Goal: Communication & Community: Share content

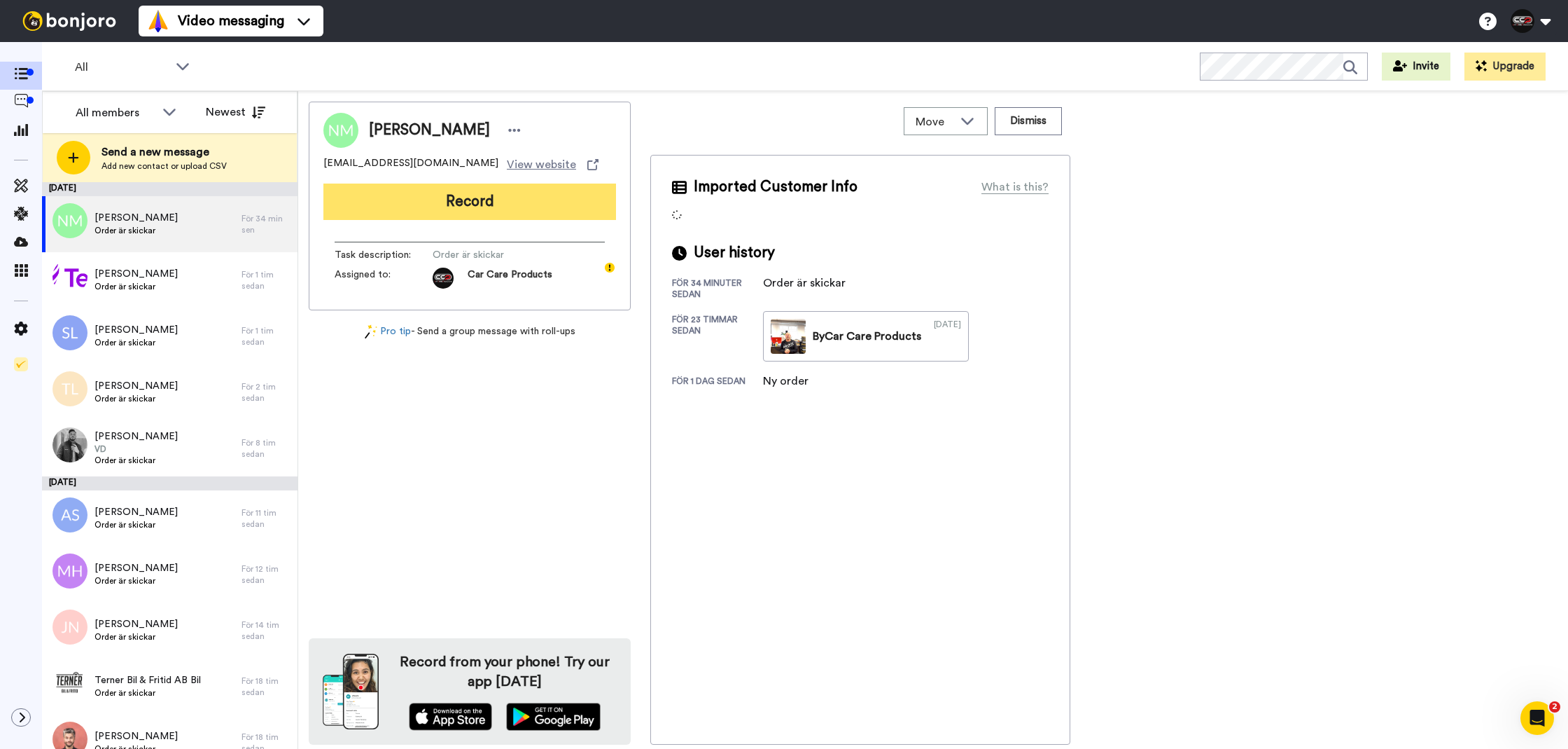
click at [442, 189] on button "Record" at bounding box center [470, 201] width 293 height 37
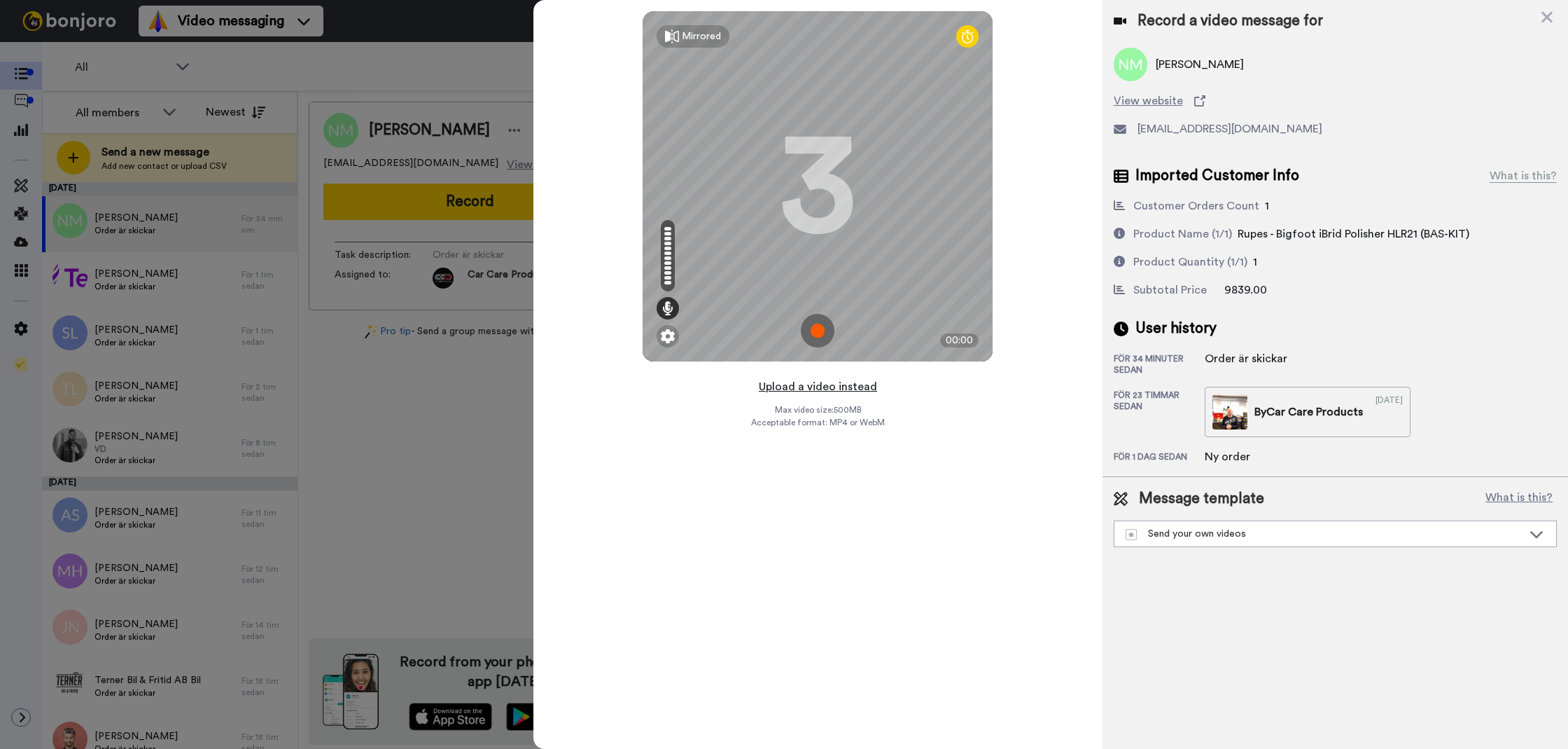
click at [813, 389] on button "Upload a video instead" at bounding box center [818, 386] width 126 height 18
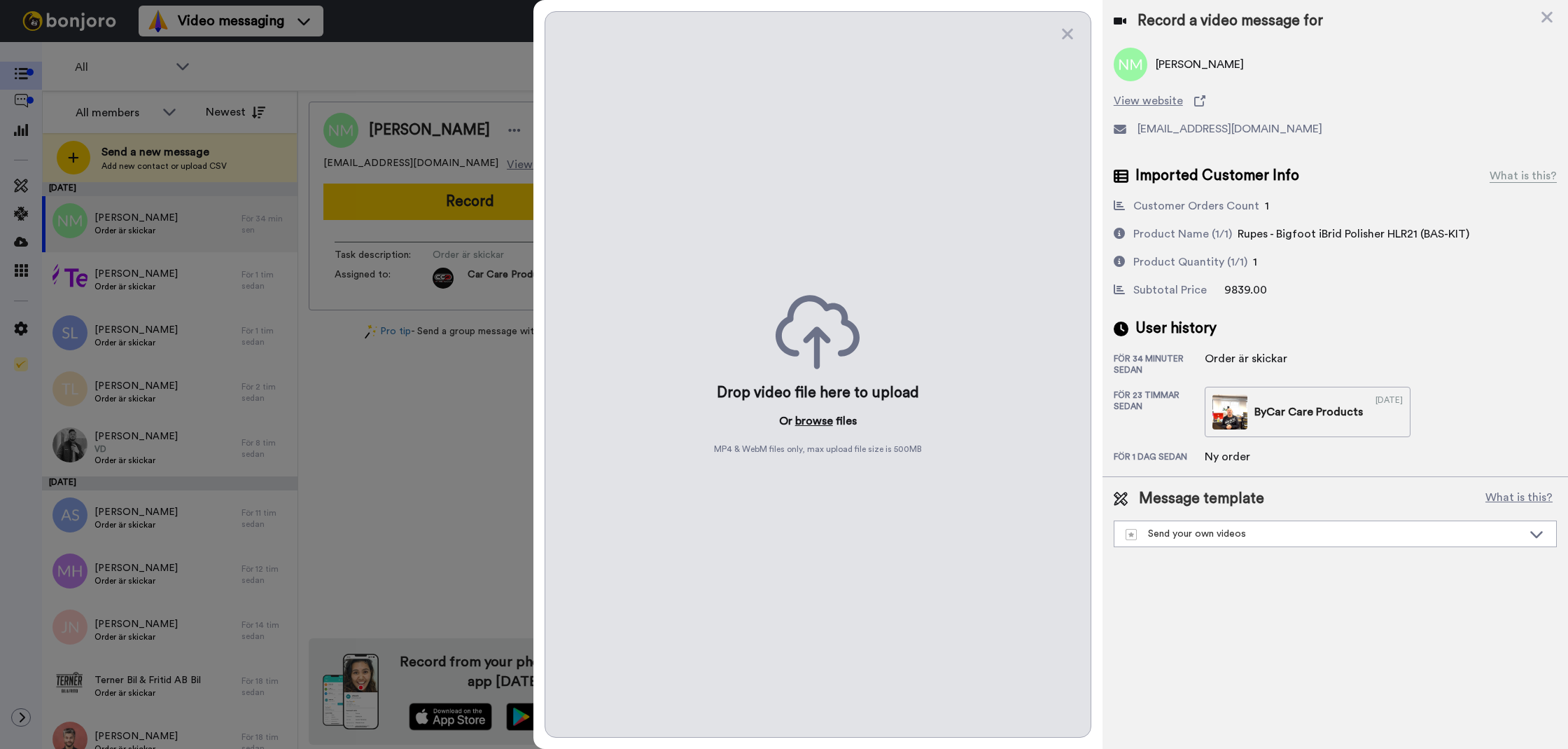
click at [817, 416] on button "browse" at bounding box center [814, 421] width 38 height 17
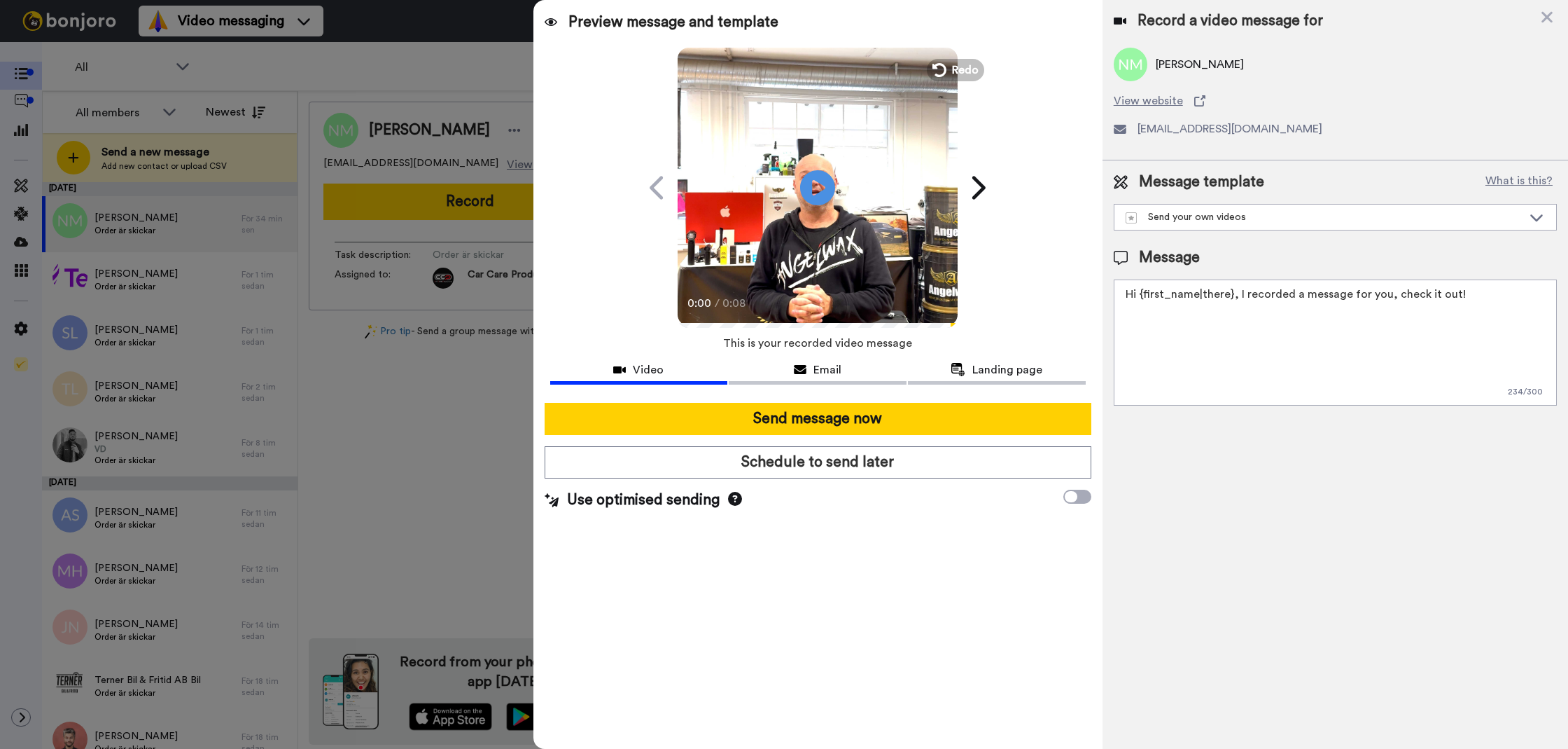
click at [1196, 337] on textarea "Hi {first_name|there}, I recorded a message for you, check it out!" at bounding box center [1335, 342] width 443 height 126
click at [1202, 327] on textarea "Tack för att du handlar hos oss! Välkommen åter." at bounding box center [1335, 342] width 443 height 126
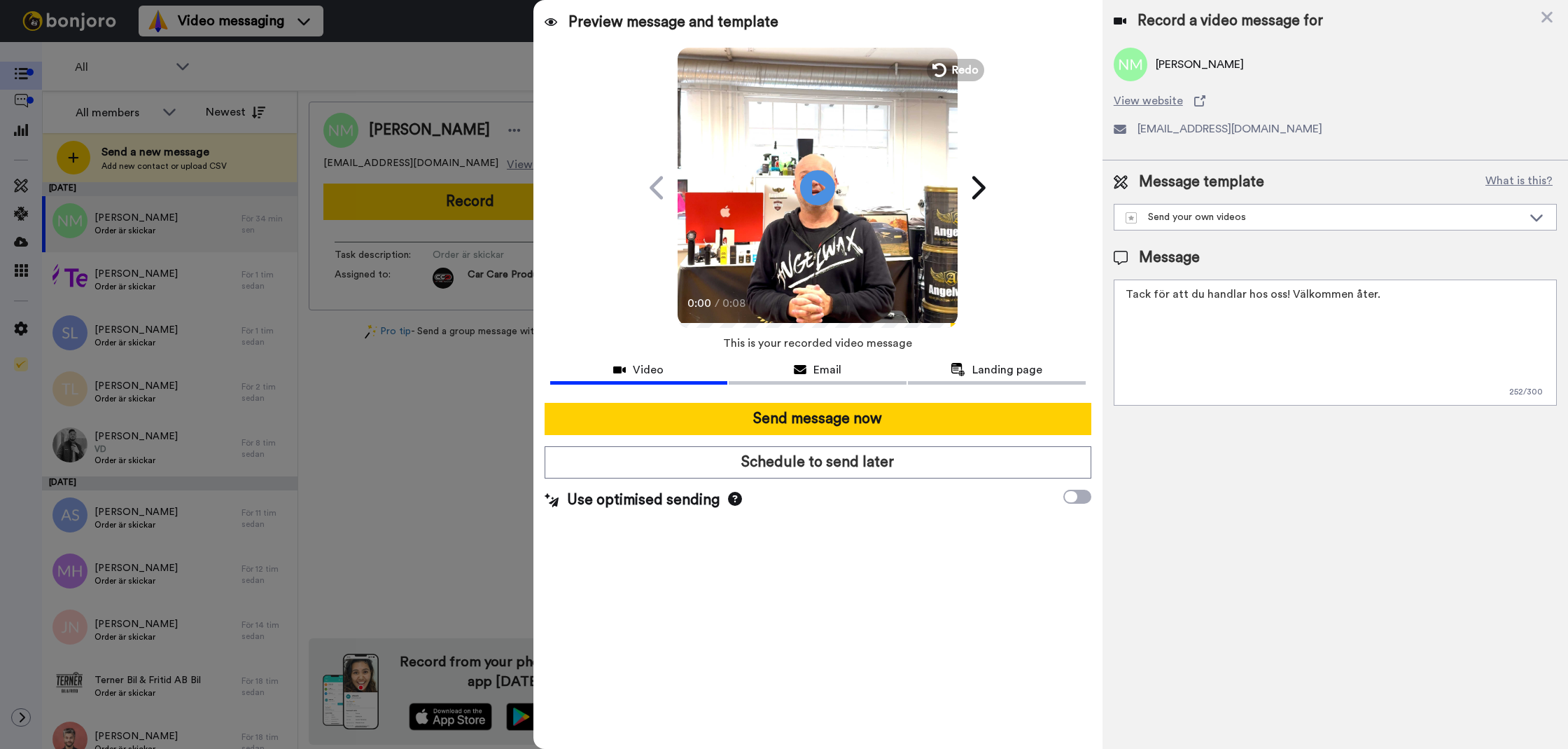
click at [1202, 327] on textarea "Tack för att du handlar hos oss! Välkommen åter." at bounding box center [1335, 342] width 443 height 126
type textarea "Tack för att du handlar hos oss! Välkommen åter."
drag, startPoint x: 1135, startPoint y: 427, endPoint x: 1124, endPoint y: 428, distance: 11.0
click at [1135, 427] on div "Record a video message for Nima Mottacki View website nima.mottacki@me.com Mess…" at bounding box center [1335, 374] width 465 height 749
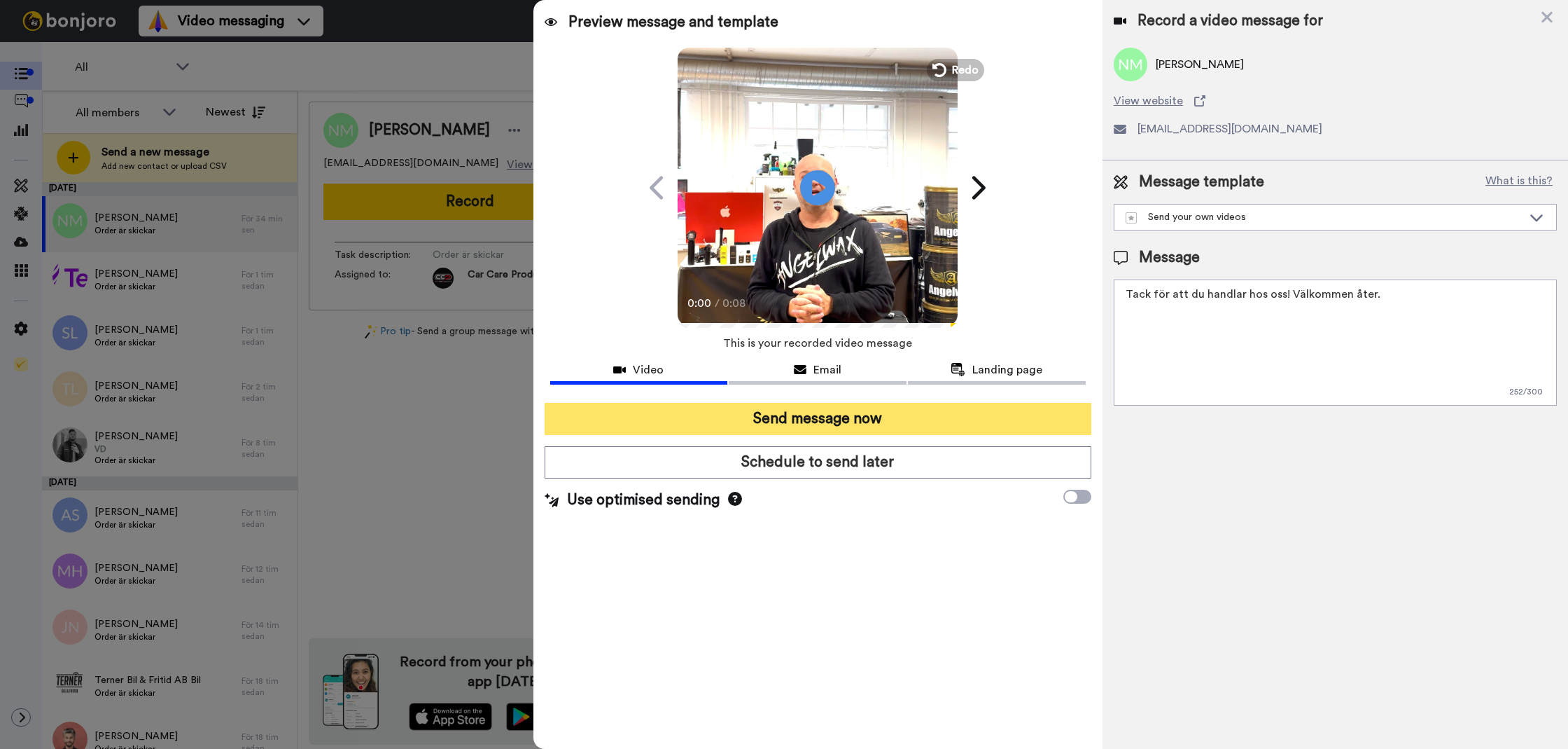
click at [1035, 424] on button "Send message now" at bounding box center [818, 418] width 547 height 32
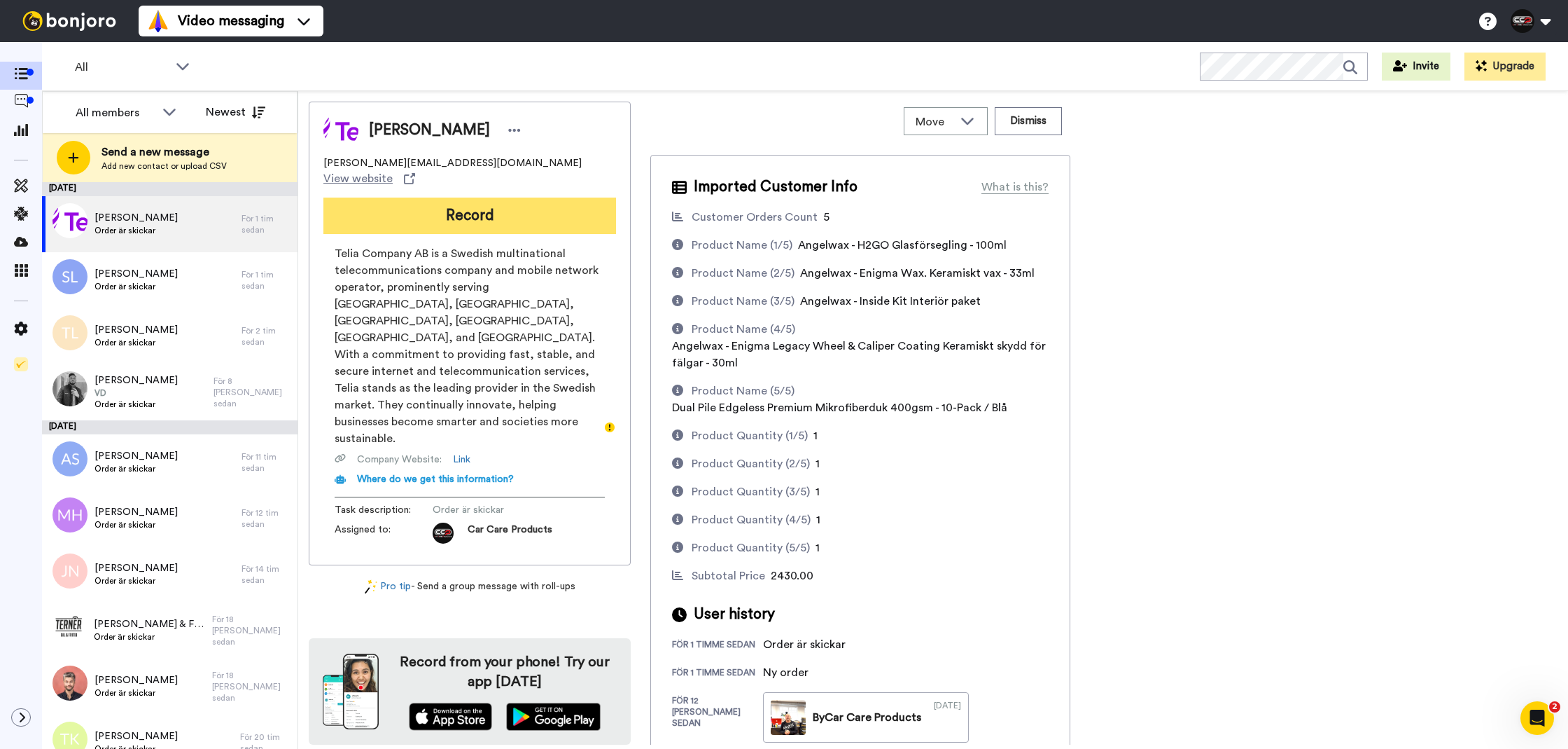
click at [559, 197] on button "Record" at bounding box center [470, 215] width 293 height 37
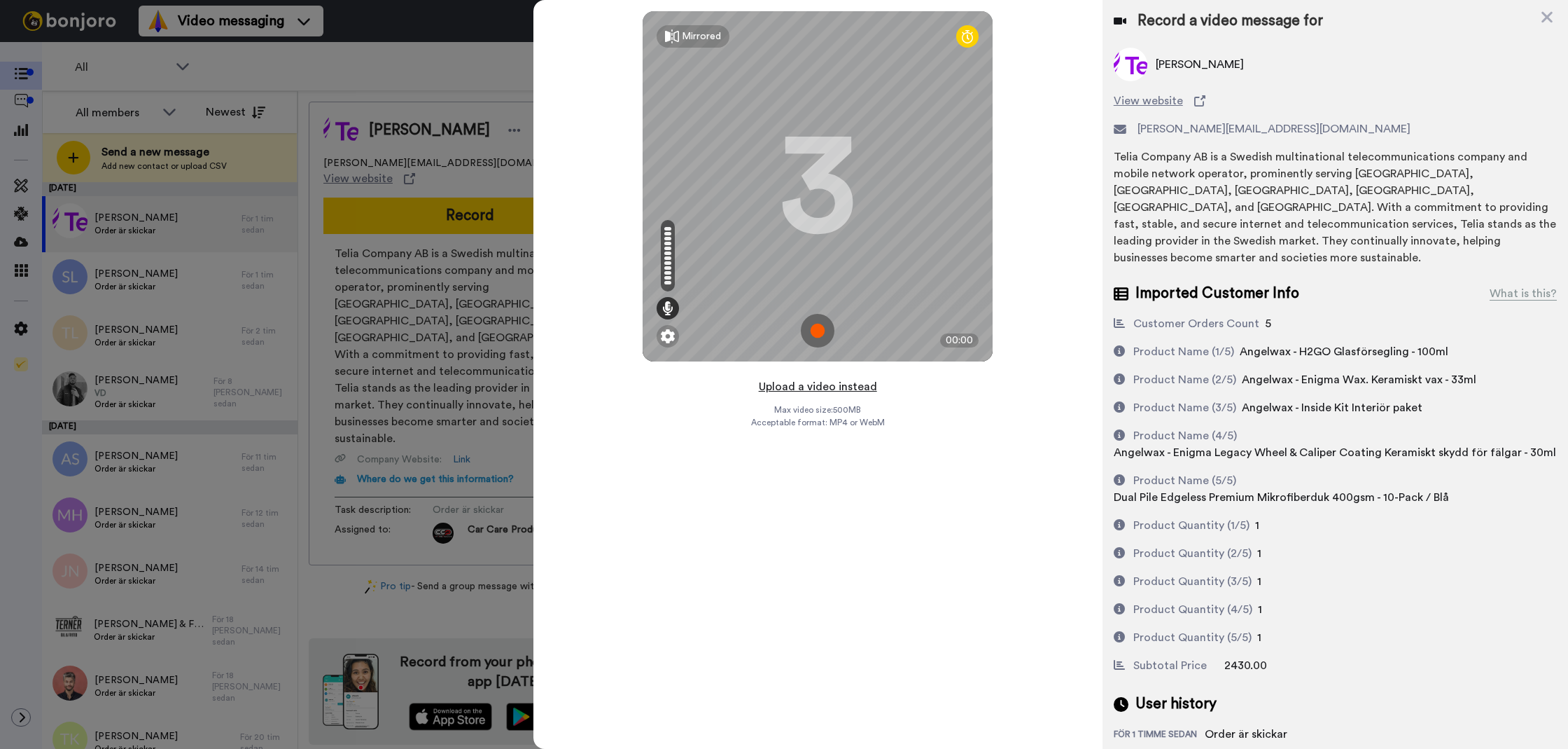
click at [814, 382] on button "Upload a video instead" at bounding box center [818, 386] width 126 height 18
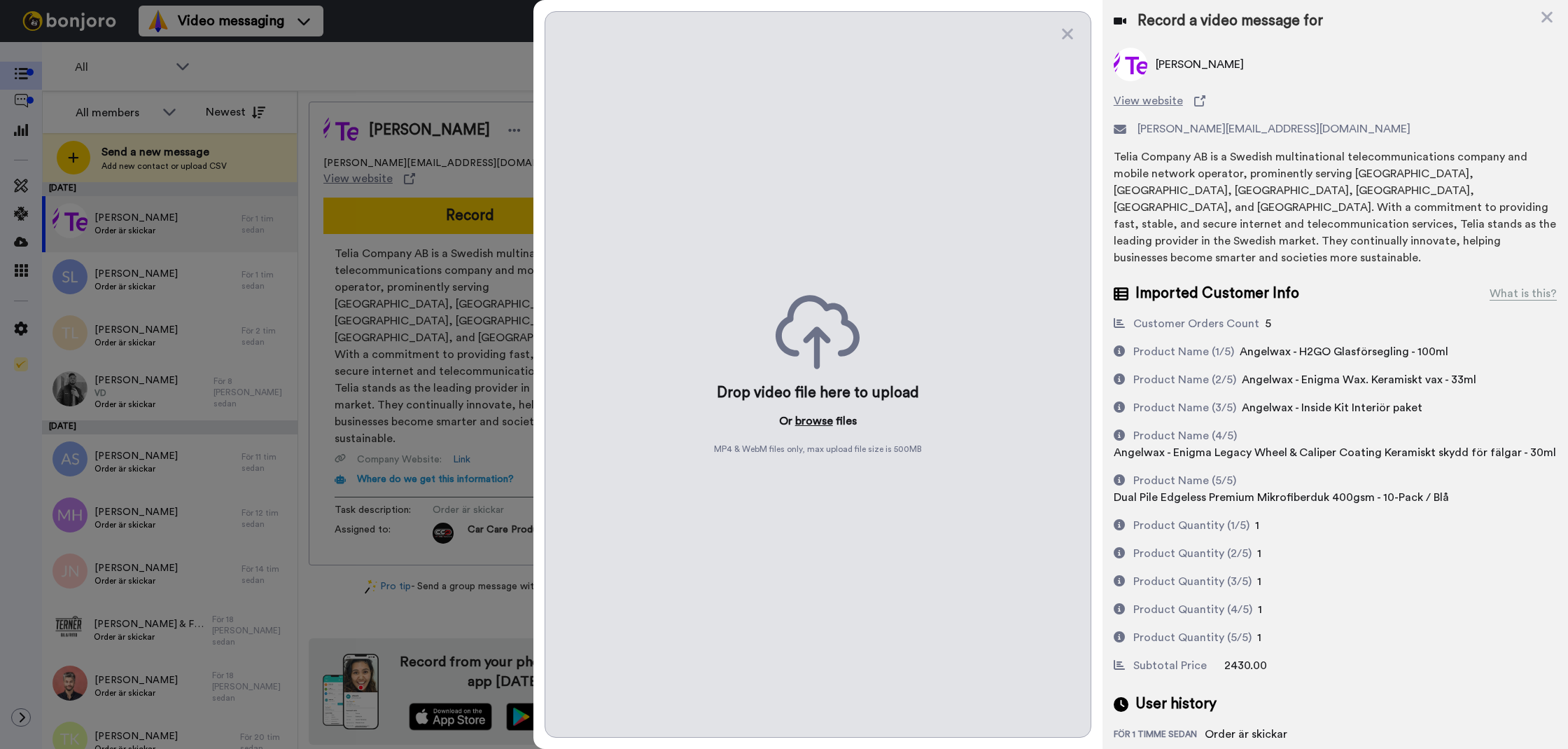
click at [809, 416] on button "browse" at bounding box center [814, 421] width 38 height 17
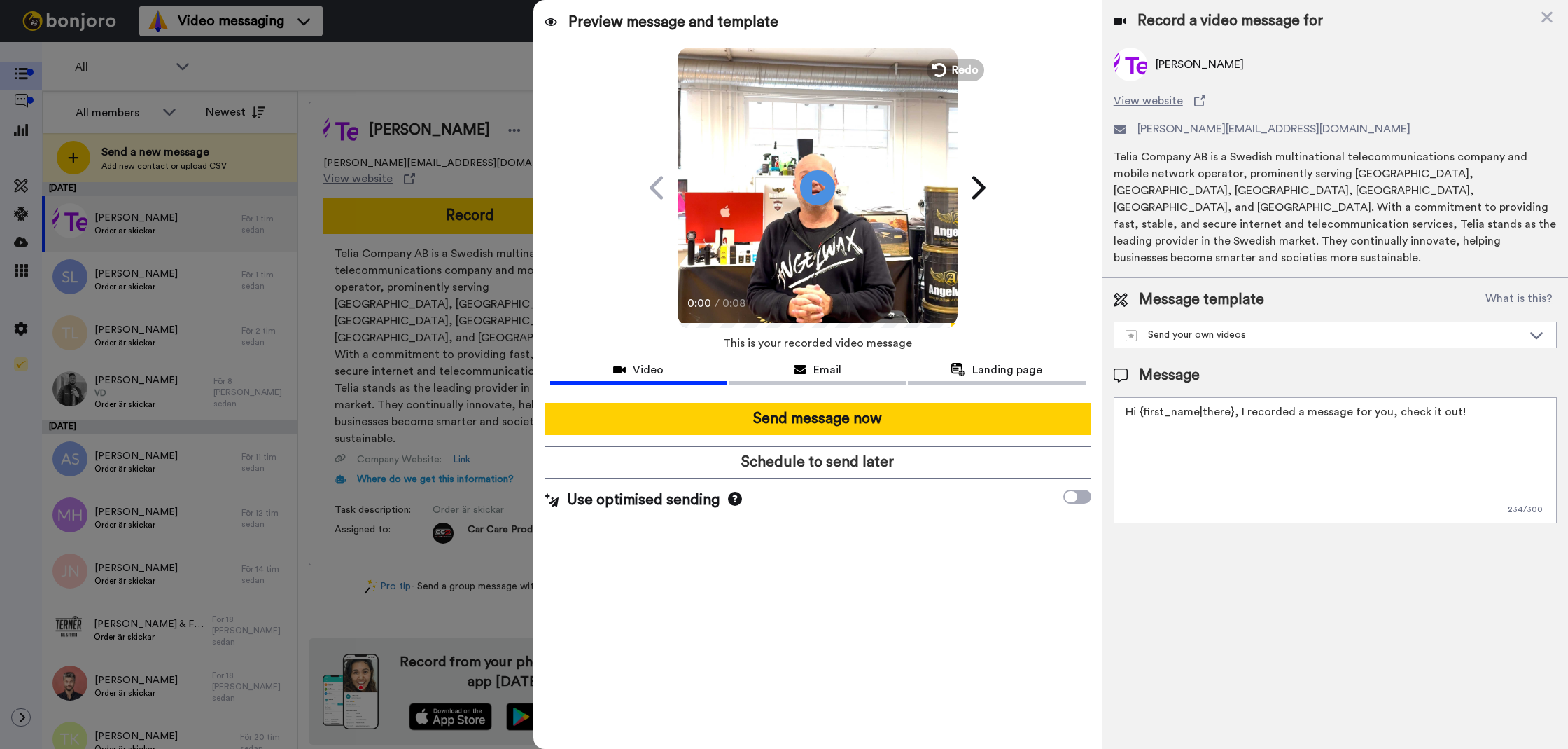
click at [1201, 464] on textarea "Hi {first_name|there}, I recorded a message for you, check it out!" at bounding box center [1335, 459] width 443 height 126
paste textarea "Tack för att du handlar hos oss! Välkommen åter."
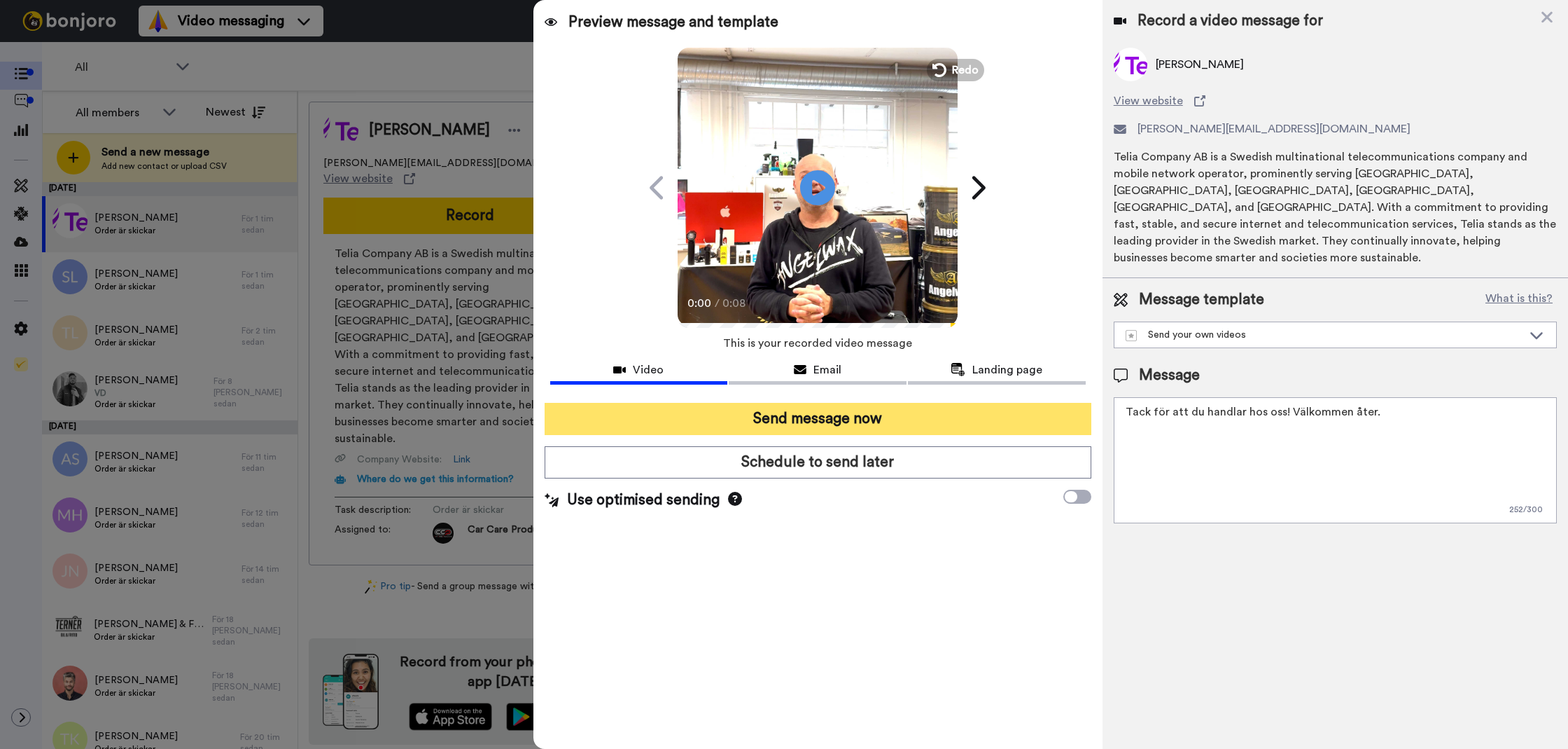
type textarea "Tack för att du handlar hos oss! Välkommen åter."
click at [971, 431] on button "Send message now" at bounding box center [818, 418] width 547 height 32
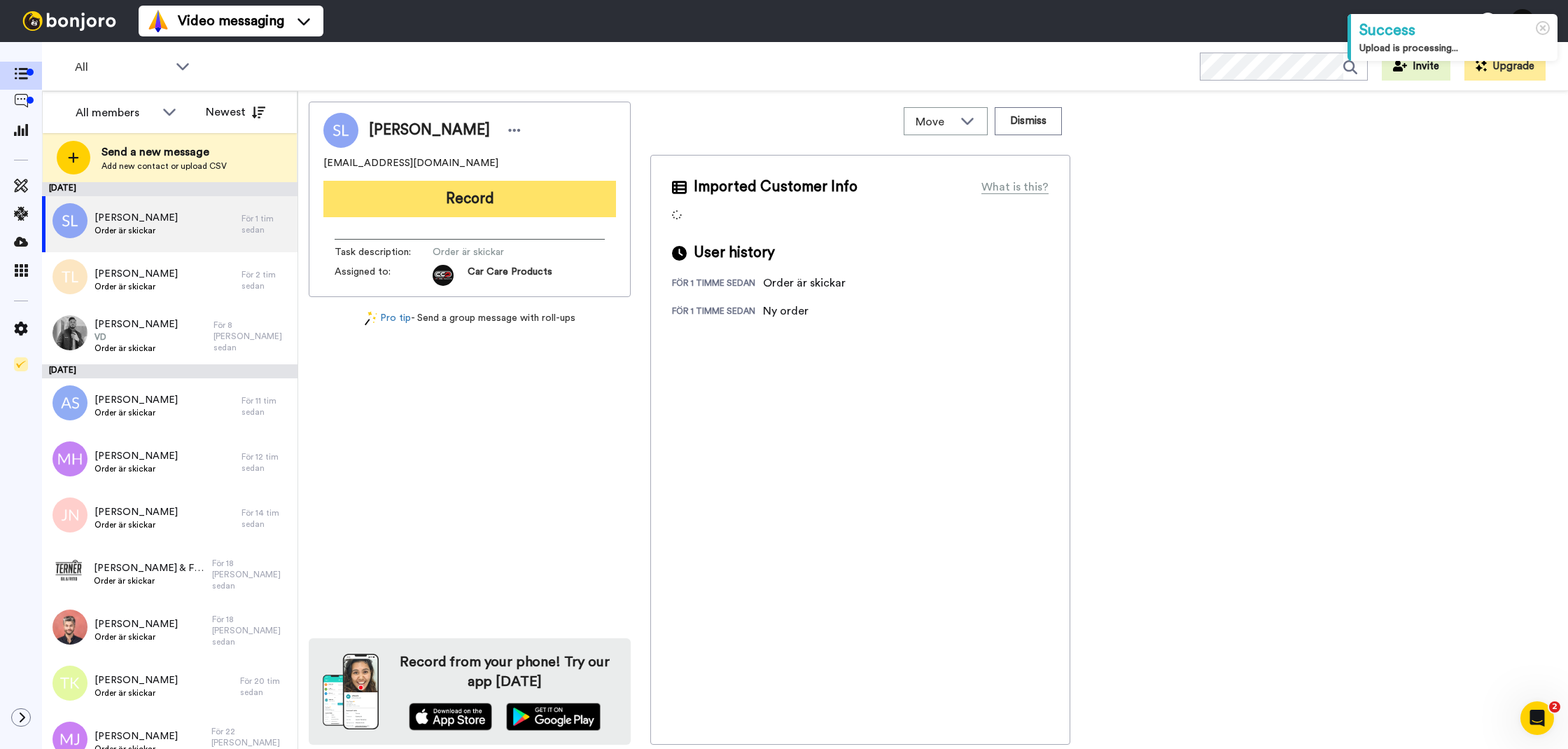
click at [429, 209] on button "Record" at bounding box center [470, 198] width 293 height 37
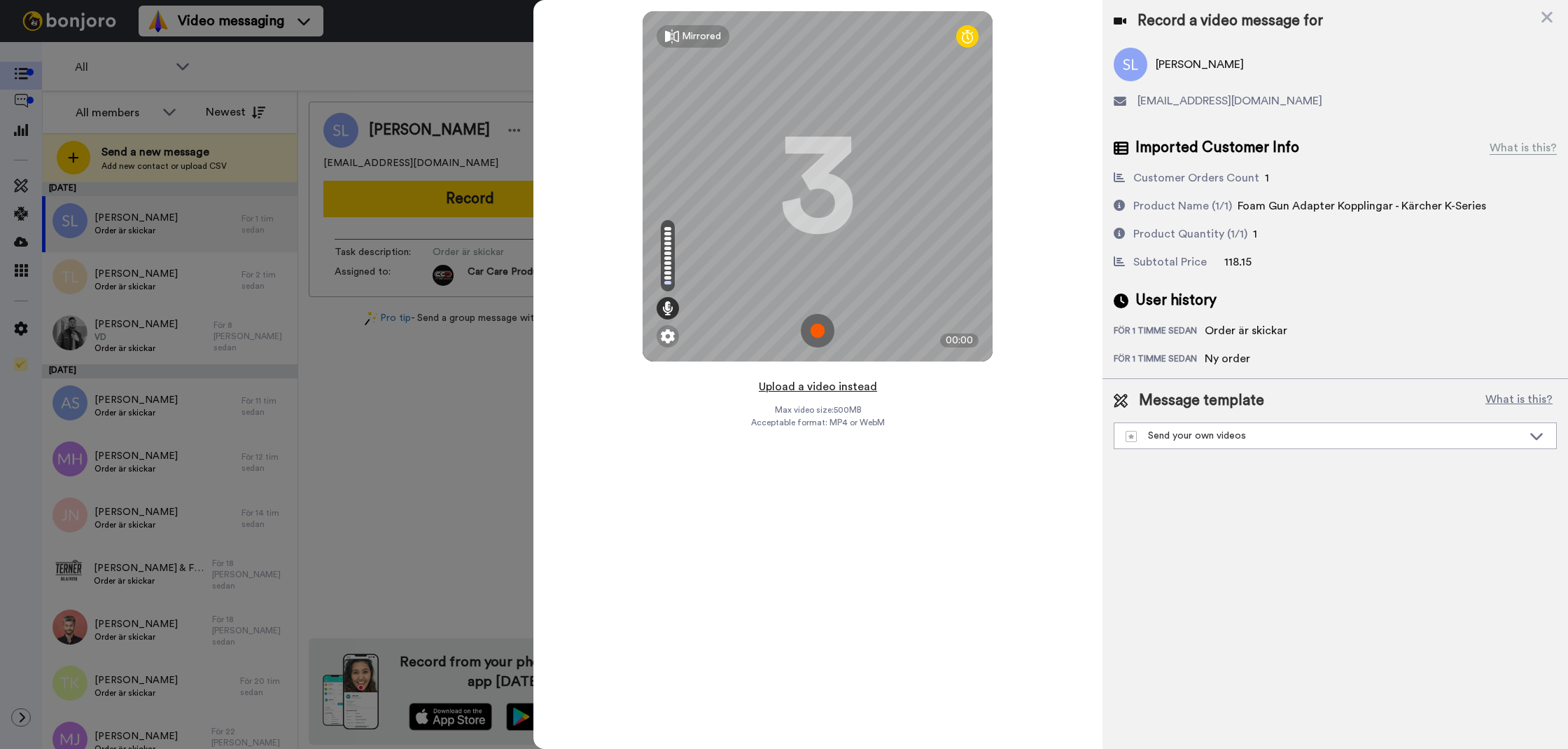
click at [858, 387] on button "Upload a video instead" at bounding box center [818, 386] width 126 height 18
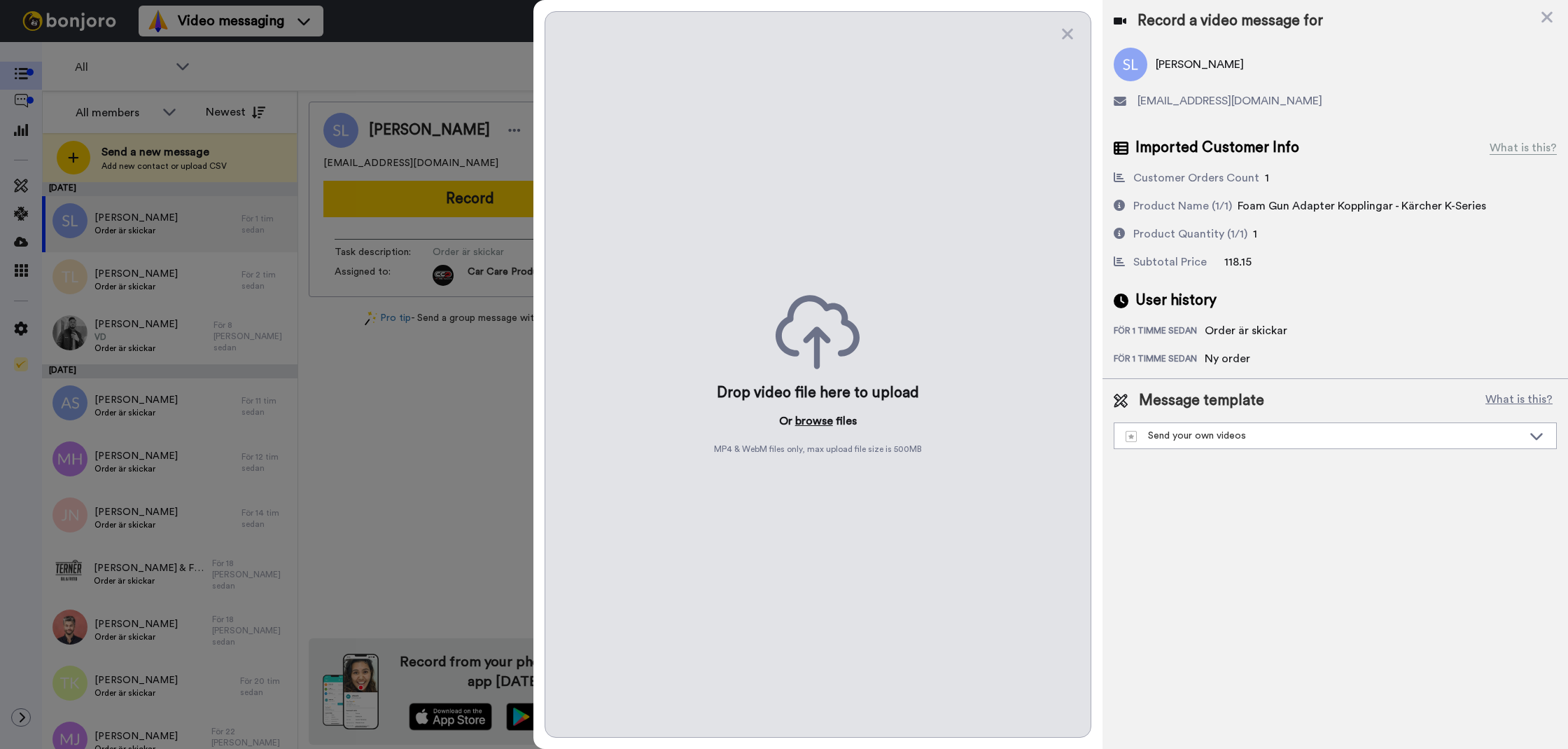
click at [818, 426] on button "browse" at bounding box center [814, 421] width 38 height 17
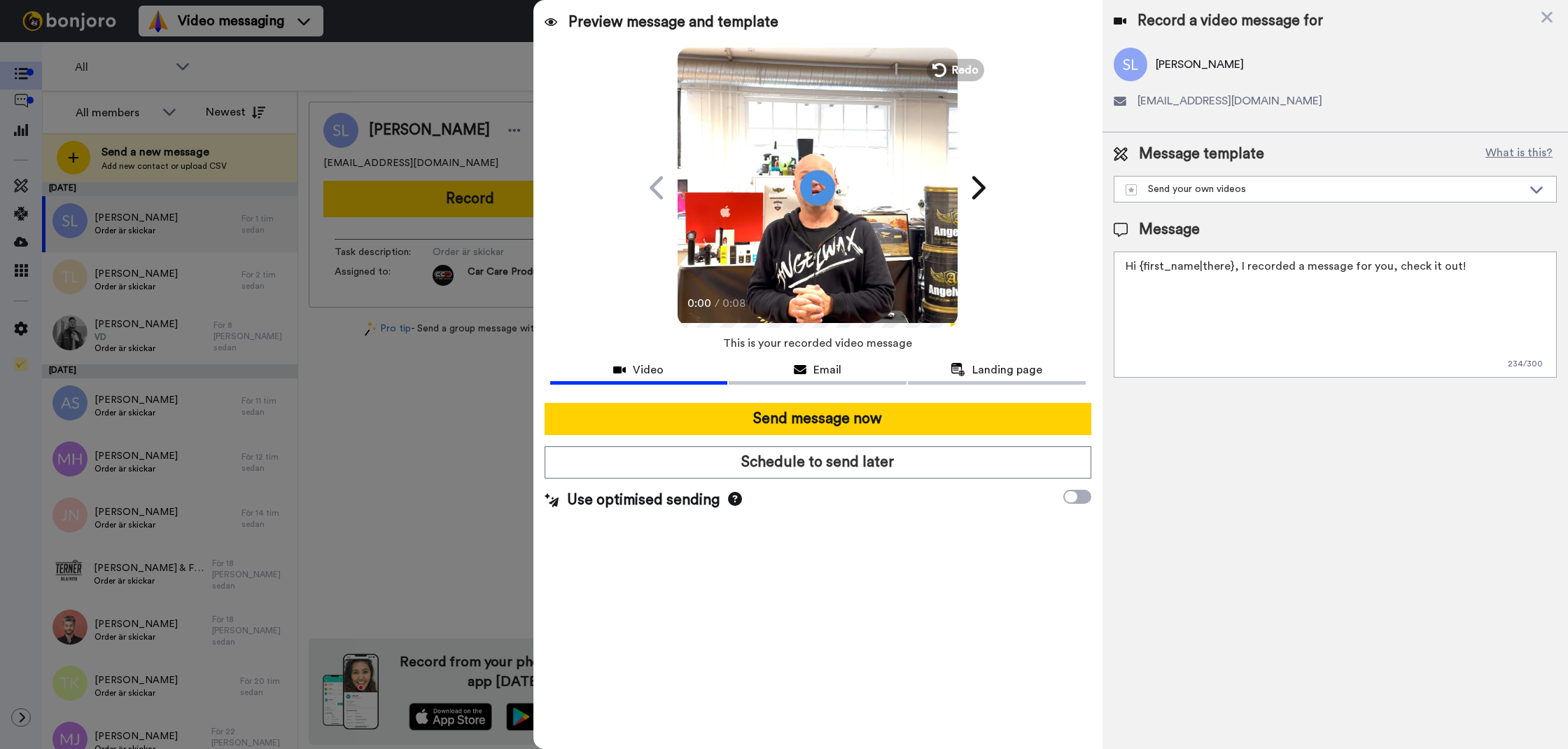
click at [1366, 362] on textarea "Hi {first_name|there}, I recorded a message for you, check it out!" at bounding box center [1335, 314] width 443 height 126
paste textarea "Tack för att du handlar hos oss! Välkommen åter."
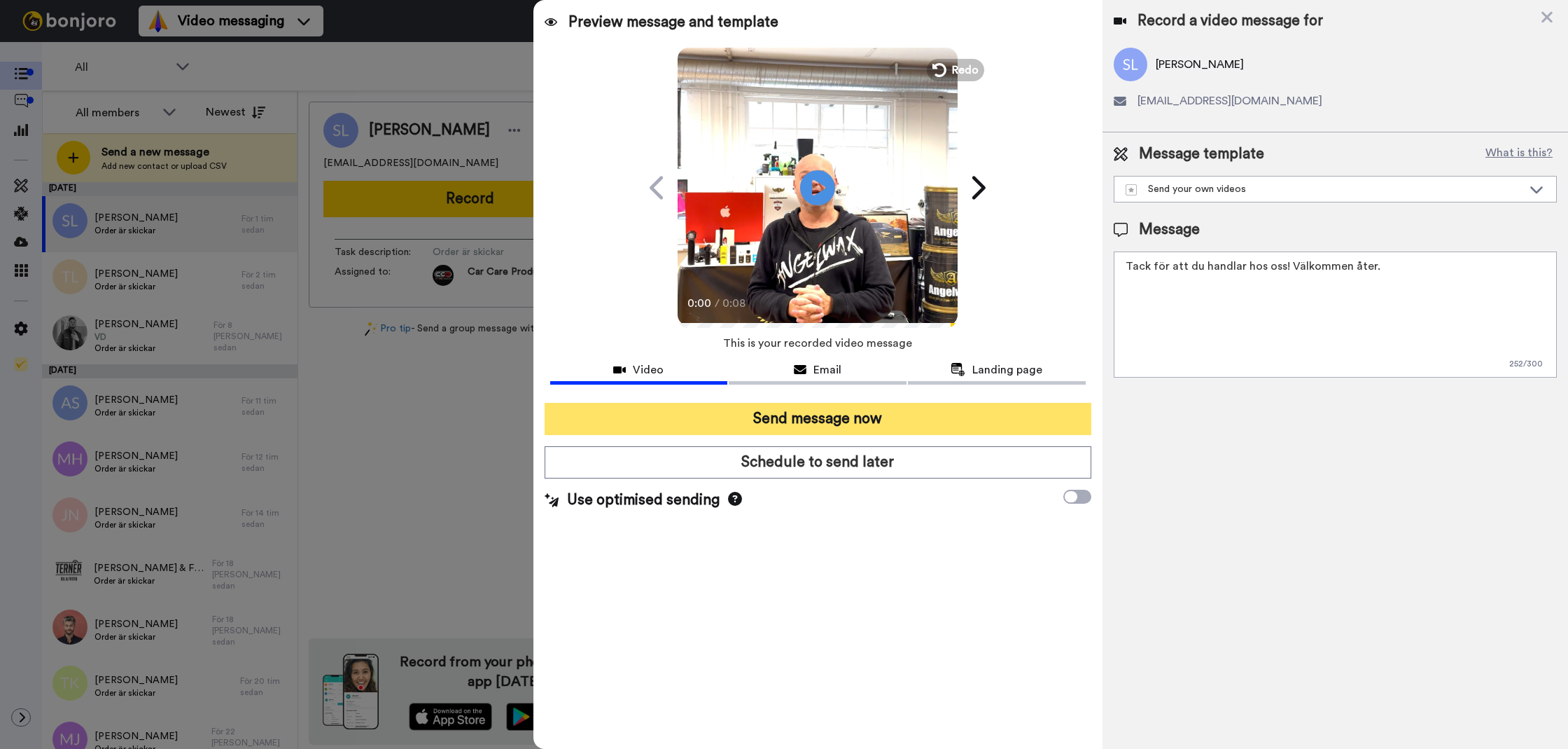
type textarea "Tack för att du handlar hos oss! Välkommen åter."
click at [1037, 406] on button "Send message now" at bounding box center [818, 418] width 547 height 32
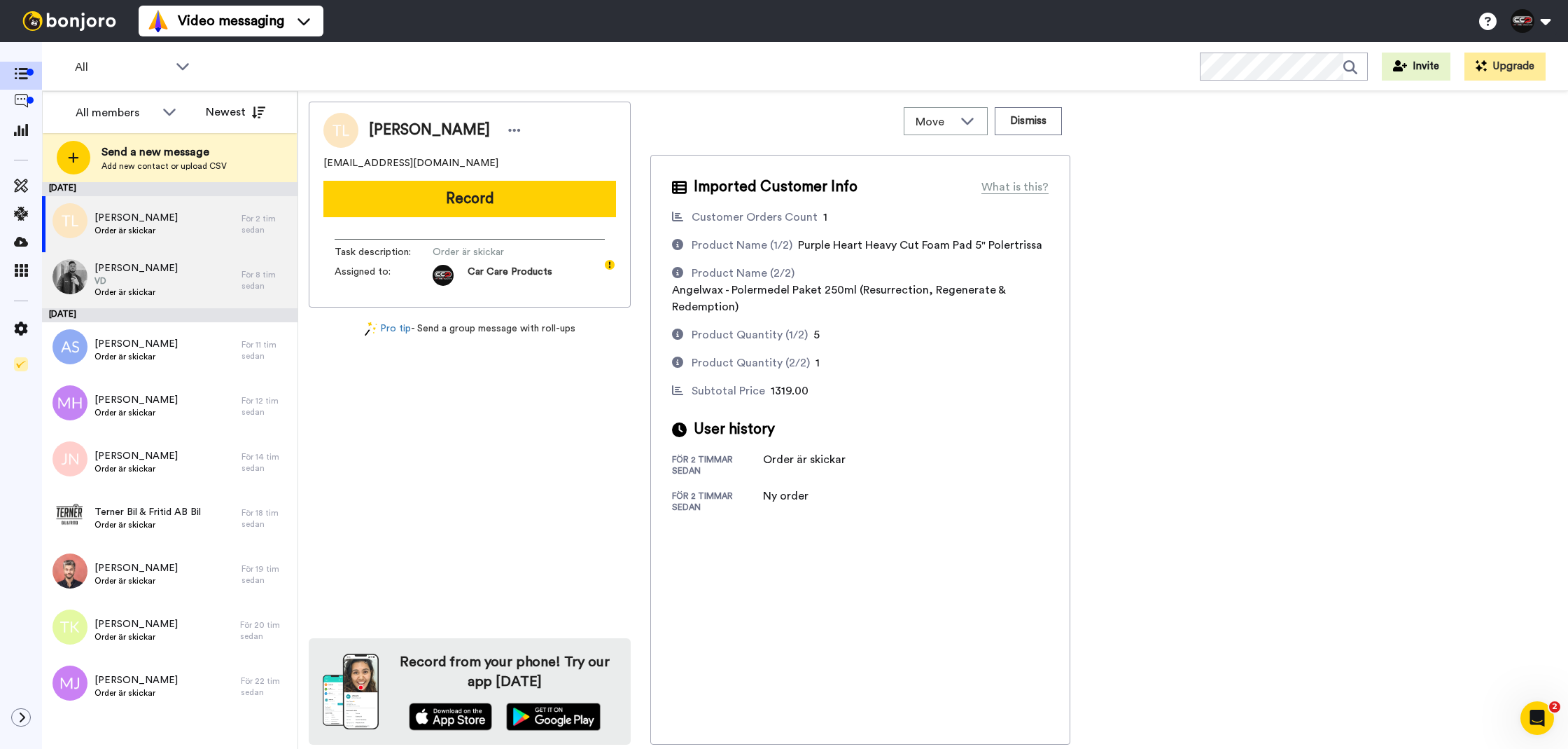
click at [145, 310] on div "[DATE]" at bounding box center [169, 315] width 256 height 14
click at [156, 303] on div "Erik Svensson VD Order är skickar" at bounding box center [141, 280] width 199 height 56
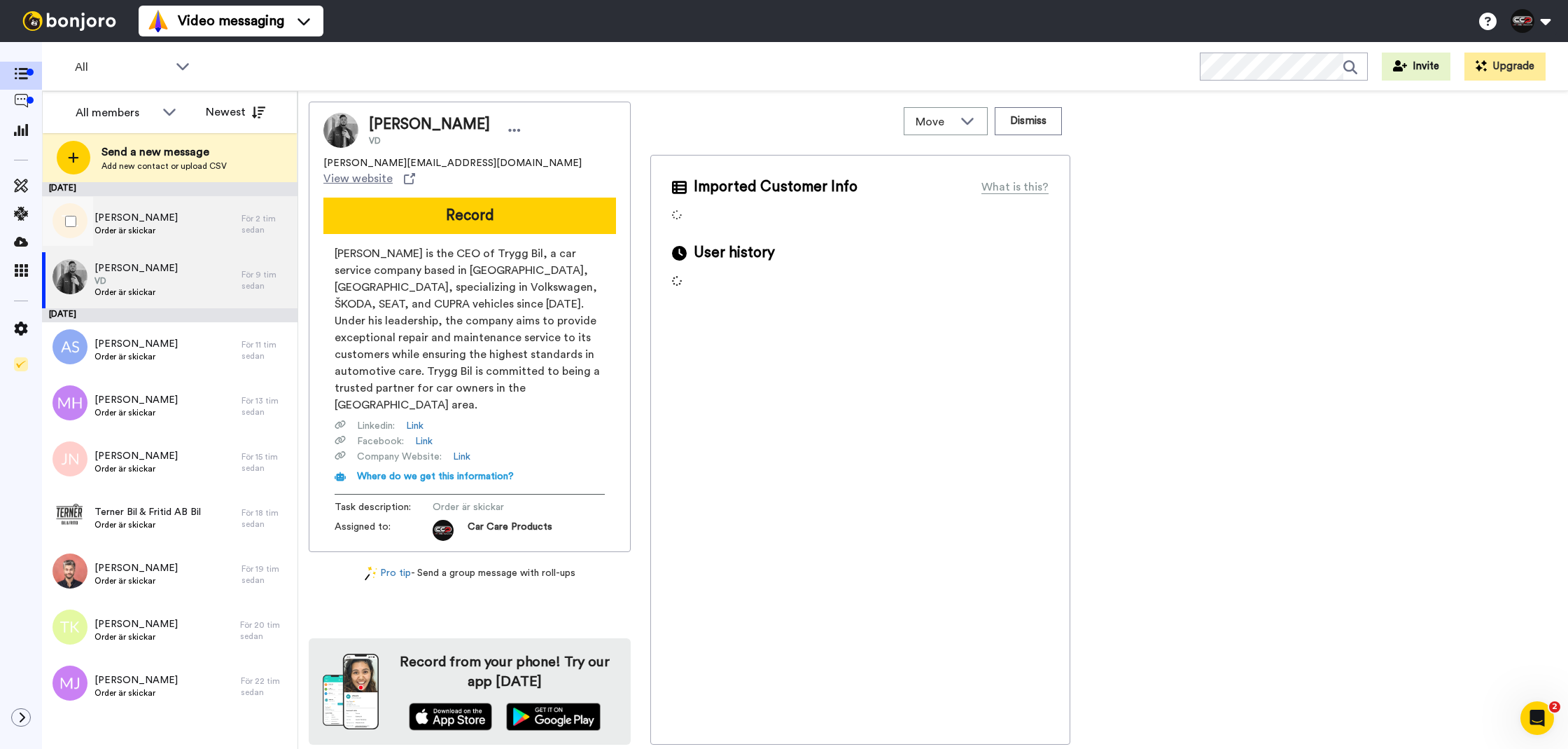
click at [166, 221] on span "[PERSON_NAME]" at bounding box center [136, 217] width 83 height 14
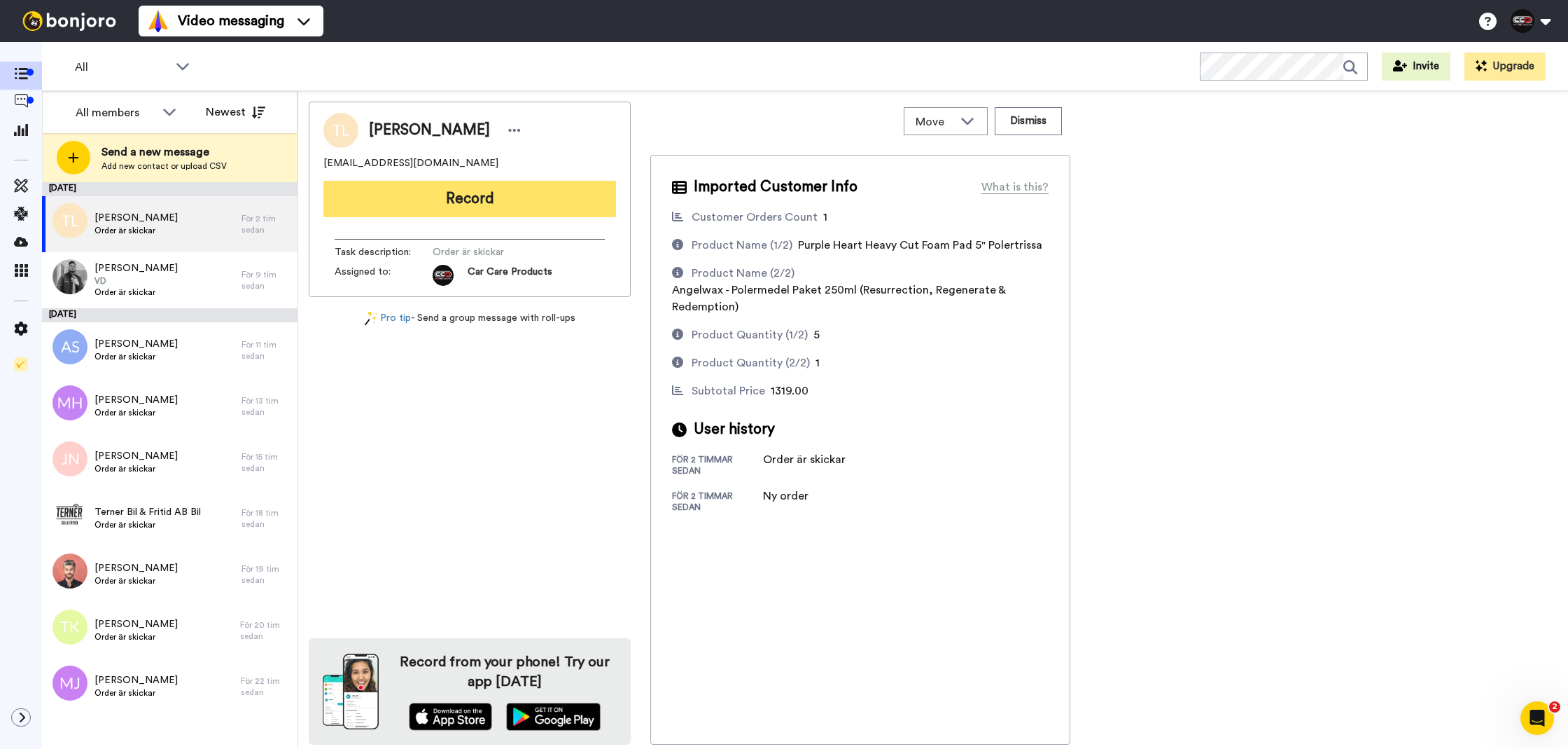
click at [455, 213] on button "Record" at bounding box center [470, 198] width 293 height 37
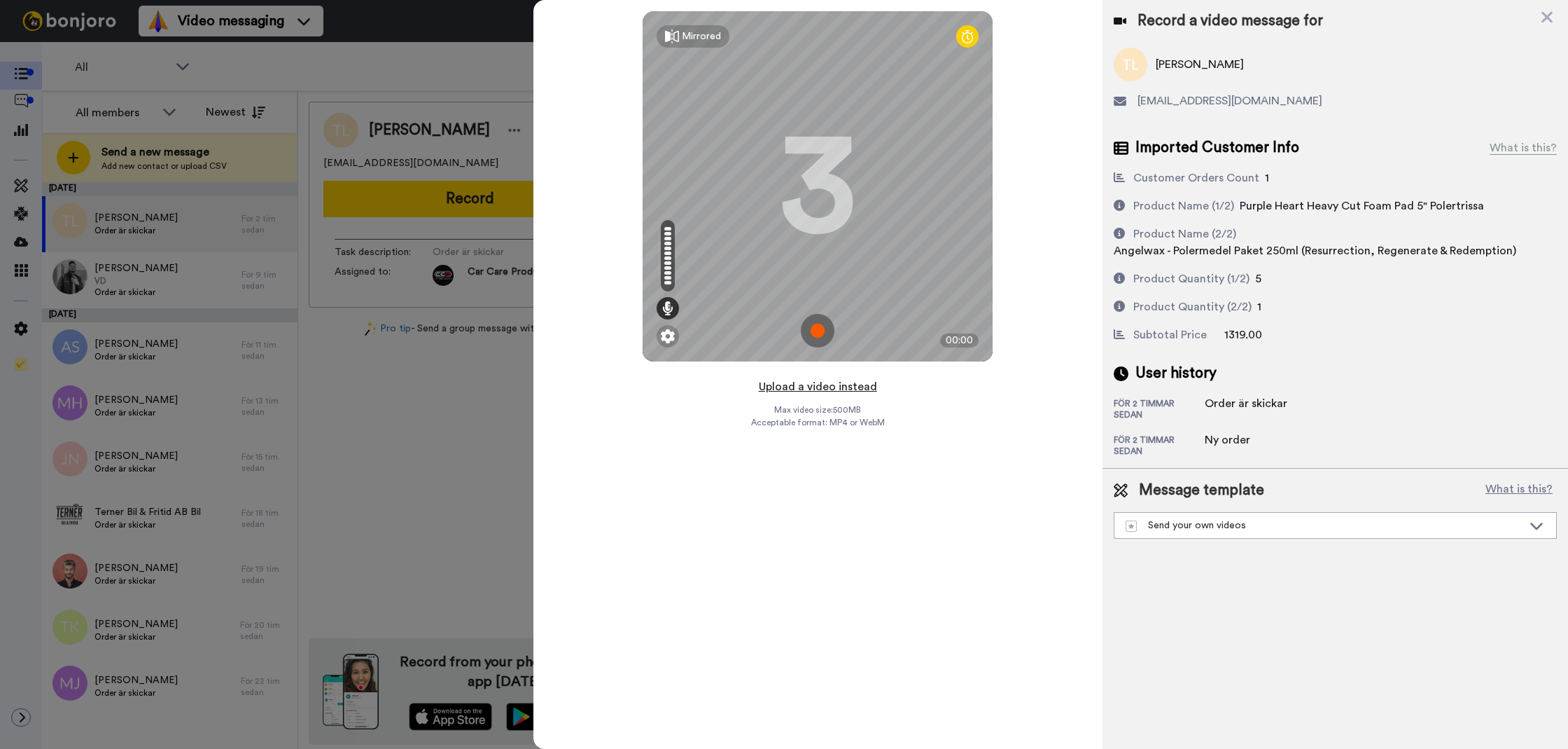
click at [865, 389] on button "Upload a video instead" at bounding box center [818, 386] width 126 height 18
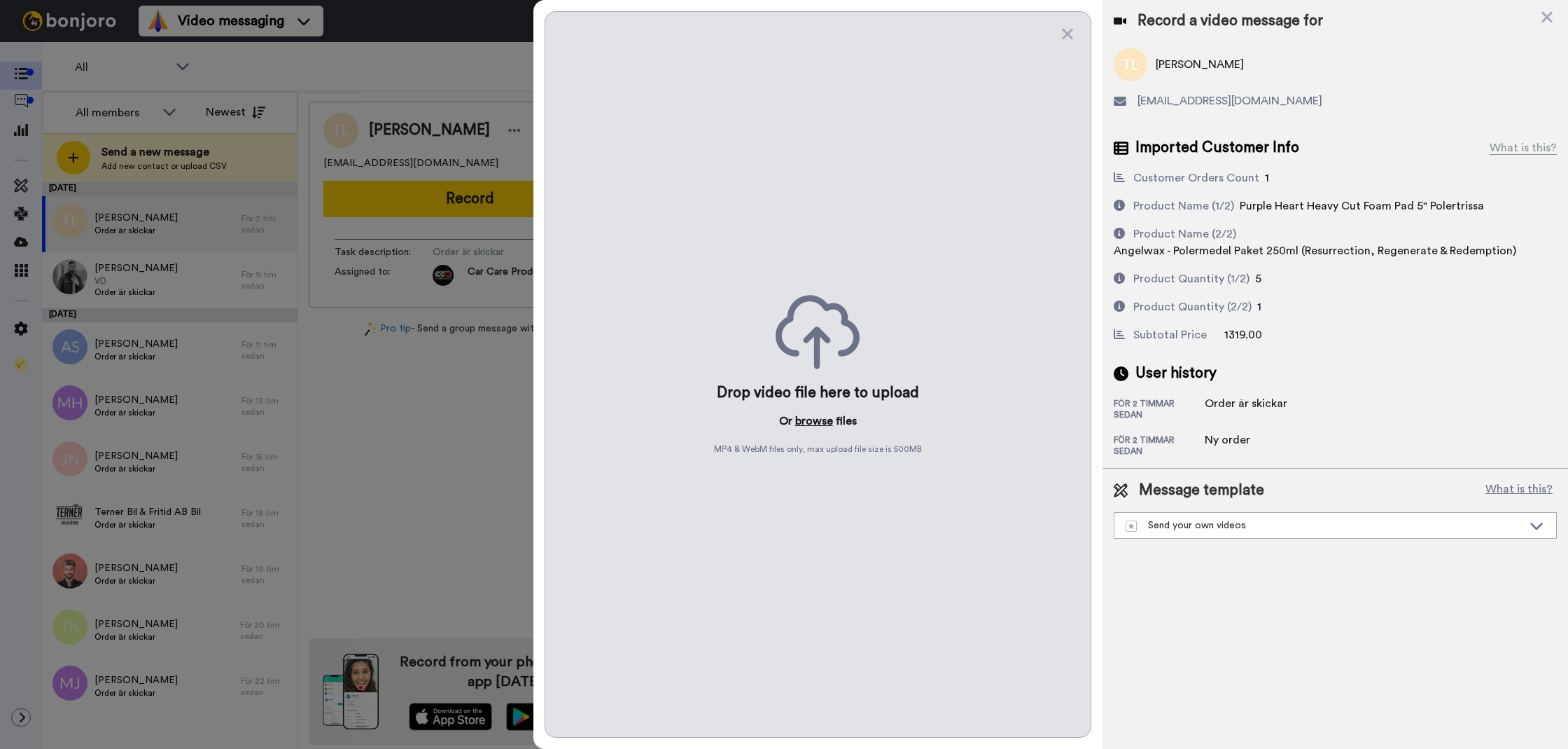
click at [826, 416] on button "browse" at bounding box center [814, 421] width 38 height 17
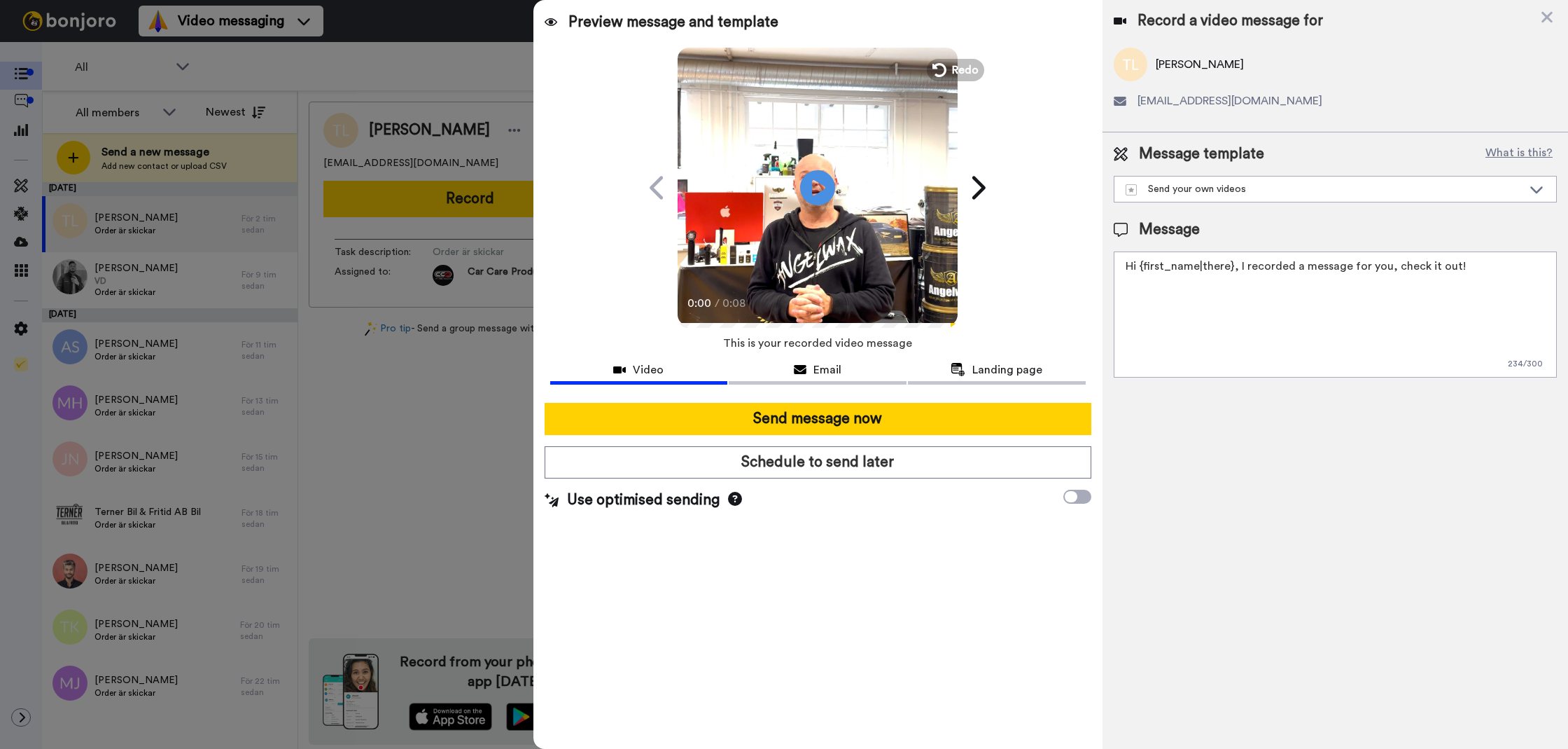
click at [1205, 310] on textarea "Hi {first_name|there}, I recorded a message for you, check it out!" at bounding box center [1335, 314] width 443 height 126
paste textarea "Tack för att du handlar hos oss! Välkommen åter."
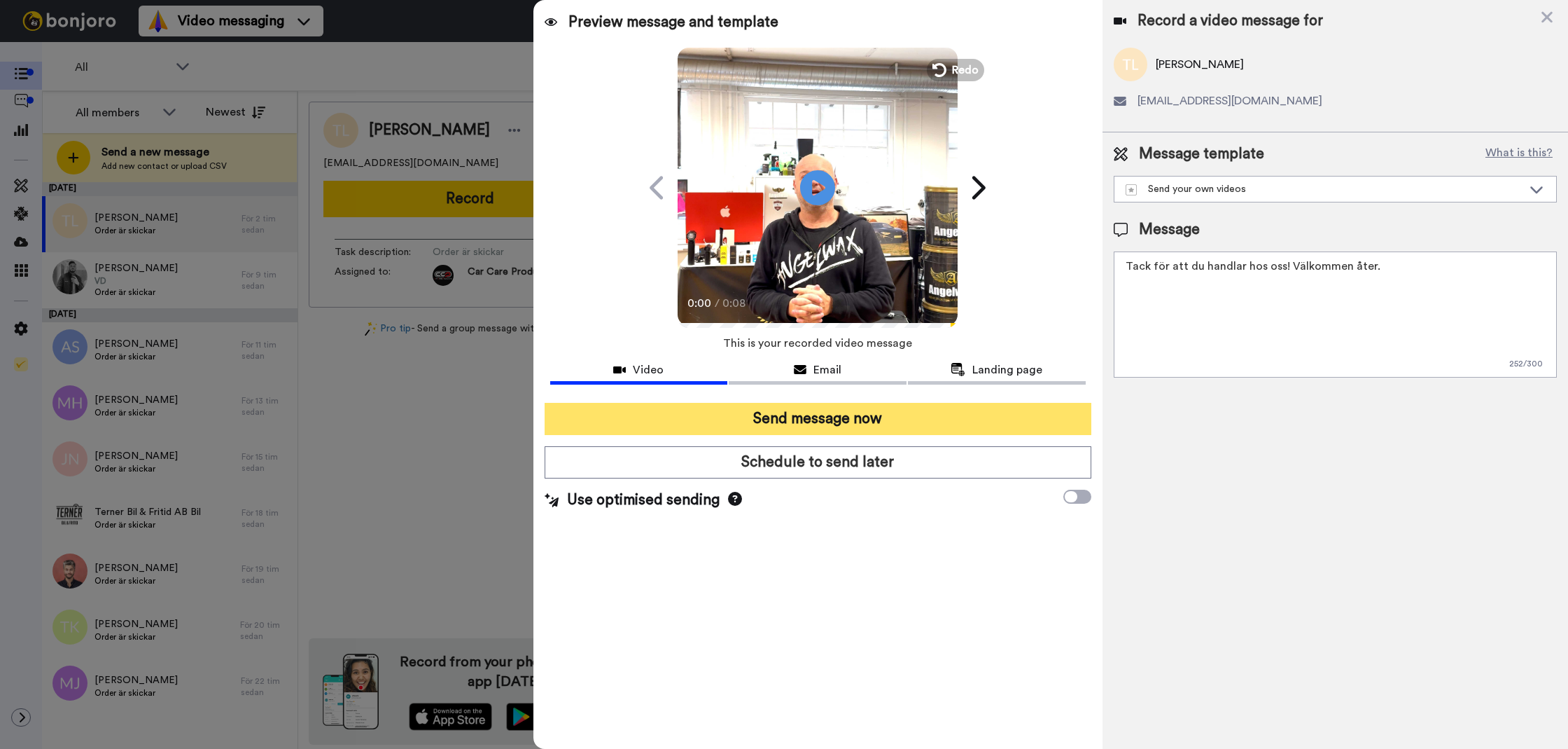
type textarea "Tack för att du handlar hos oss! Välkommen åter."
click at [907, 417] on button "Send message now" at bounding box center [818, 418] width 547 height 32
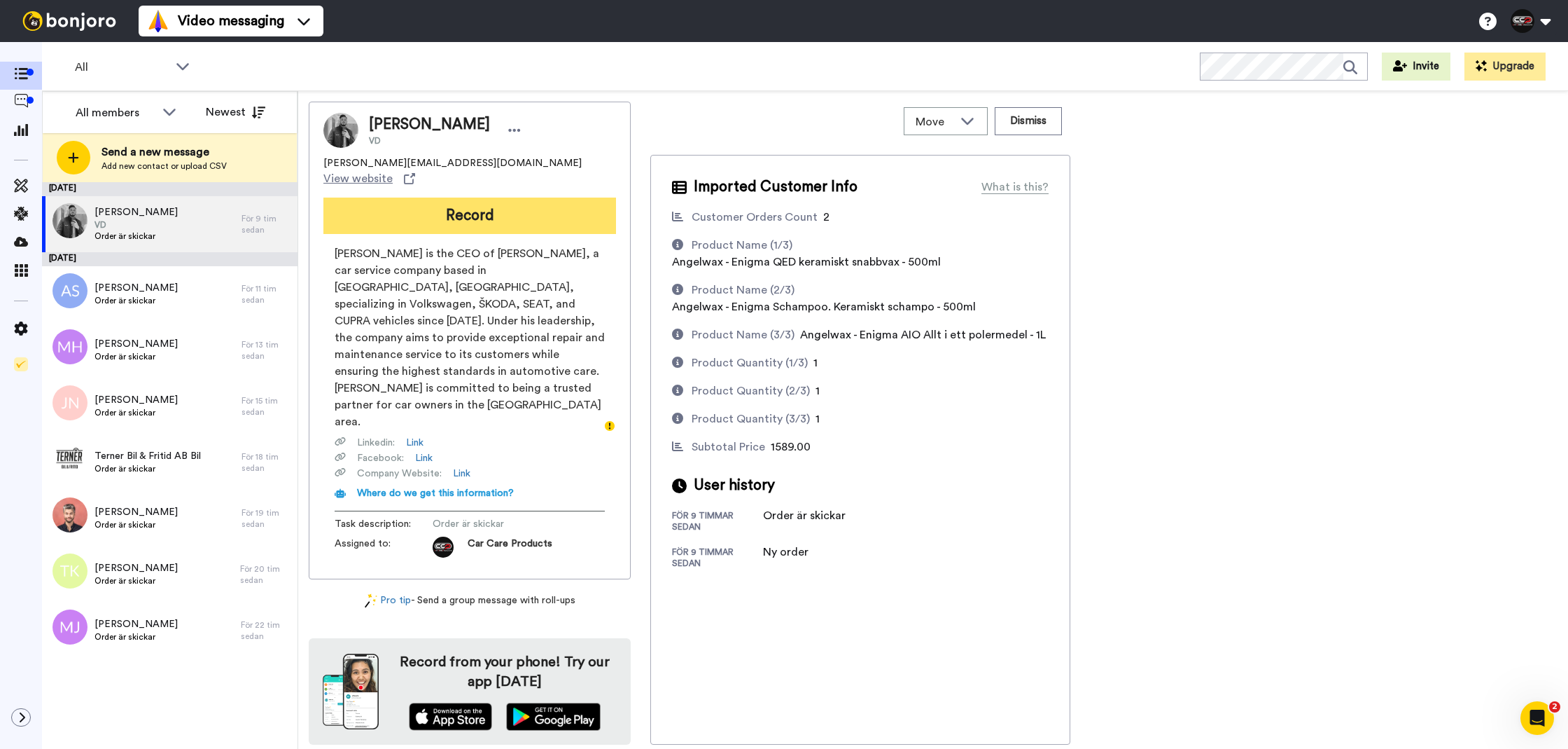
click at [523, 197] on button "Record" at bounding box center [470, 215] width 293 height 37
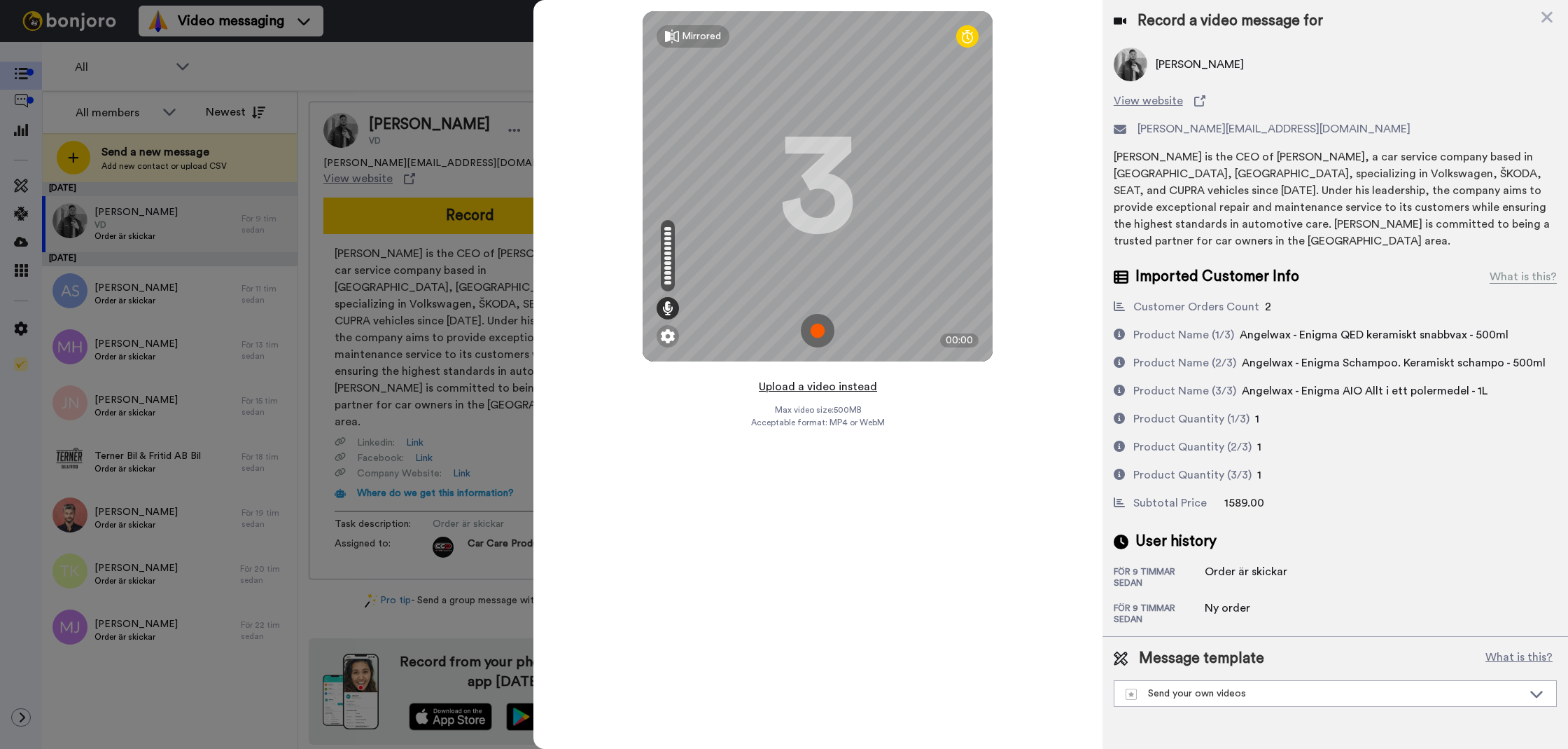
click at [783, 381] on button "Upload a video instead" at bounding box center [818, 386] width 126 height 18
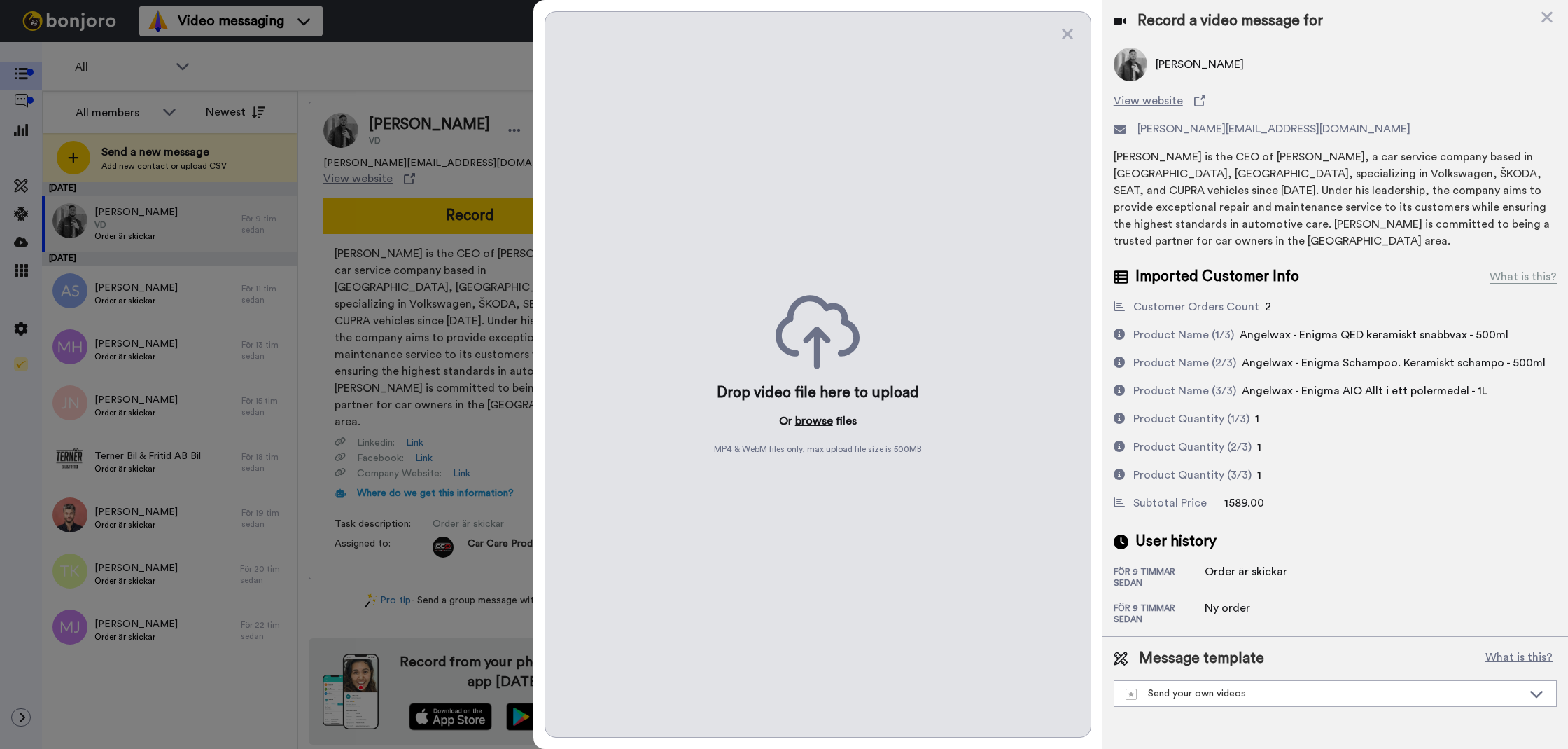
click at [814, 424] on button "browse" at bounding box center [814, 421] width 38 height 17
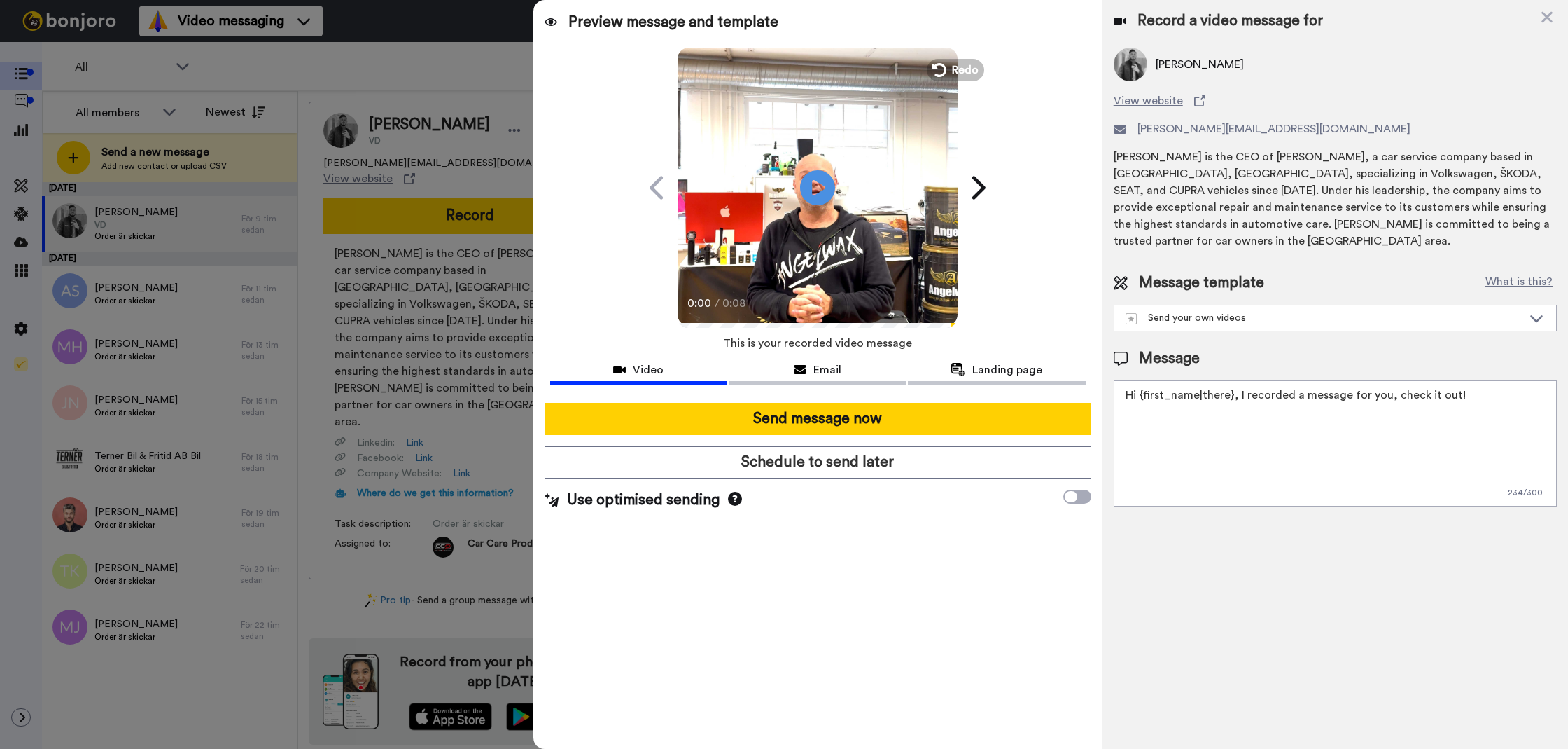
click at [1176, 472] on textarea "Hi {first_name|there}, I recorded a message for you, check it out!" at bounding box center [1335, 443] width 443 height 126
paste textarea "Tack för att du handlar hos oss! Välkommen åter."
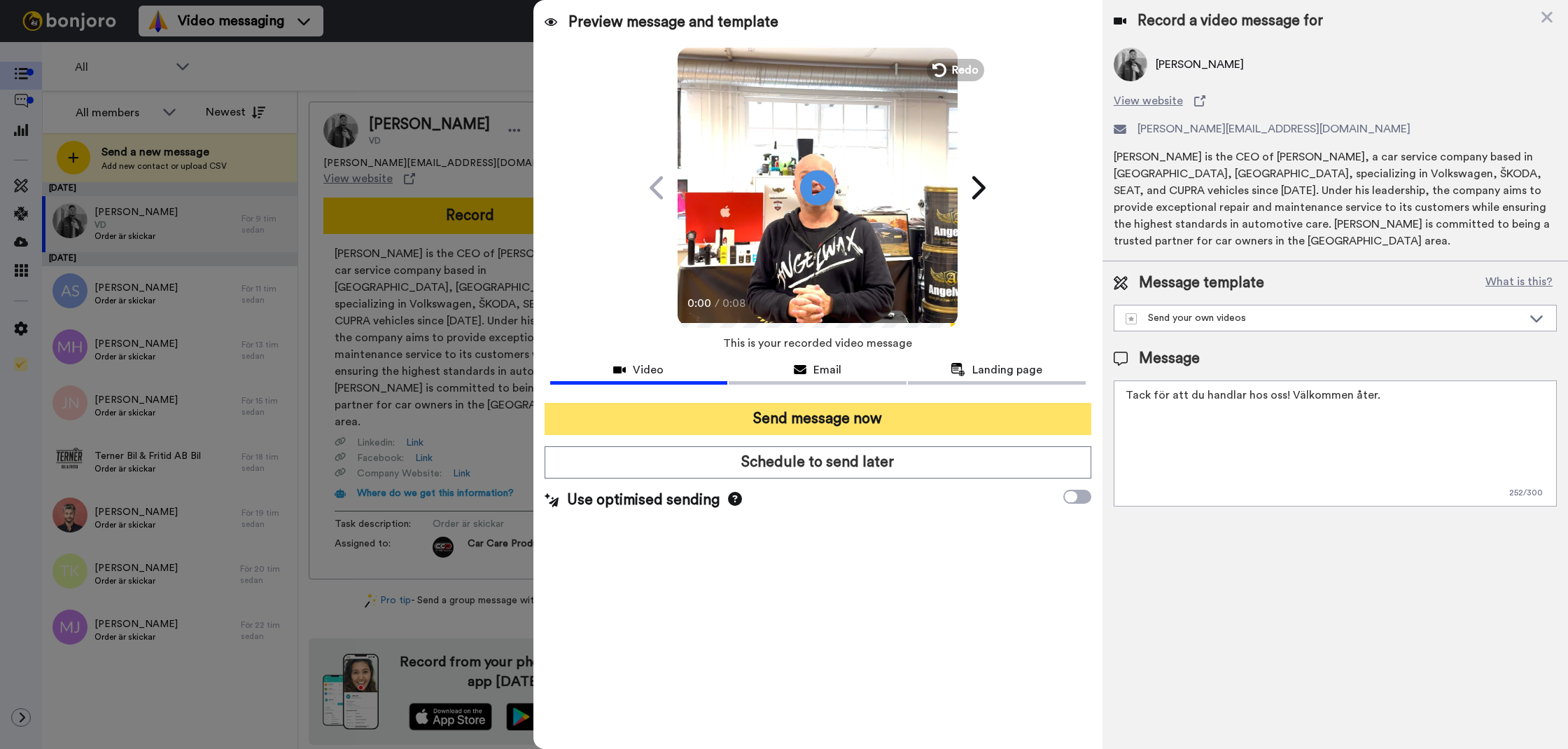
type textarea "Tack för att du handlar hos oss! Välkommen åter."
click at [977, 413] on button "Send message now" at bounding box center [818, 418] width 547 height 32
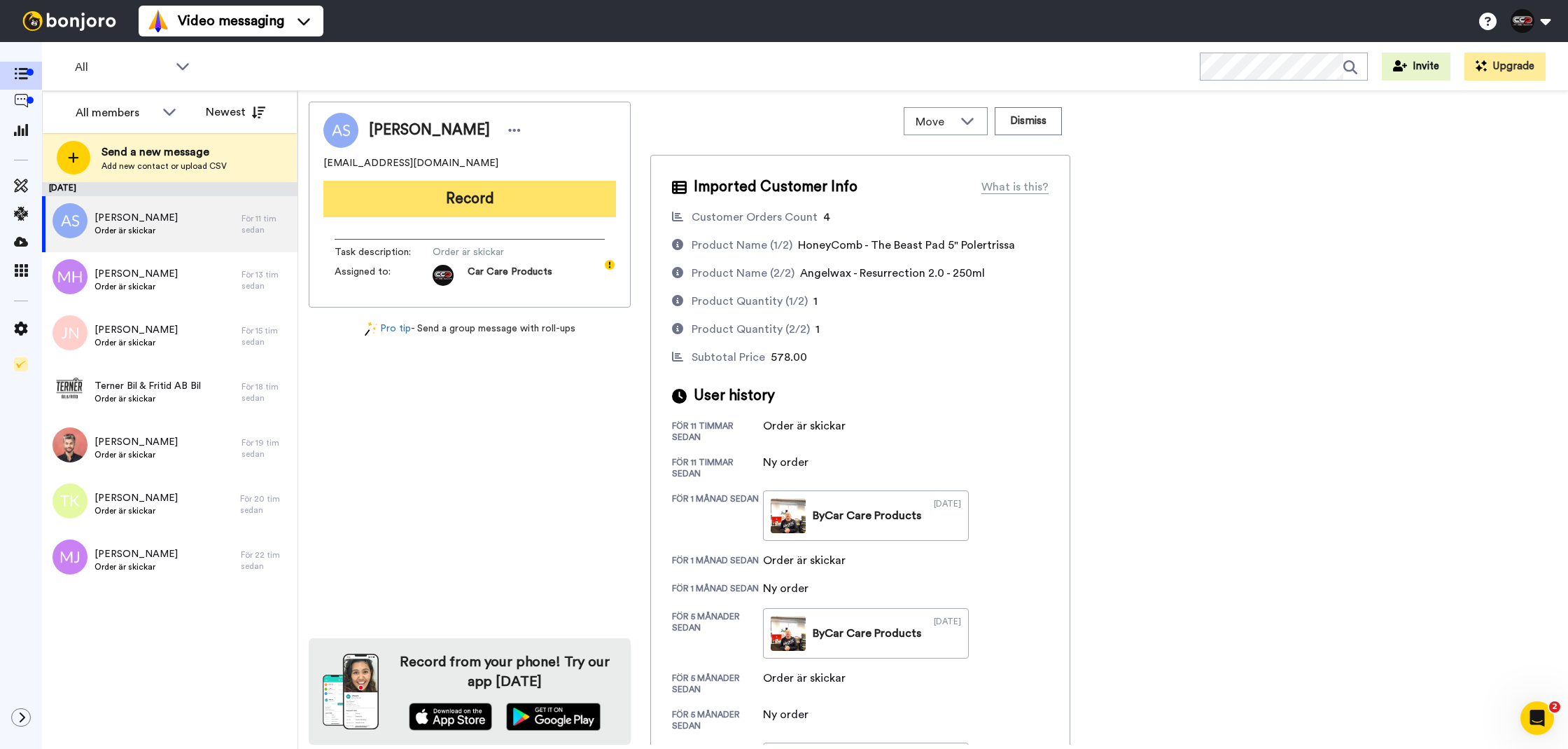
click at [496, 194] on button "Record" at bounding box center [470, 198] width 293 height 37
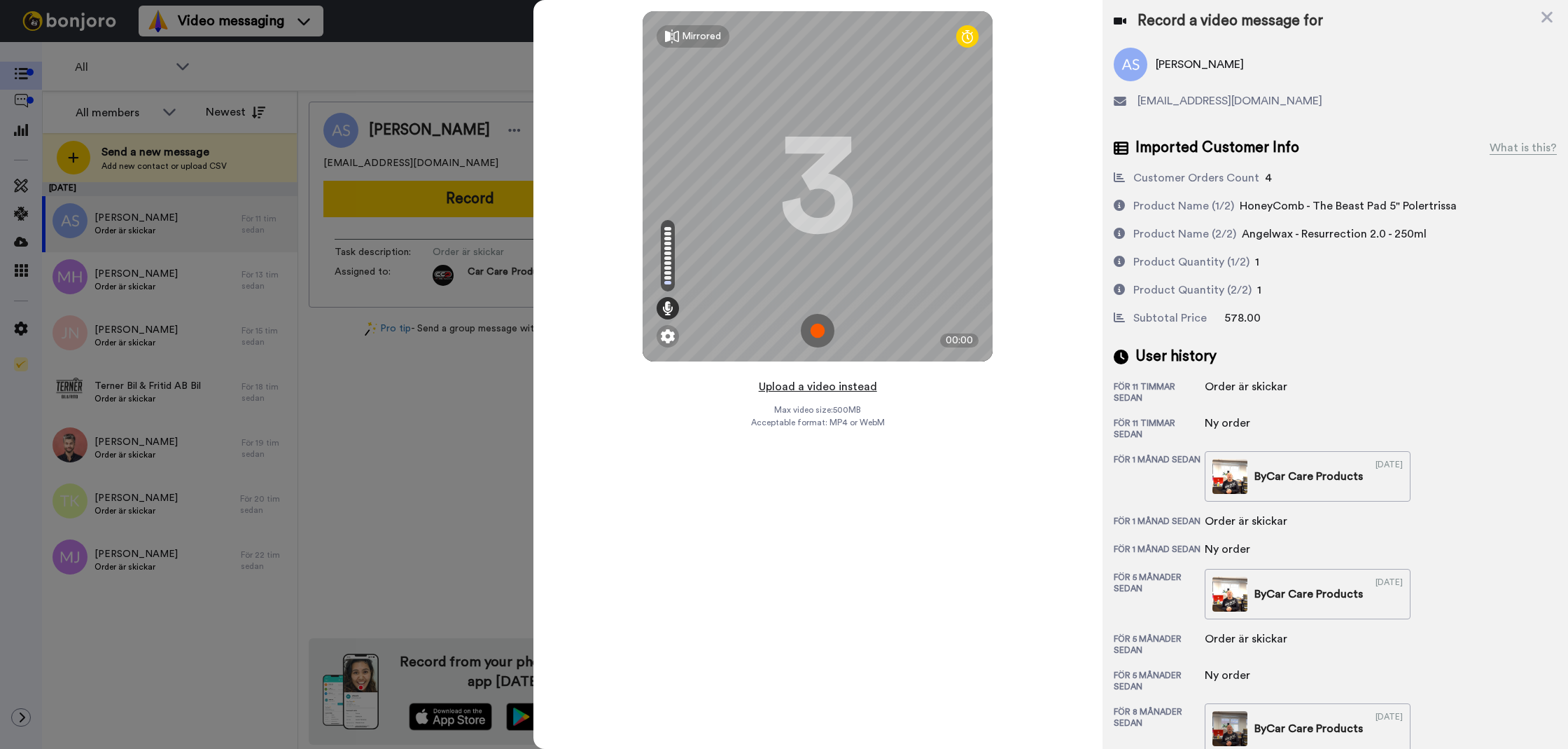
click at [814, 378] on button "Upload a video instead" at bounding box center [818, 386] width 126 height 18
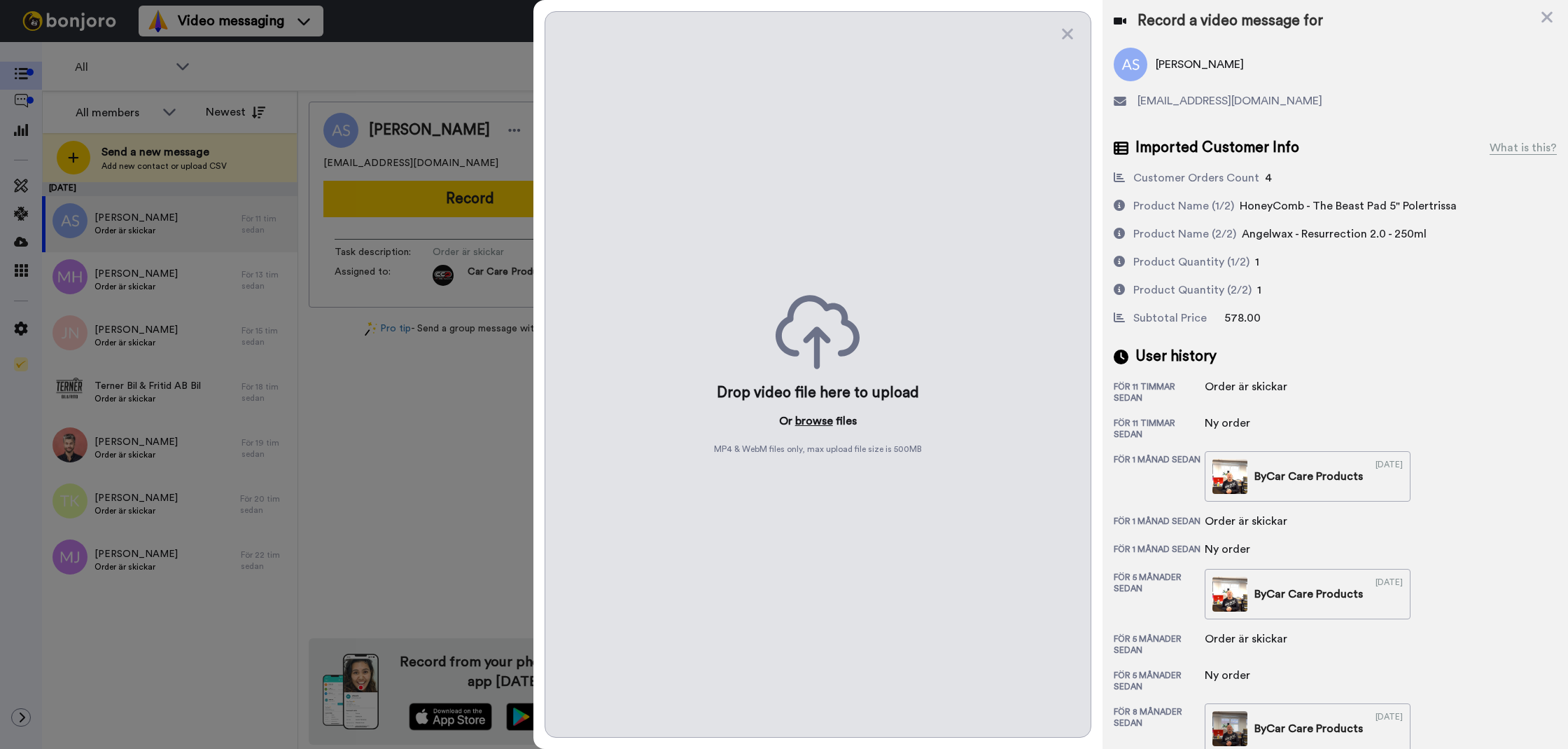
click at [817, 427] on button "browse" at bounding box center [814, 421] width 38 height 17
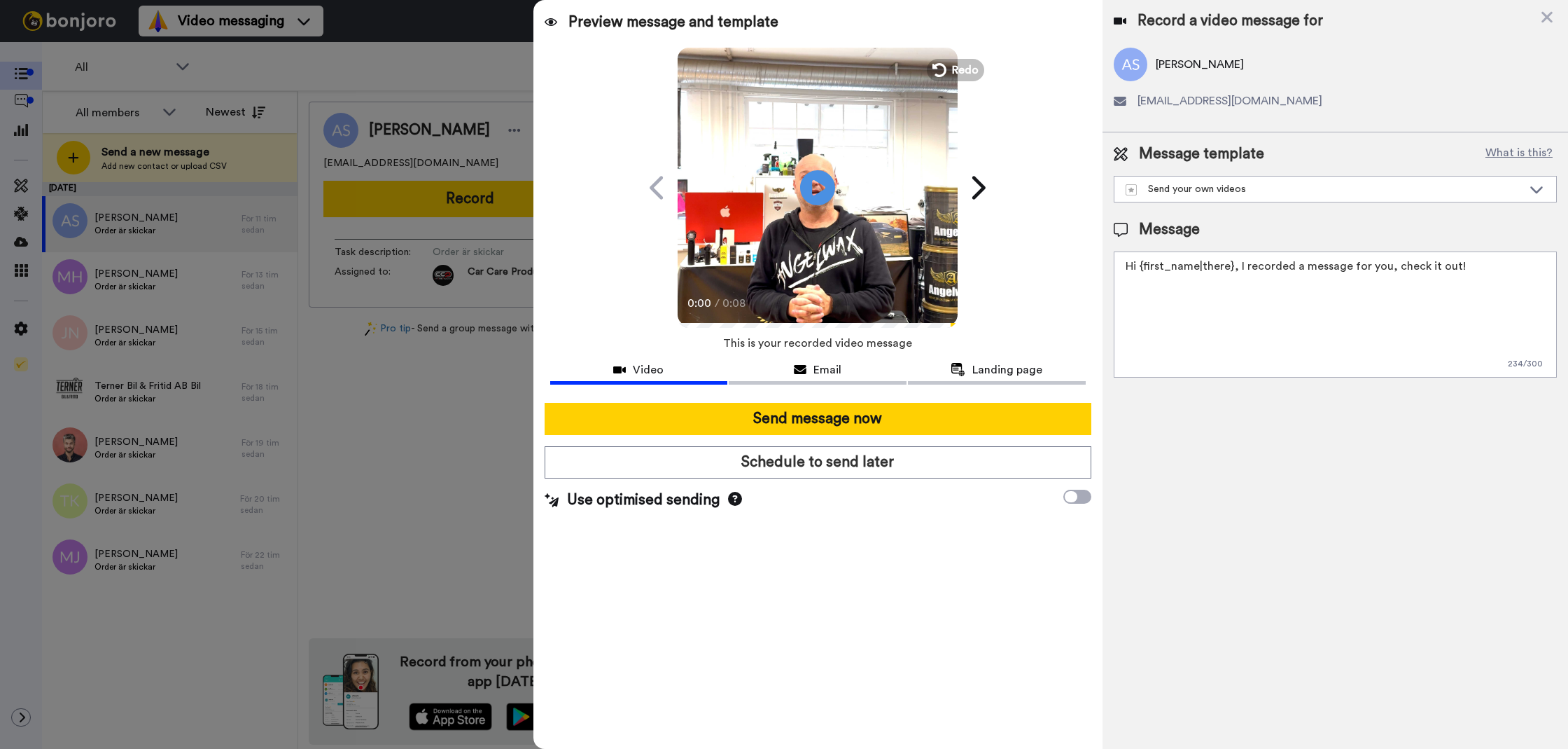
click at [1196, 348] on textarea "Hi {first_name|there}, I recorded a message for you, check it out!" at bounding box center [1335, 314] width 443 height 126
paste textarea "Tack för att du handlar hos oss! Välkommen åter."
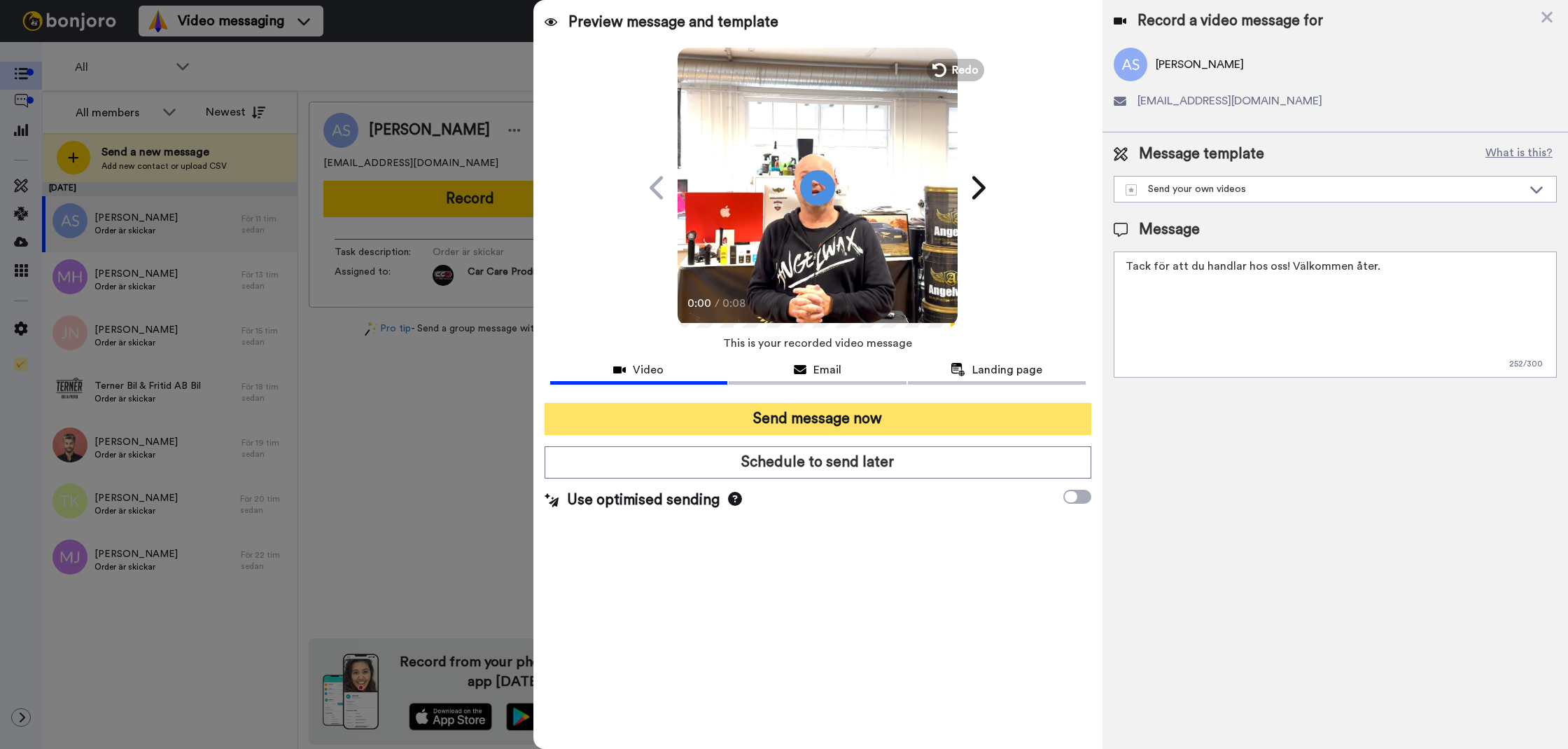
type textarea "Tack för att du handlar hos oss! Välkommen åter."
click at [960, 423] on button "Send message now" at bounding box center [818, 418] width 547 height 32
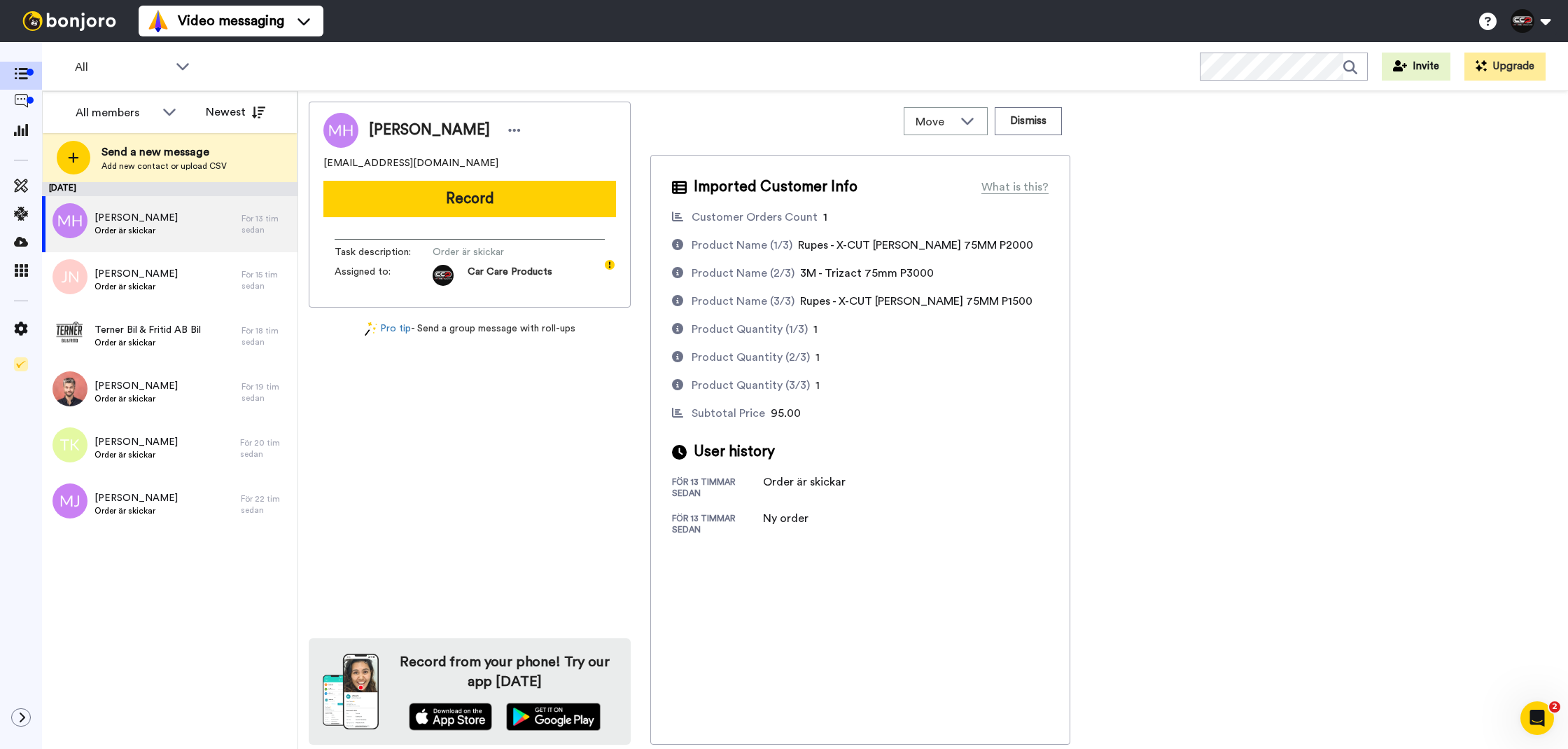
click at [439, 175] on div "[PERSON_NAME] [EMAIL_ADDRESS][DOMAIN_NAME] Record Task description : Order är s…" at bounding box center [469, 205] width 322 height 206
click at [431, 186] on button "Record" at bounding box center [470, 198] width 293 height 37
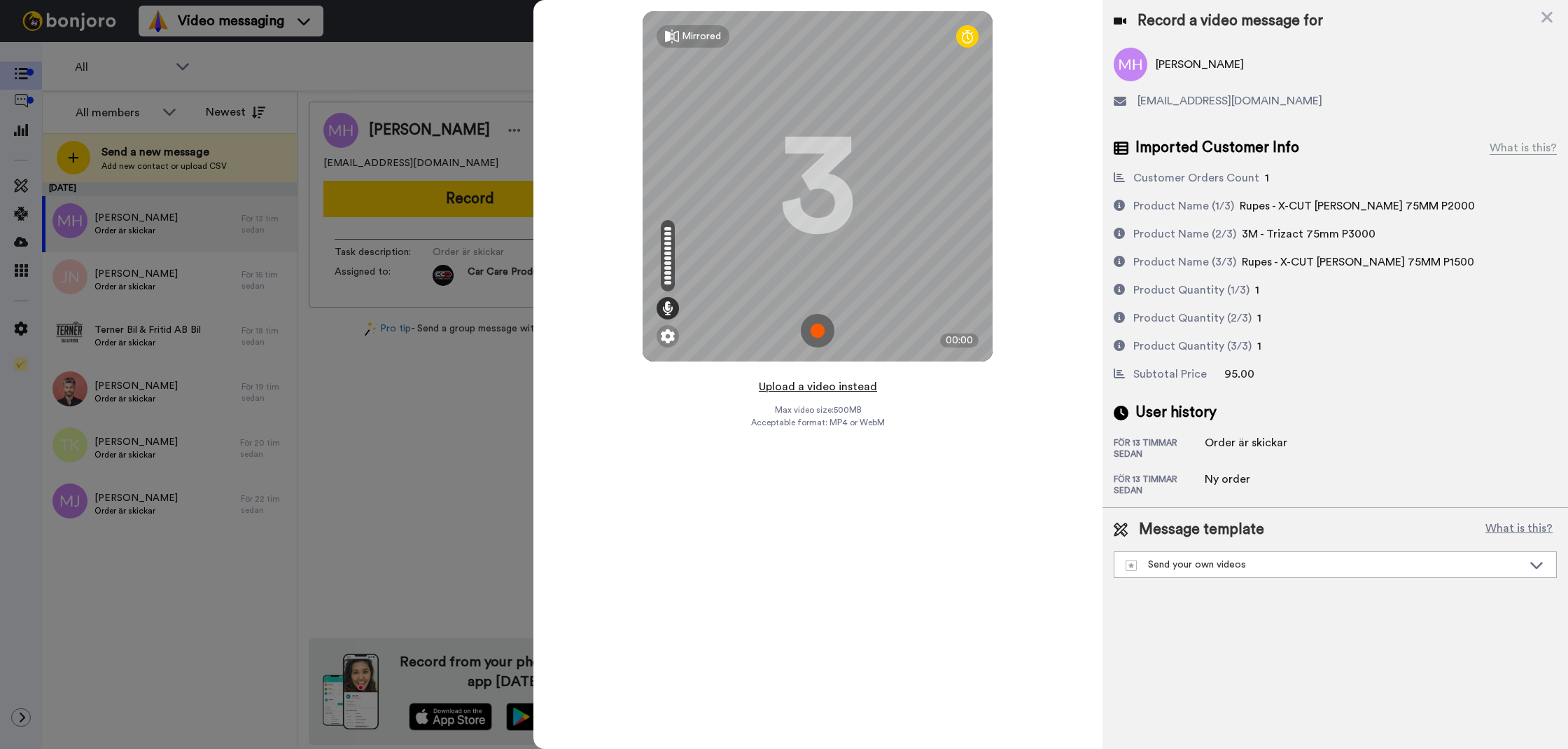
click at [850, 387] on button "Upload a video instead" at bounding box center [818, 386] width 126 height 18
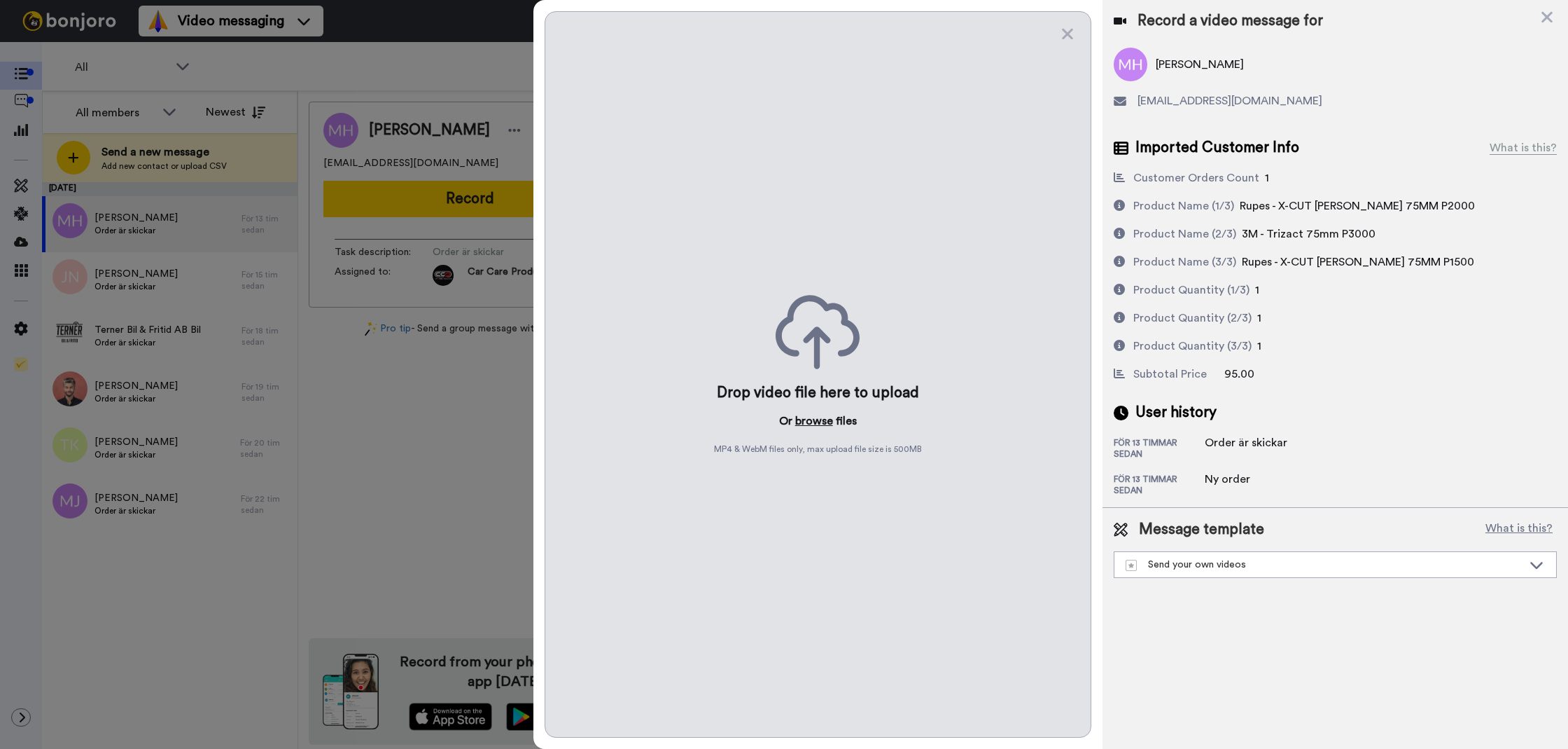
click at [820, 422] on button "browse" at bounding box center [814, 421] width 38 height 17
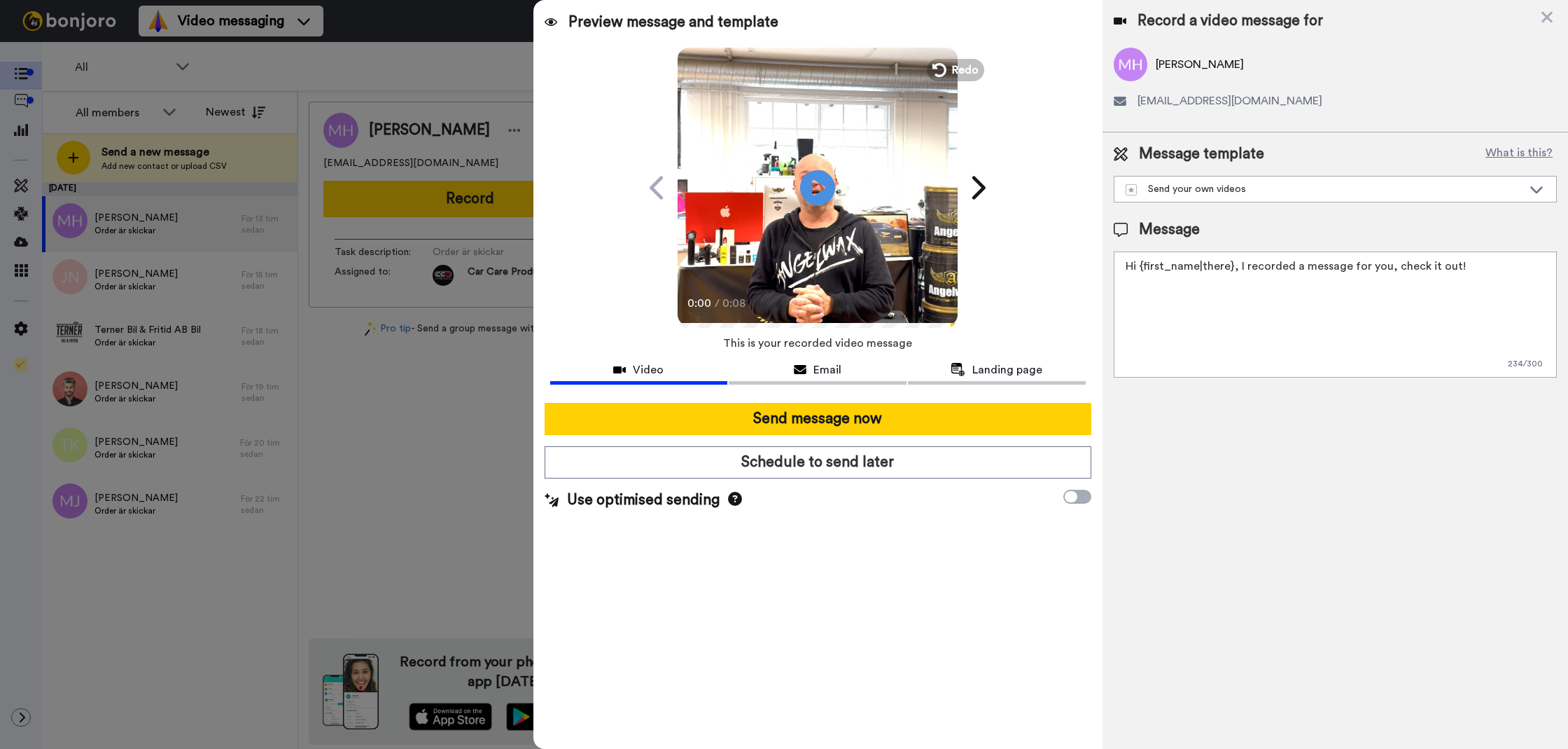
click at [1396, 278] on textarea "Hi {first_name|there}, I recorded a message for you, check it out!" at bounding box center [1335, 314] width 443 height 126
paste textarea "Tack för att du handlar hos oss! Välkommen åter."
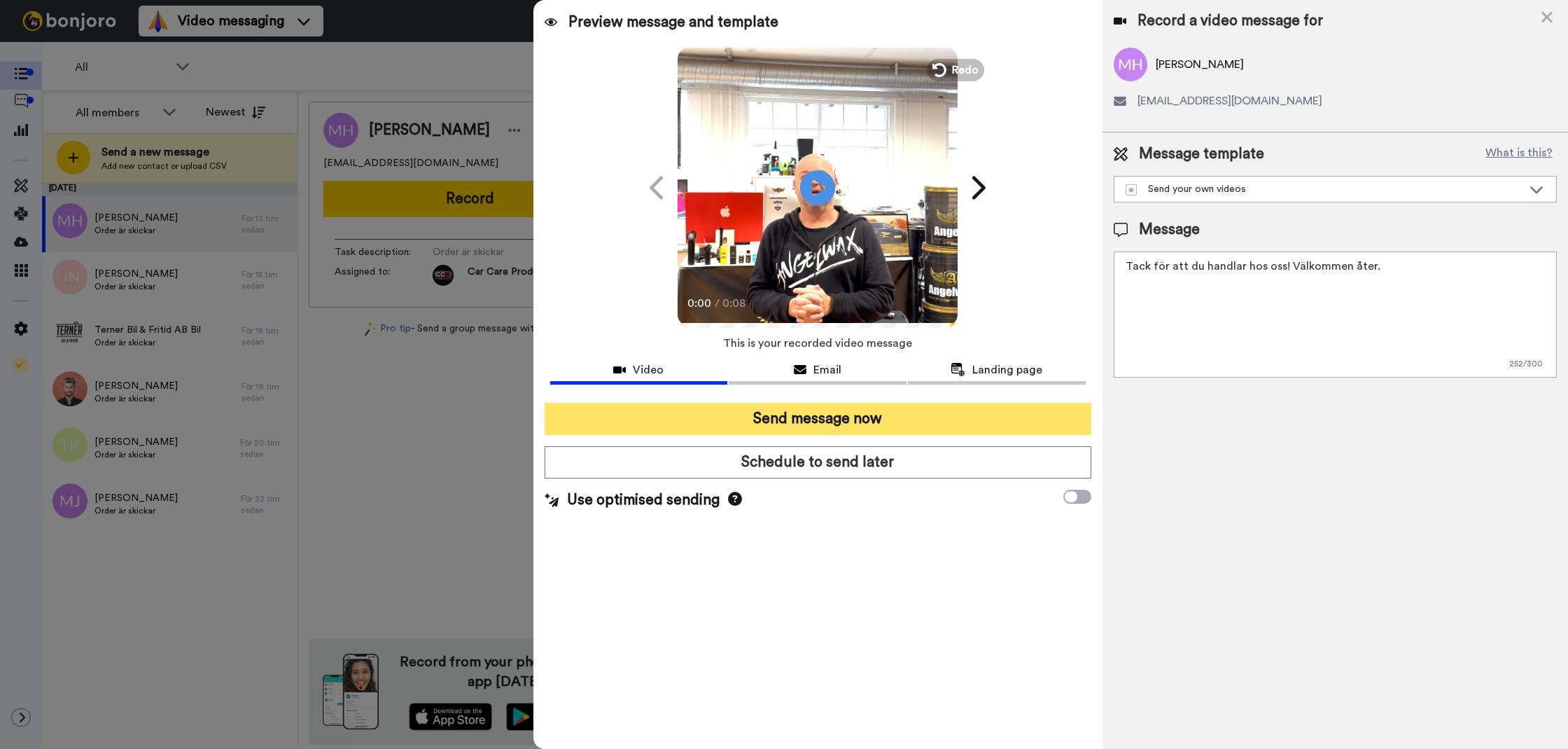
type textarea "Tack för att du handlar hos oss! Välkommen åter."
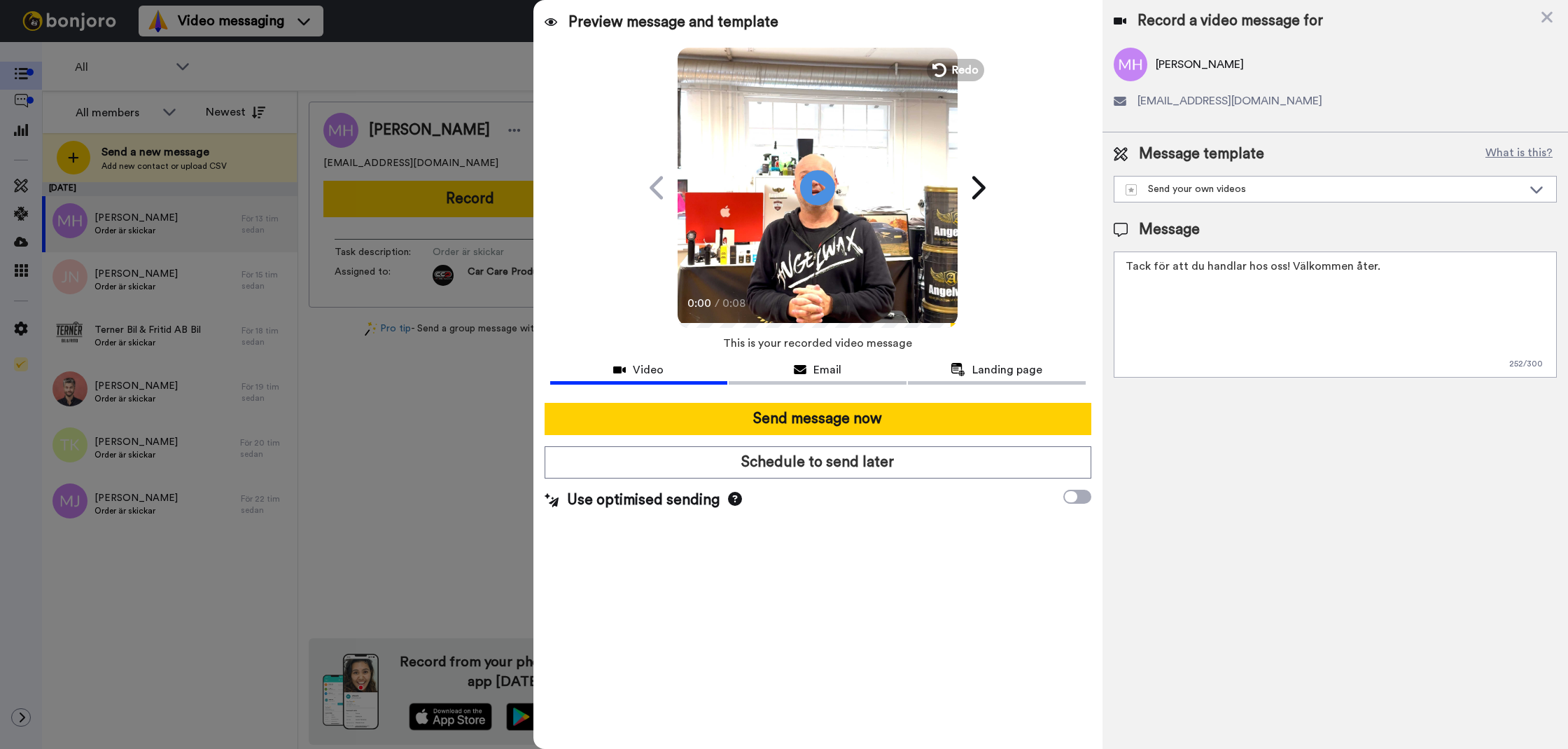
click at [1000, 402] on button "Send message now" at bounding box center [818, 418] width 547 height 32
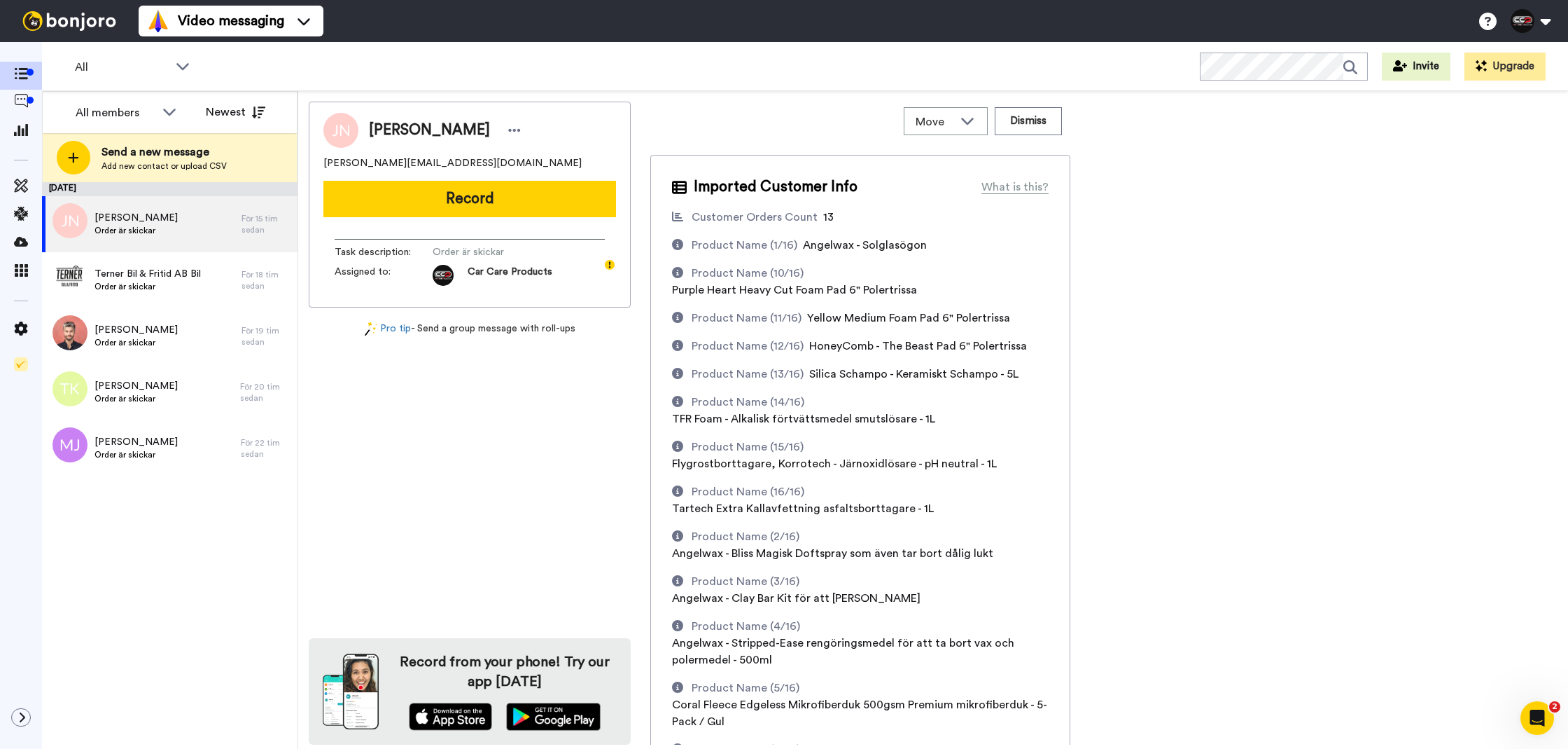
click at [423, 229] on div "Task description : Order är skickar Assigned to: Car Care Products" at bounding box center [470, 263] width 293 height 68
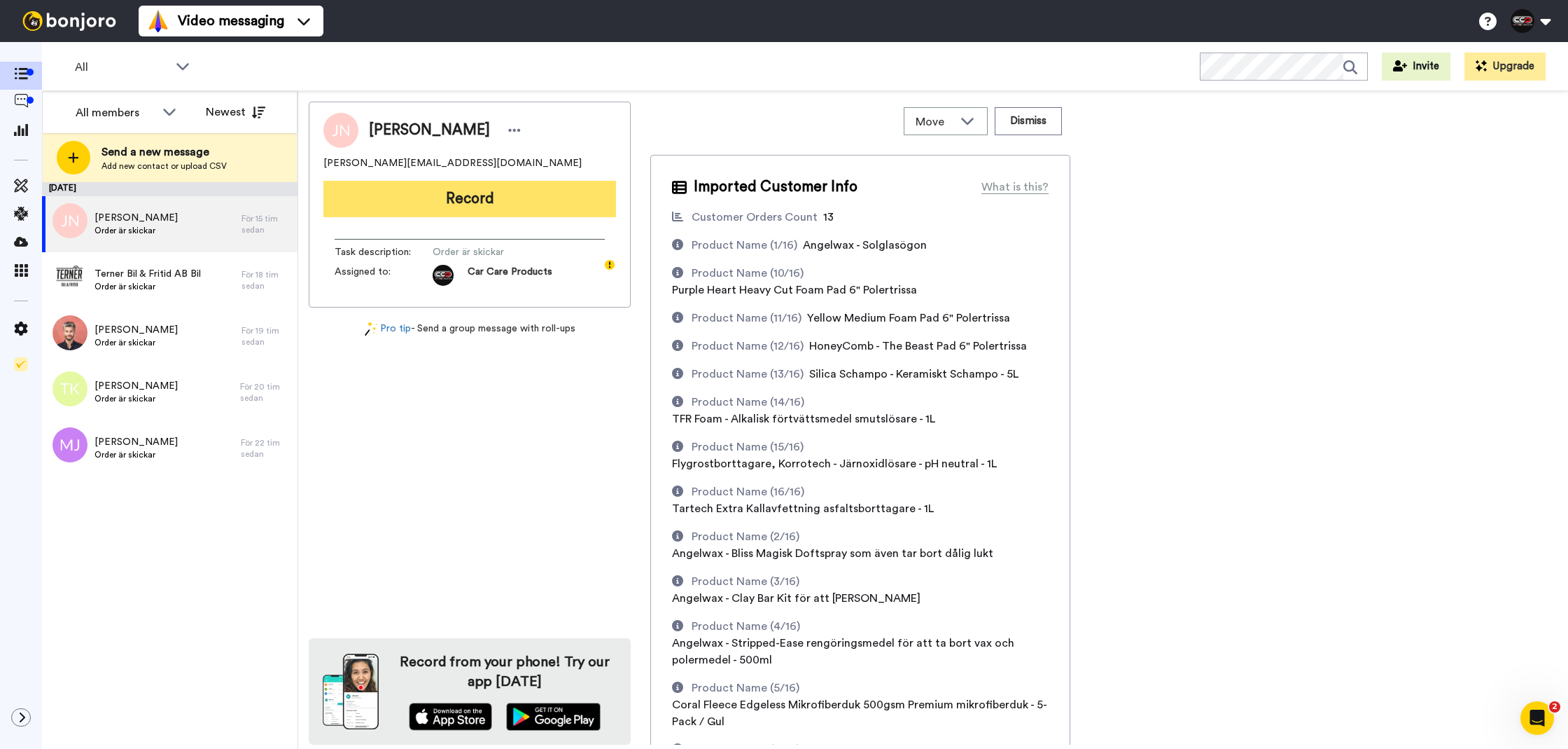
click at [424, 213] on button "Record" at bounding box center [470, 198] width 293 height 37
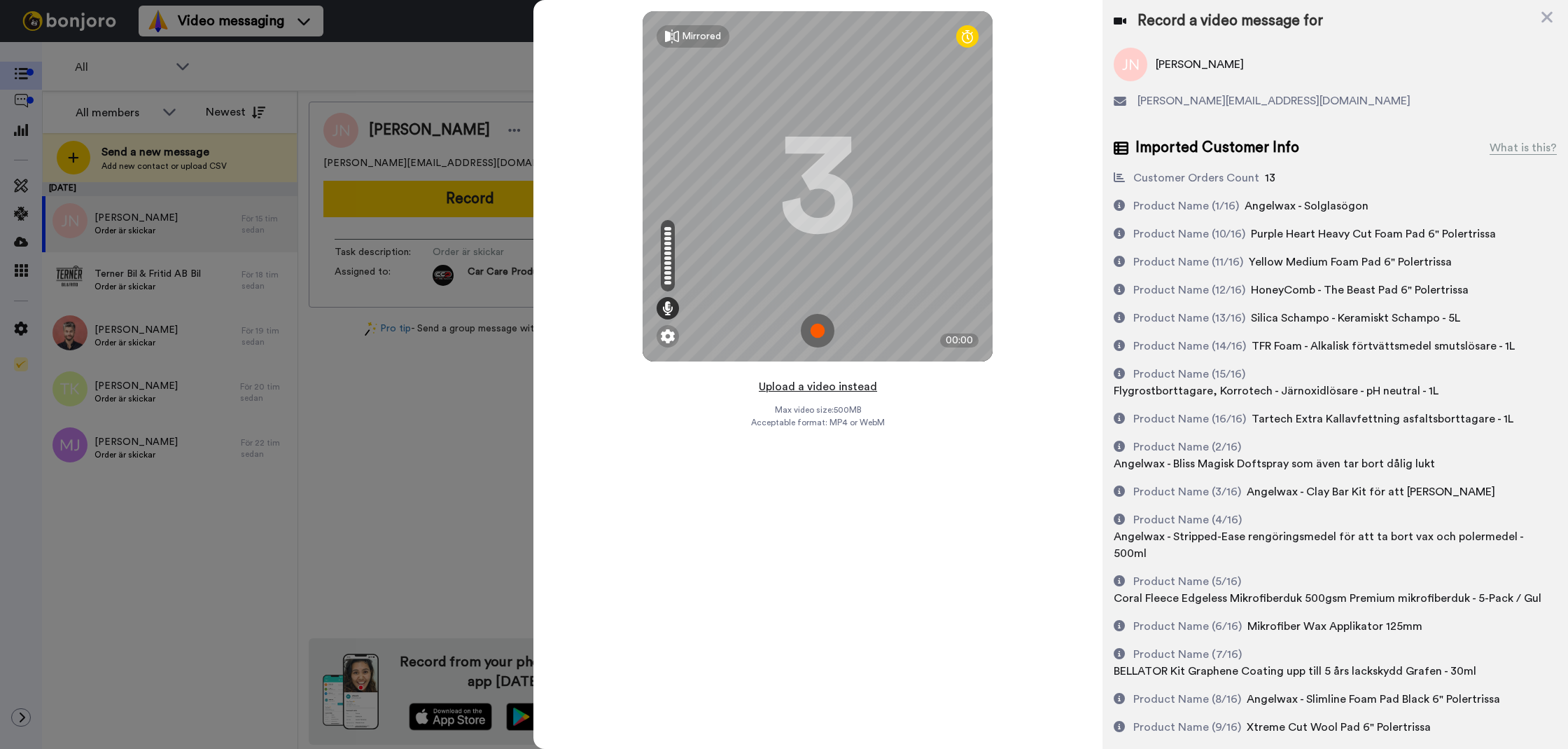
click at [810, 378] on button "Upload a video instead" at bounding box center [818, 386] width 126 height 18
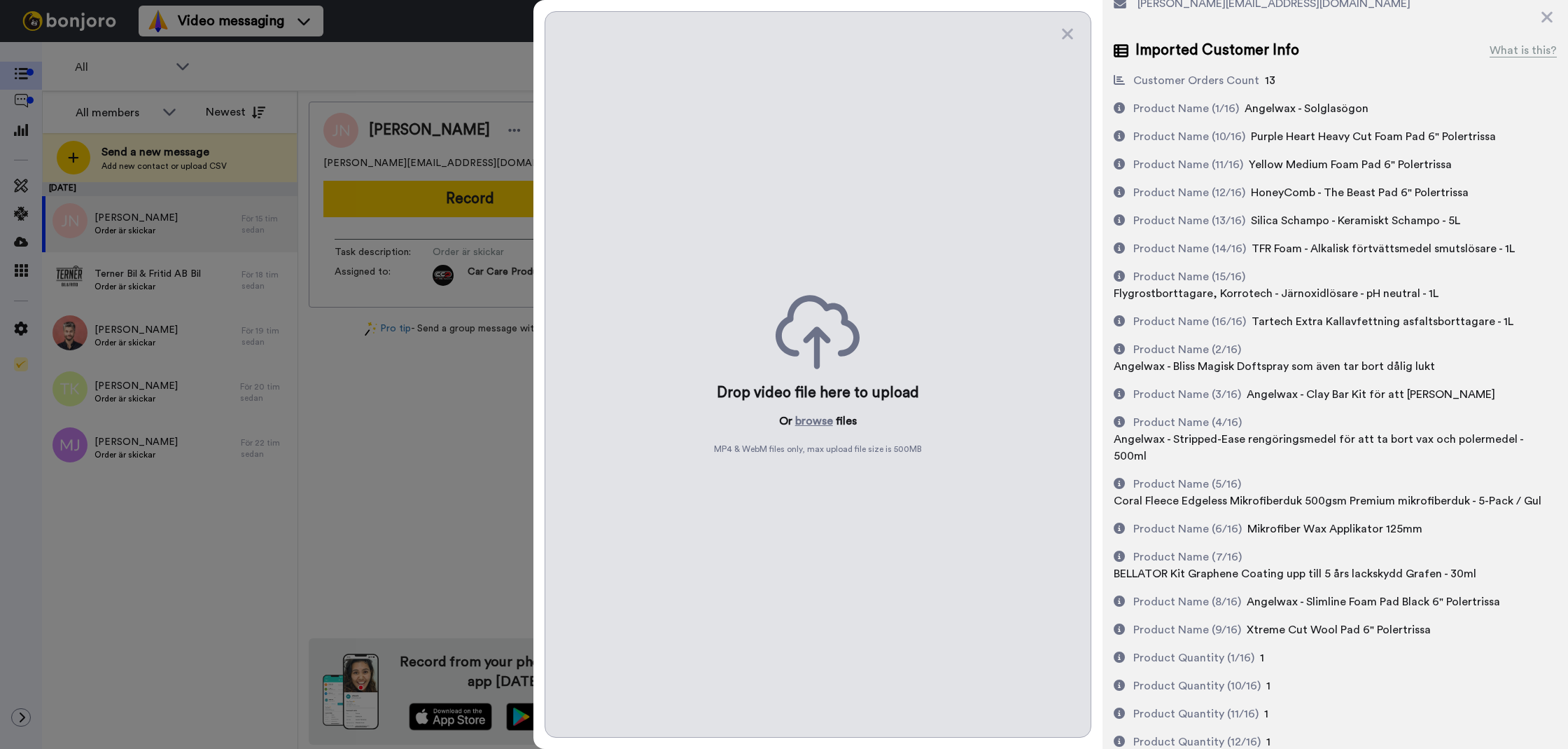
scroll to position [68, 0]
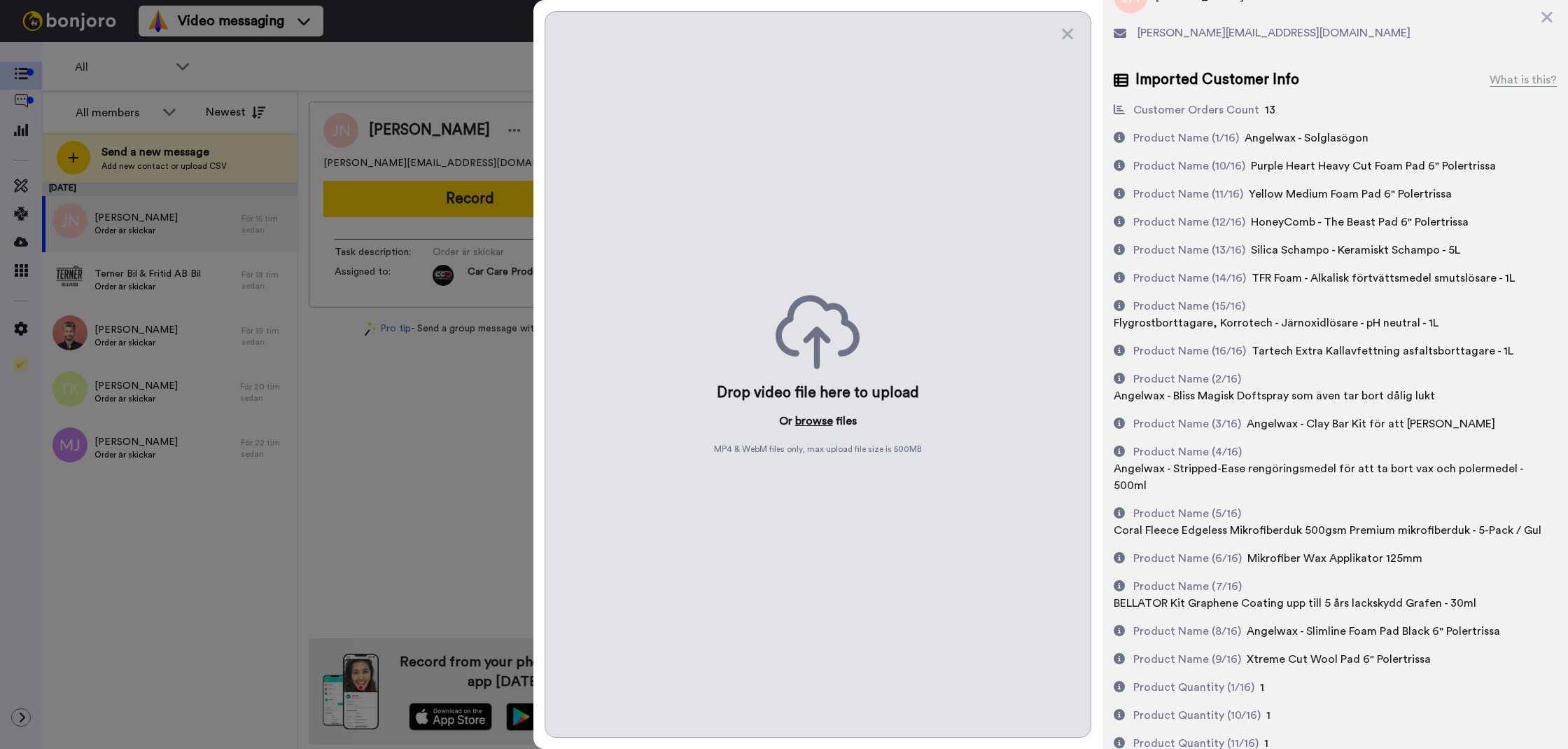
click at [801, 420] on button "browse" at bounding box center [814, 421] width 38 height 17
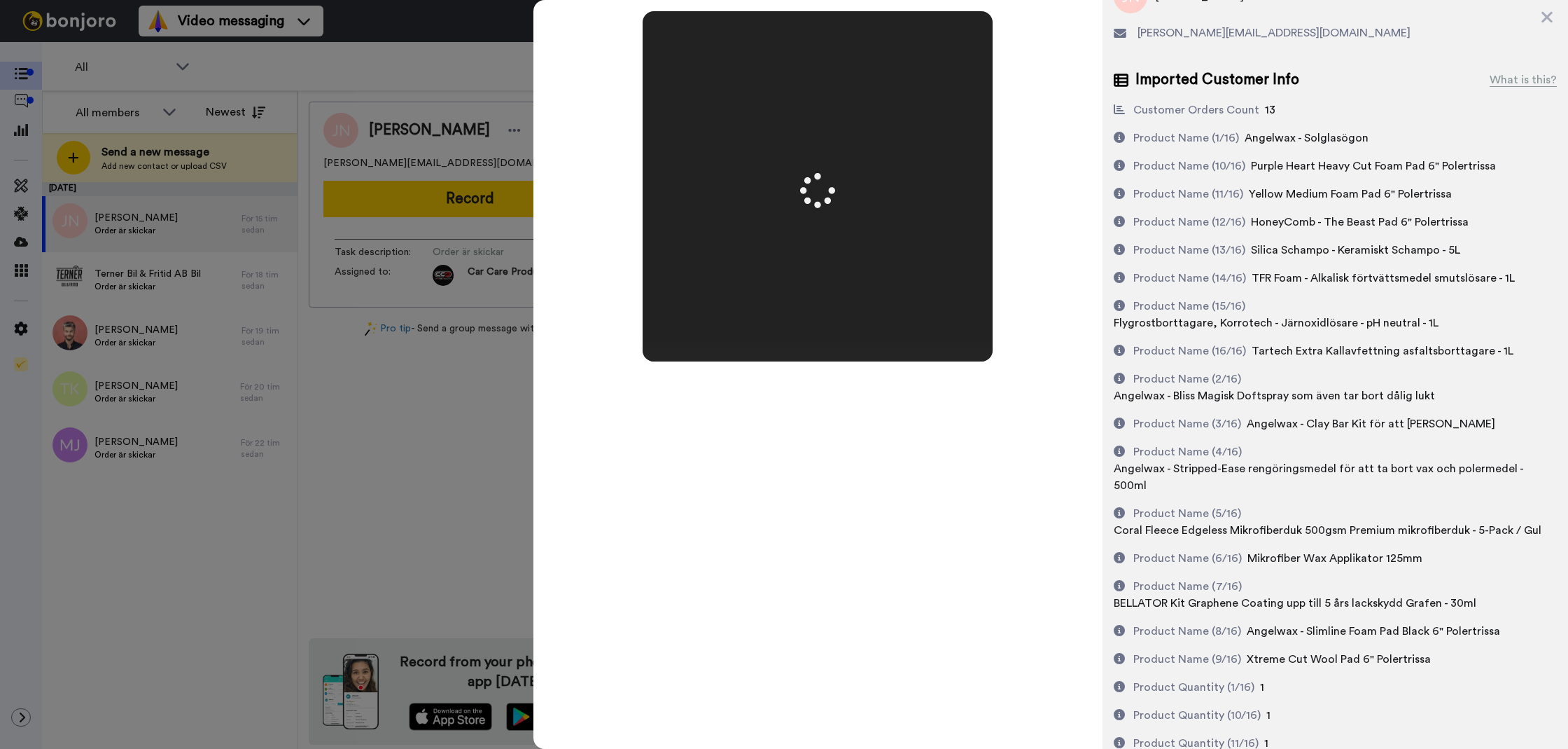
scroll to position [0, 0]
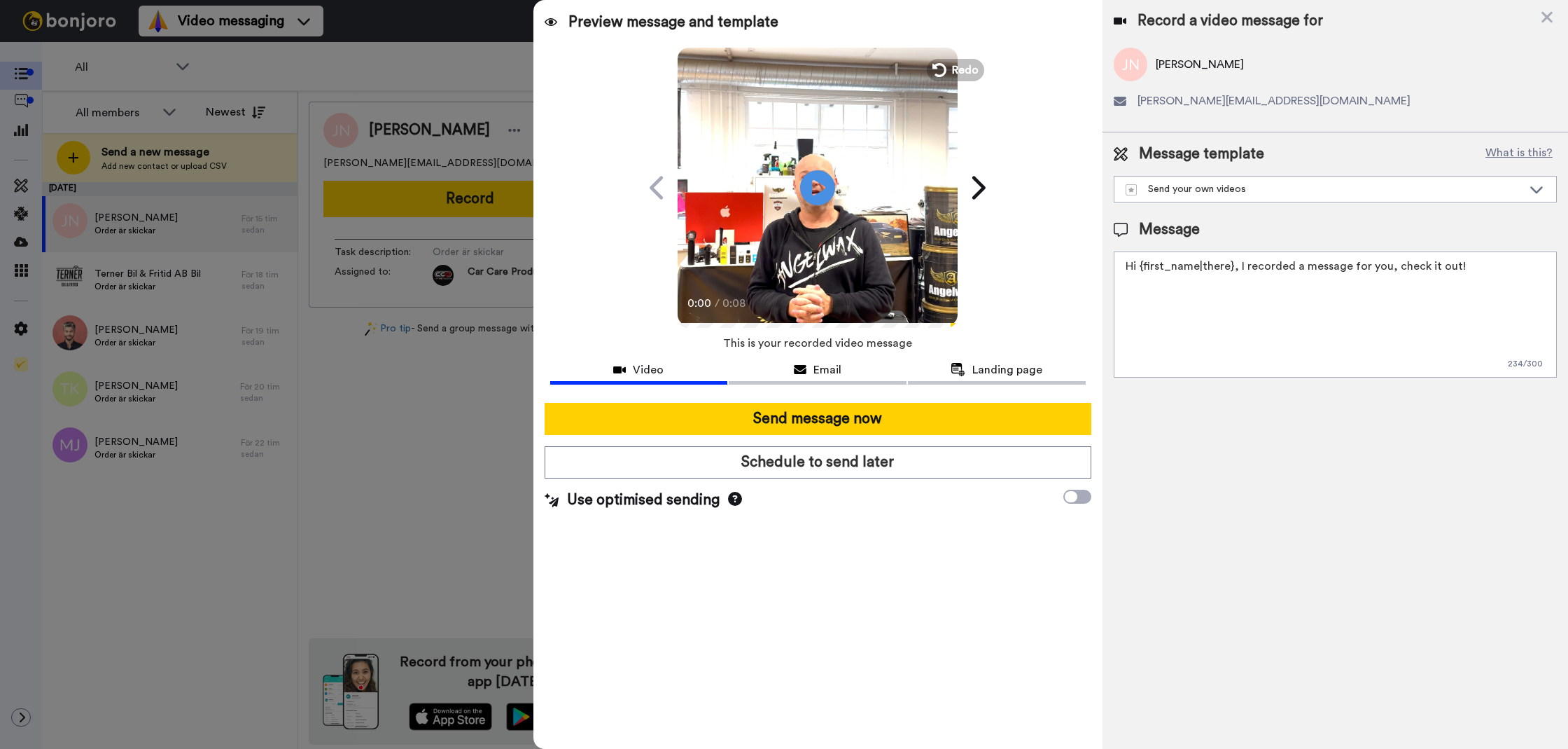
click at [1185, 319] on textarea "Hi {first_name|there}, I recorded a message for you, check it out!" at bounding box center [1335, 314] width 443 height 126
paste textarea "Tack för att du handlar hos oss! Välkommen åter."
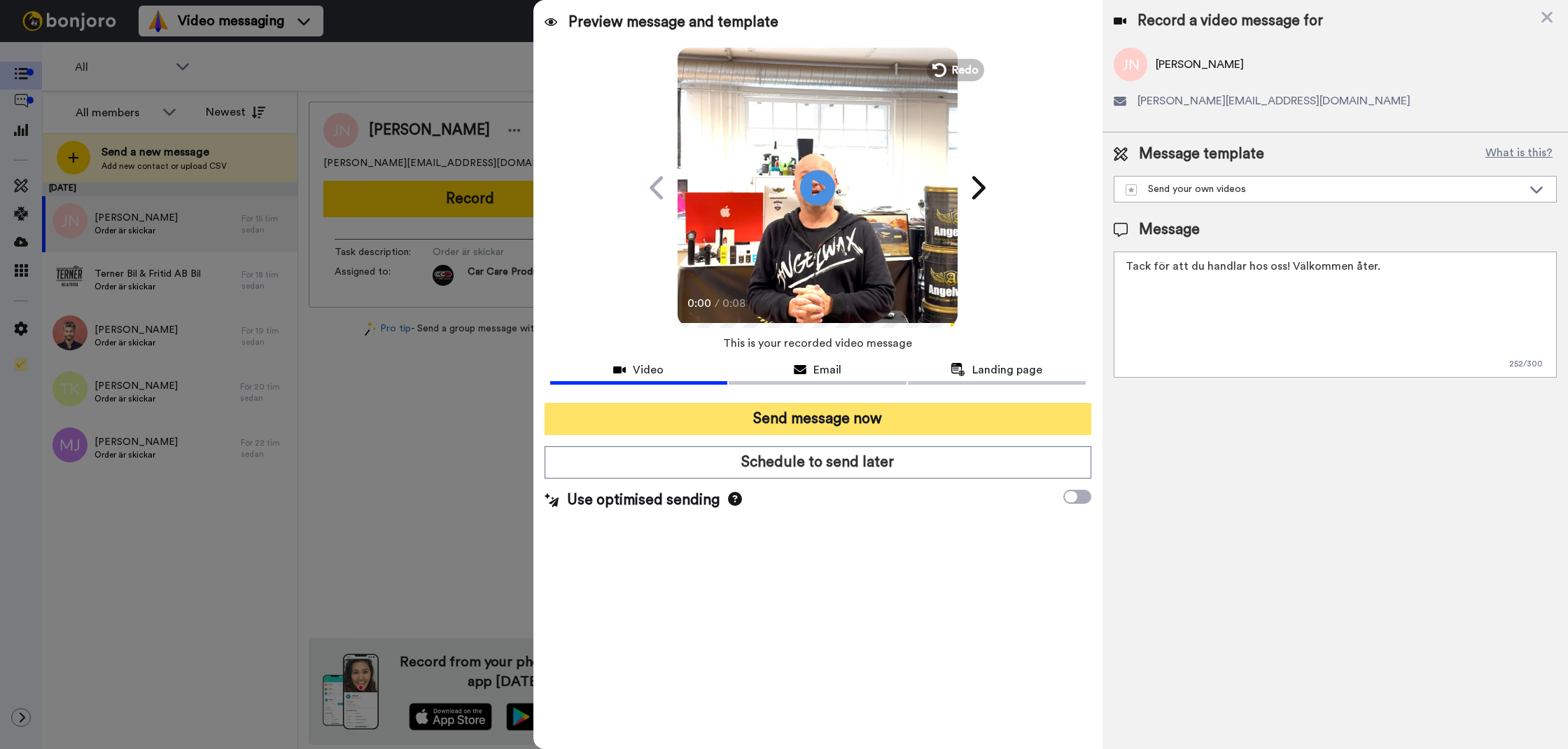
type textarea "Tack för att du handlar hos oss! Välkommen åter."
click at [834, 423] on button "Send message now" at bounding box center [818, 418] width 547 height 32
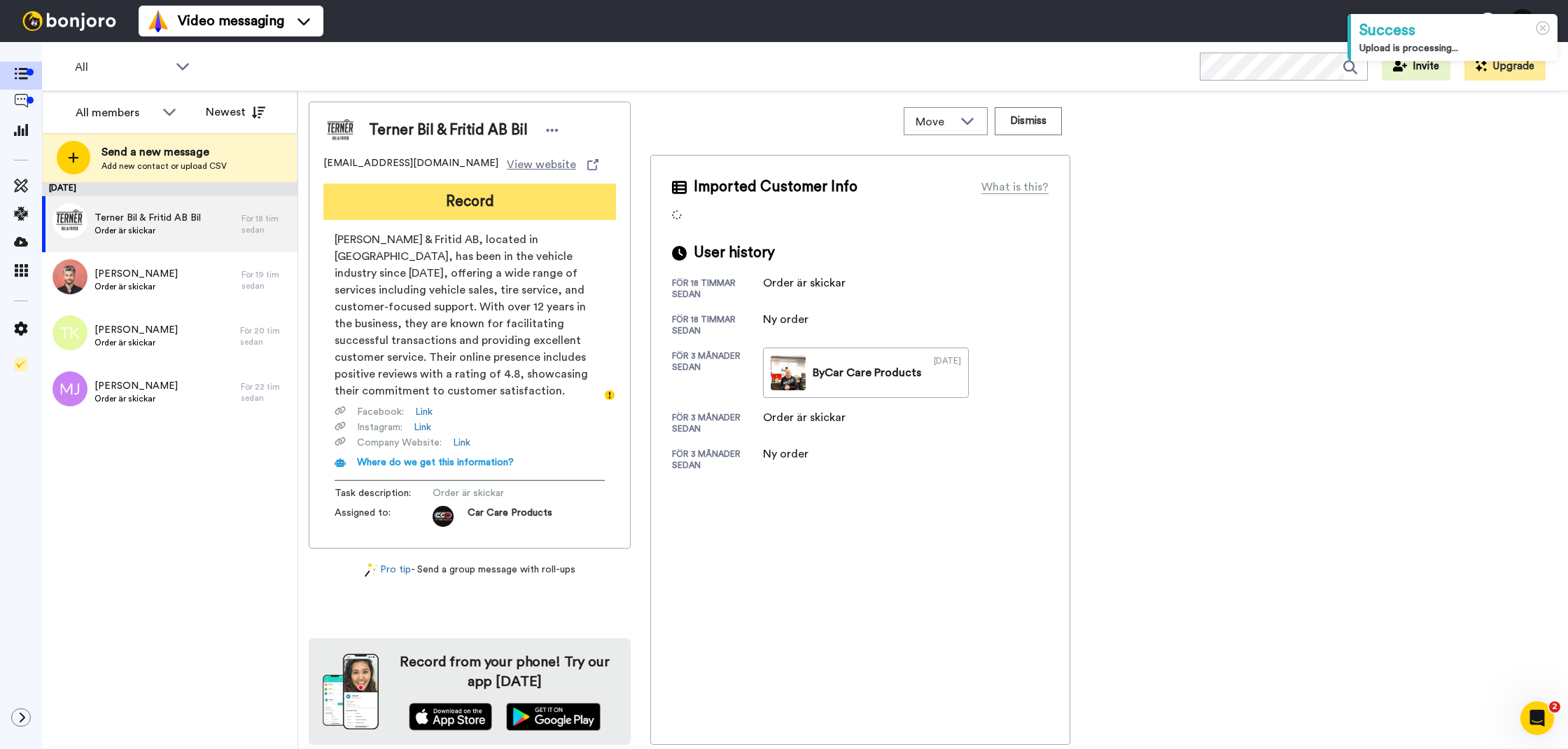
click at [573, 187] on button "Record" at bounding box center [470, 201] width 293 height 37
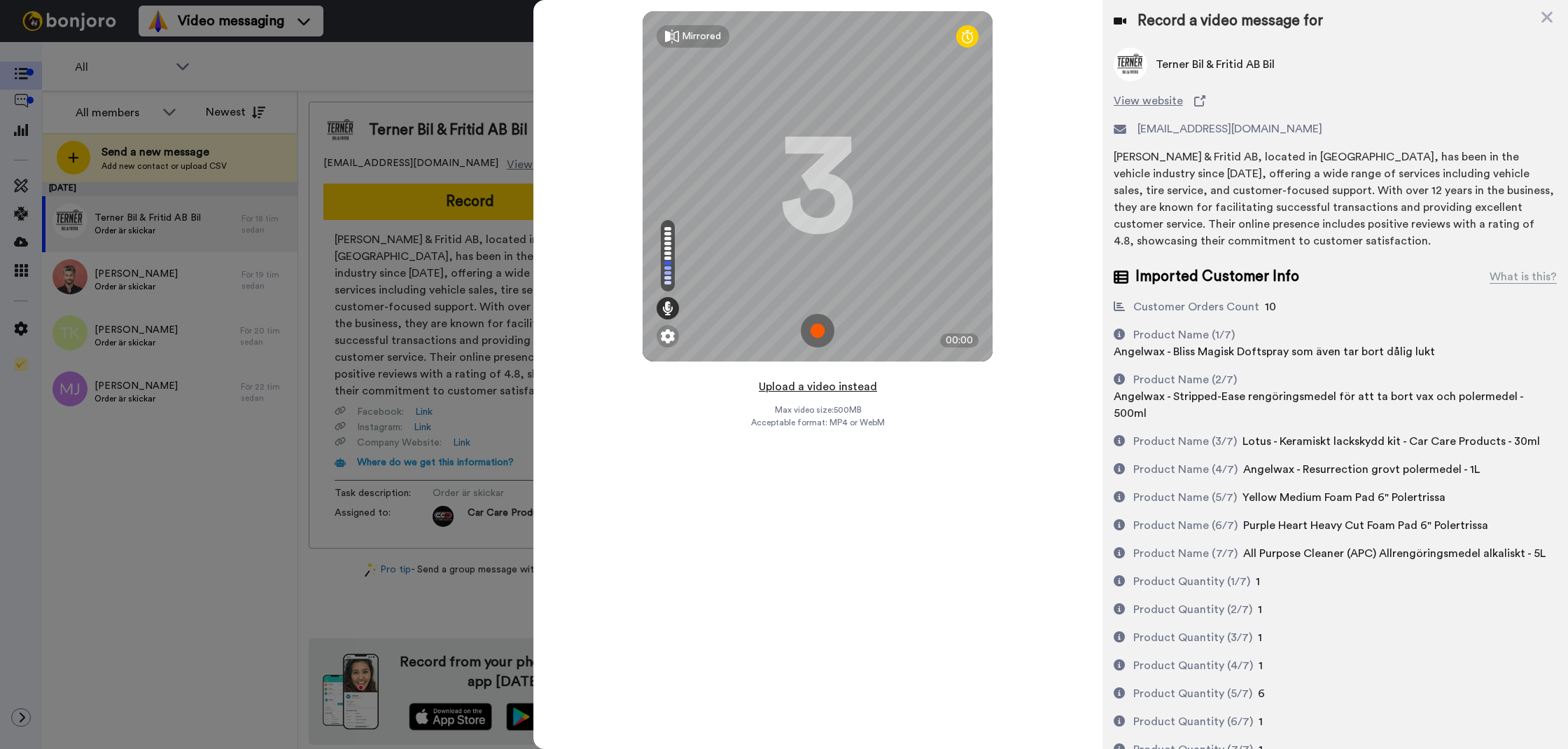
click at [816, 378] on button "Upload a video instead" at bounding box center [818, 386] width 126 height 18
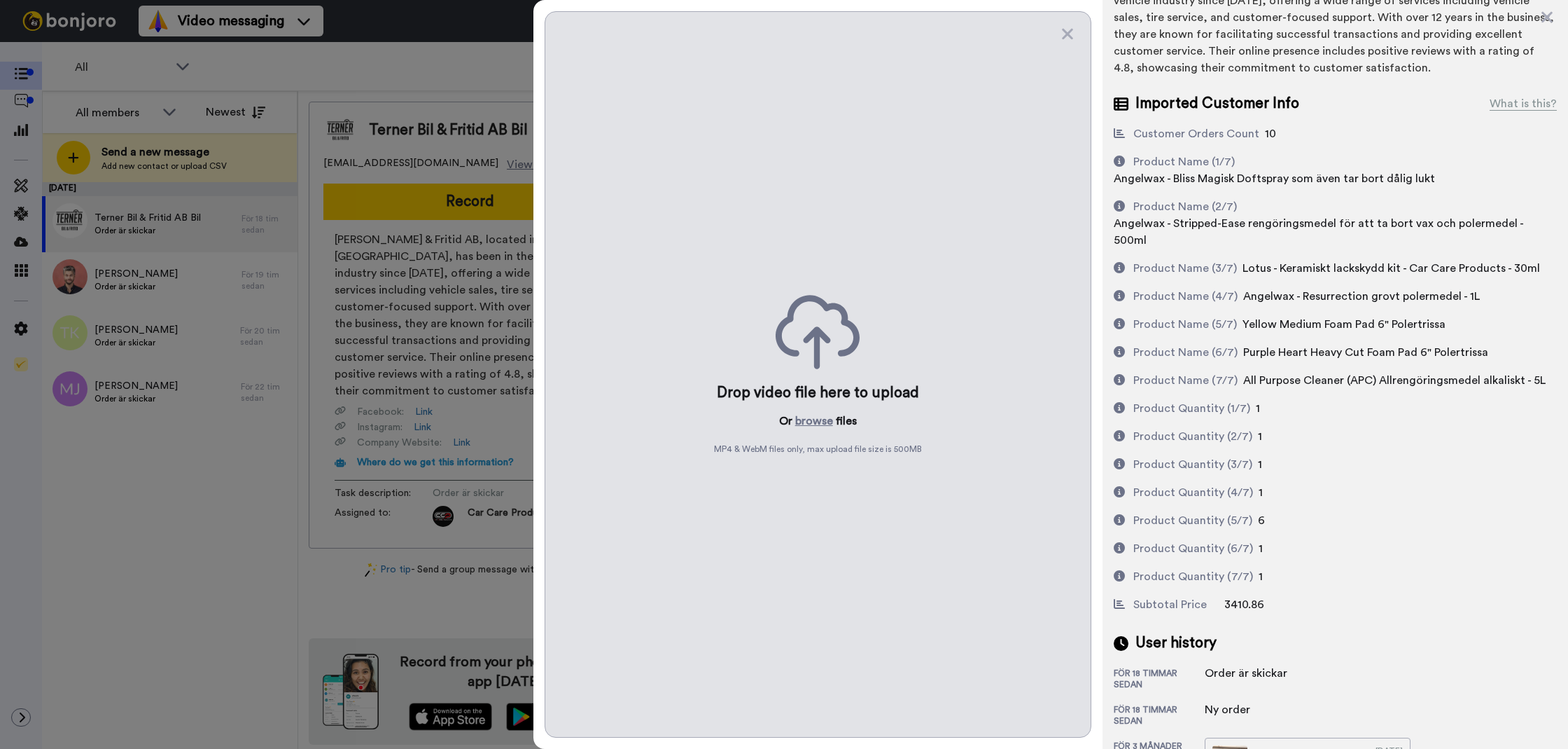
scroll to position [345, 0]
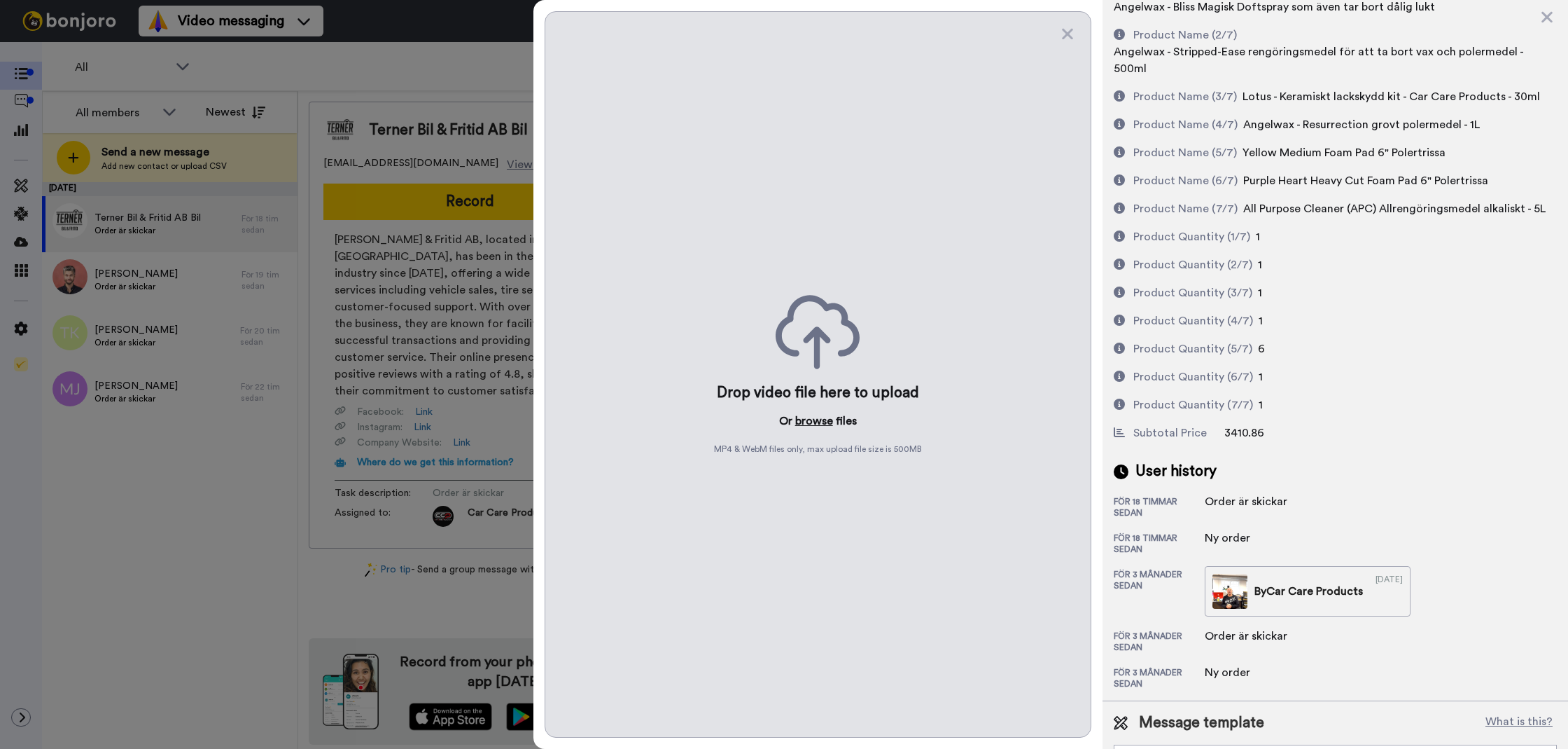
click at [805, 418] on button "browse" at bounding box center [814, 421] width 38 height 17
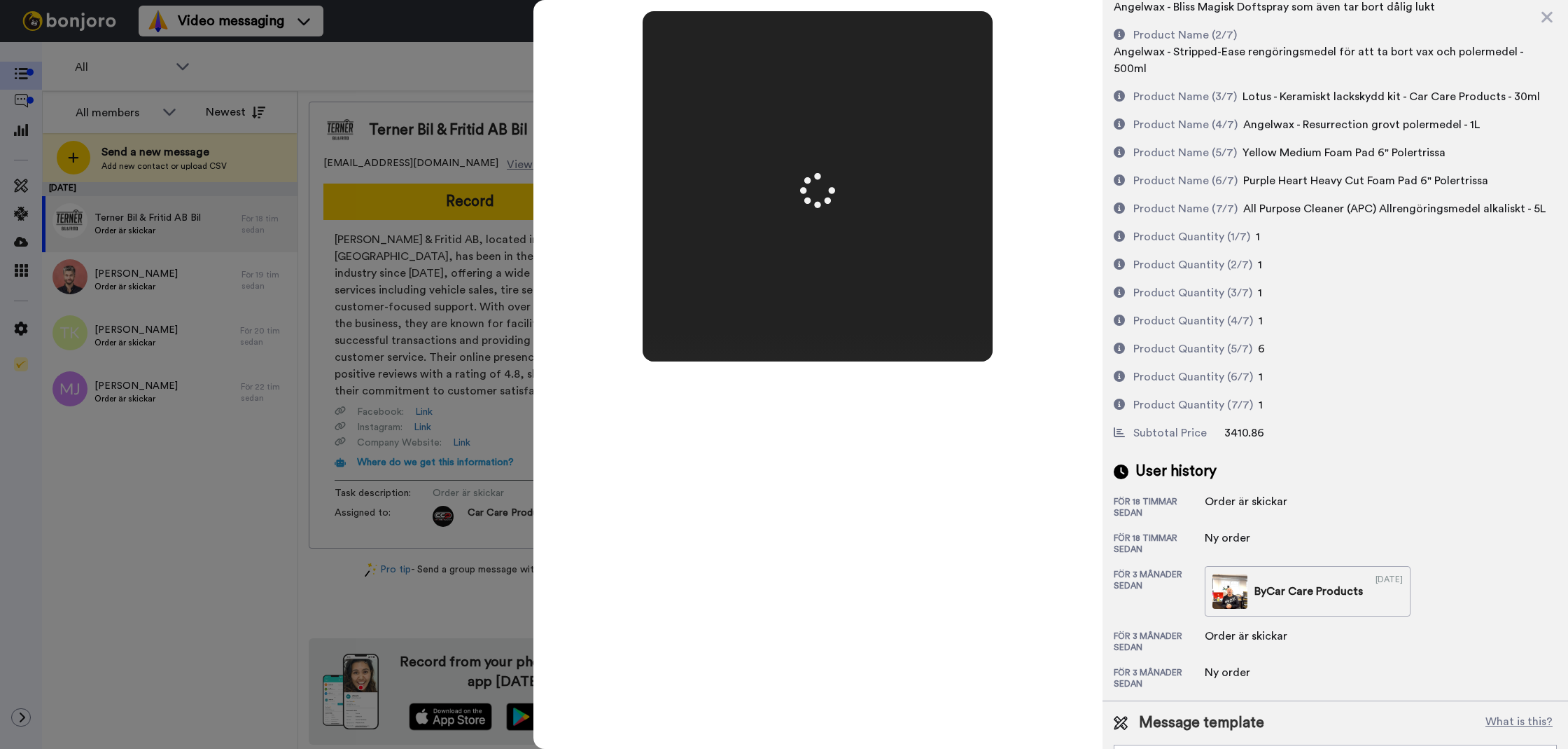
scroll to position [0, 0]
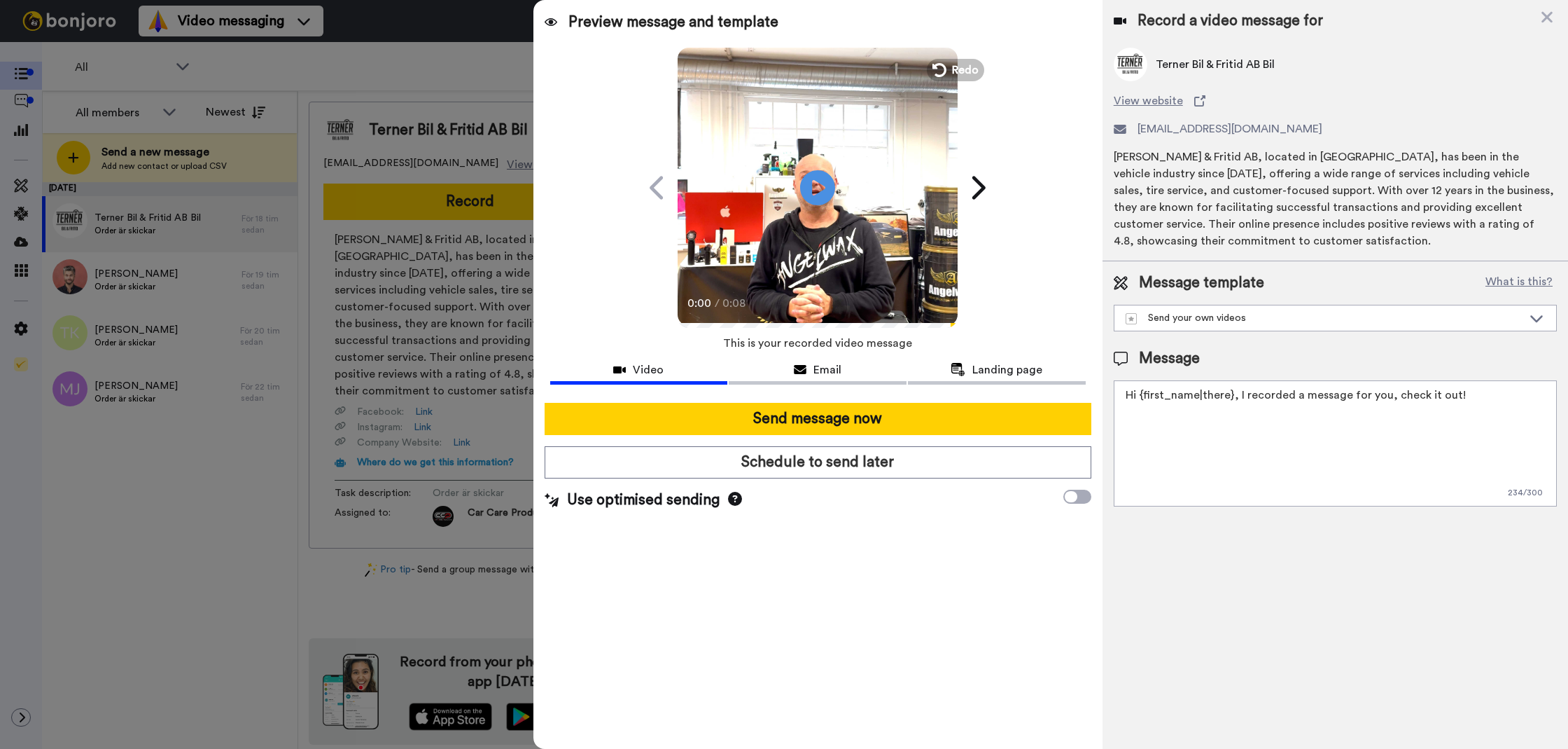
click at [1209, 397] on textarea "Hi {first_name|there}, I recorded a message for you, check it out!" at bounding box center [1335, 443] width 443 height 126
paste textarea "Tack för att du handlar hos oss! Välkommen åter."
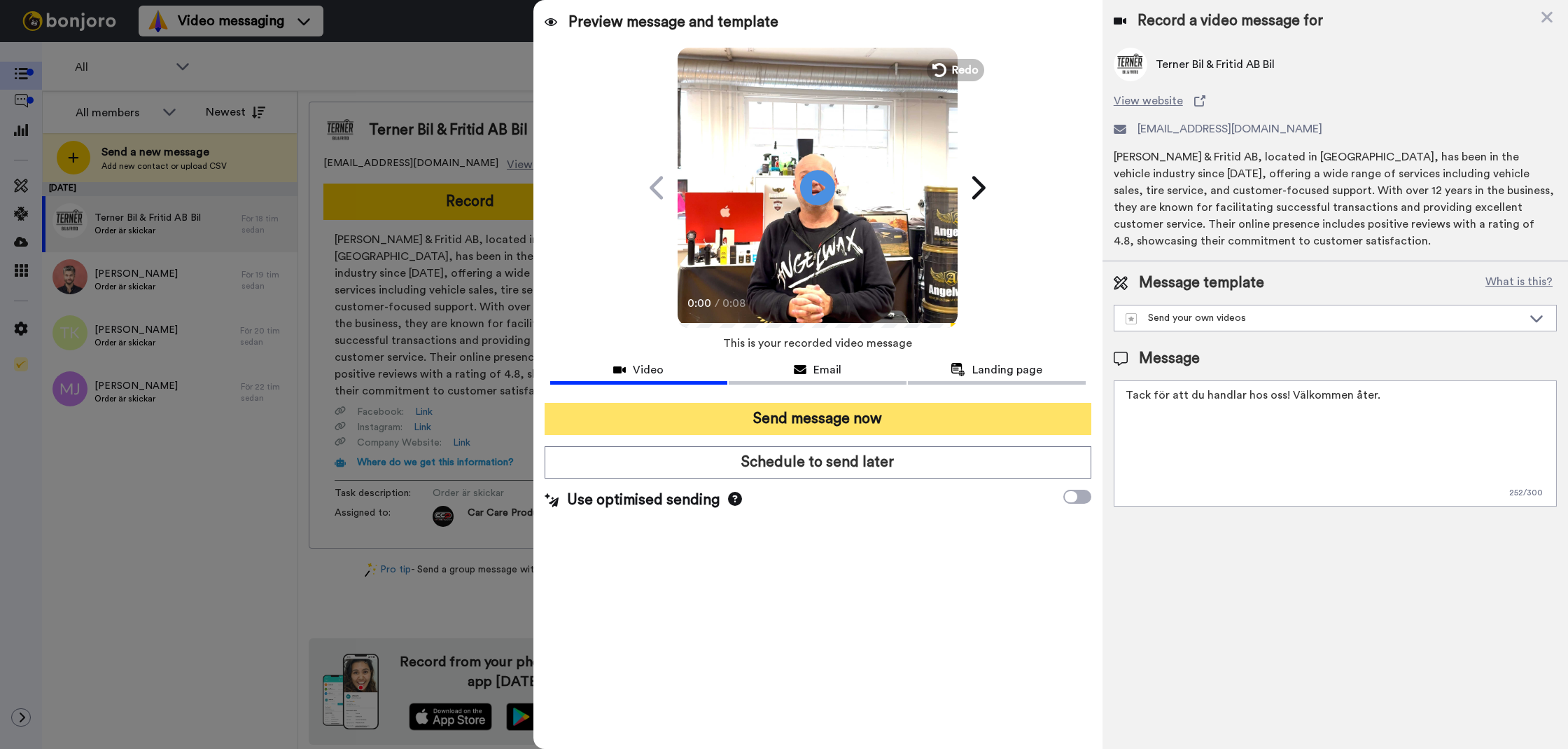
type textarea "Tack för att du handlar hos oss! Välkommen åter."
click at [992, 414] on button "Send message now" at bounding box center [818, 418] width 547 height 32
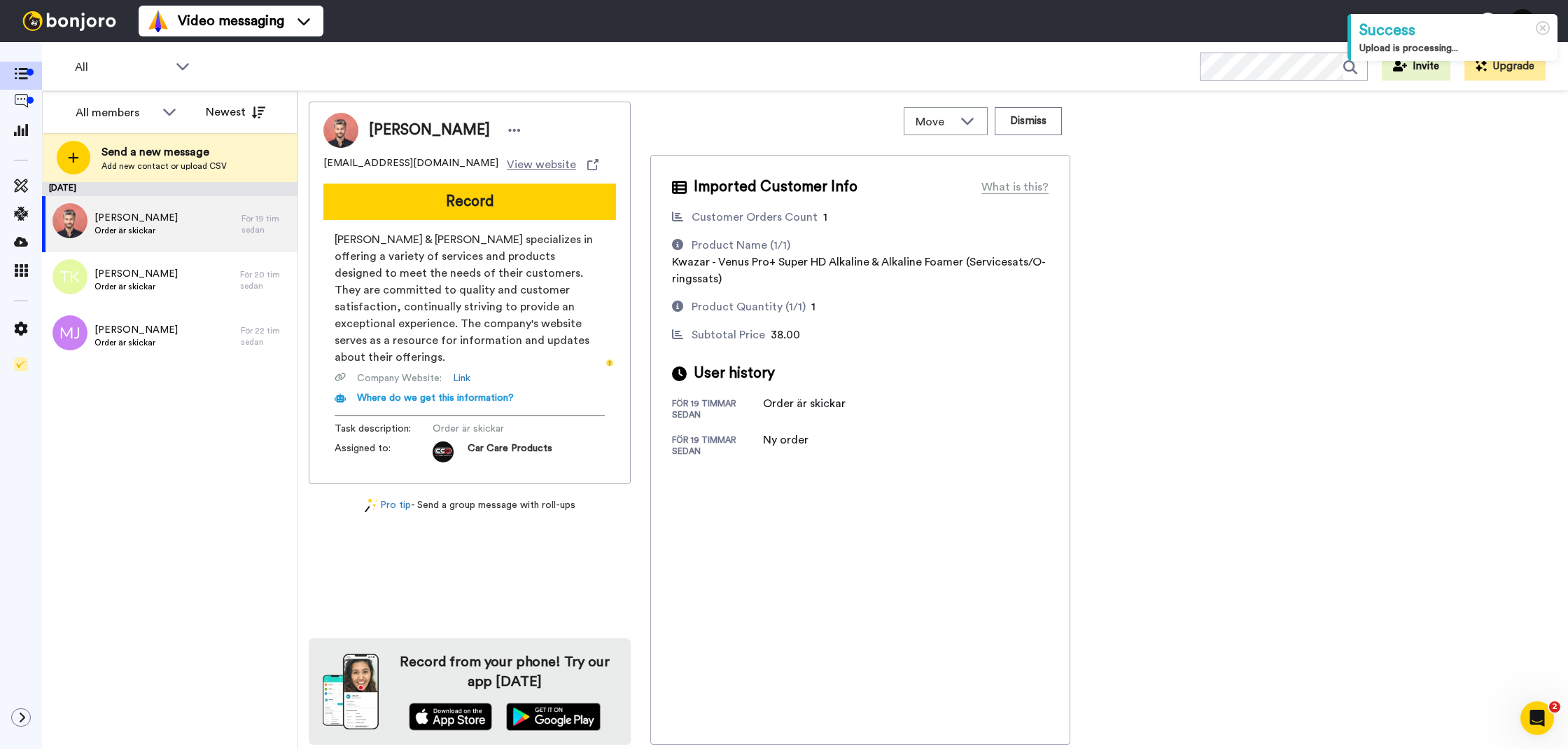
click at [504, 203] on button "Record" at bounding box center [470, 201] width 293 height 37
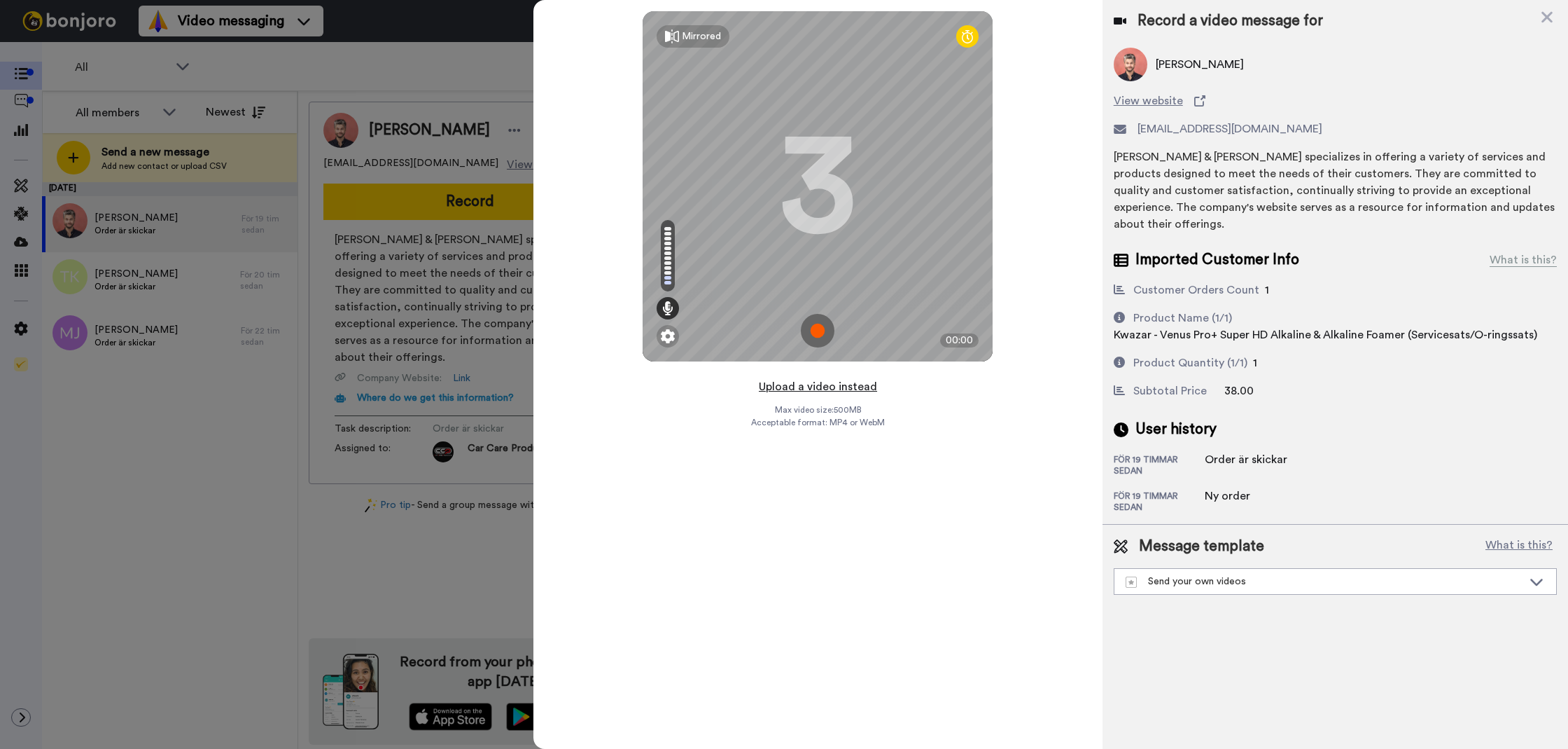
click at [835, 381] on button "Upload a video instead" at bounding box center [818, 386] width 126 height 18
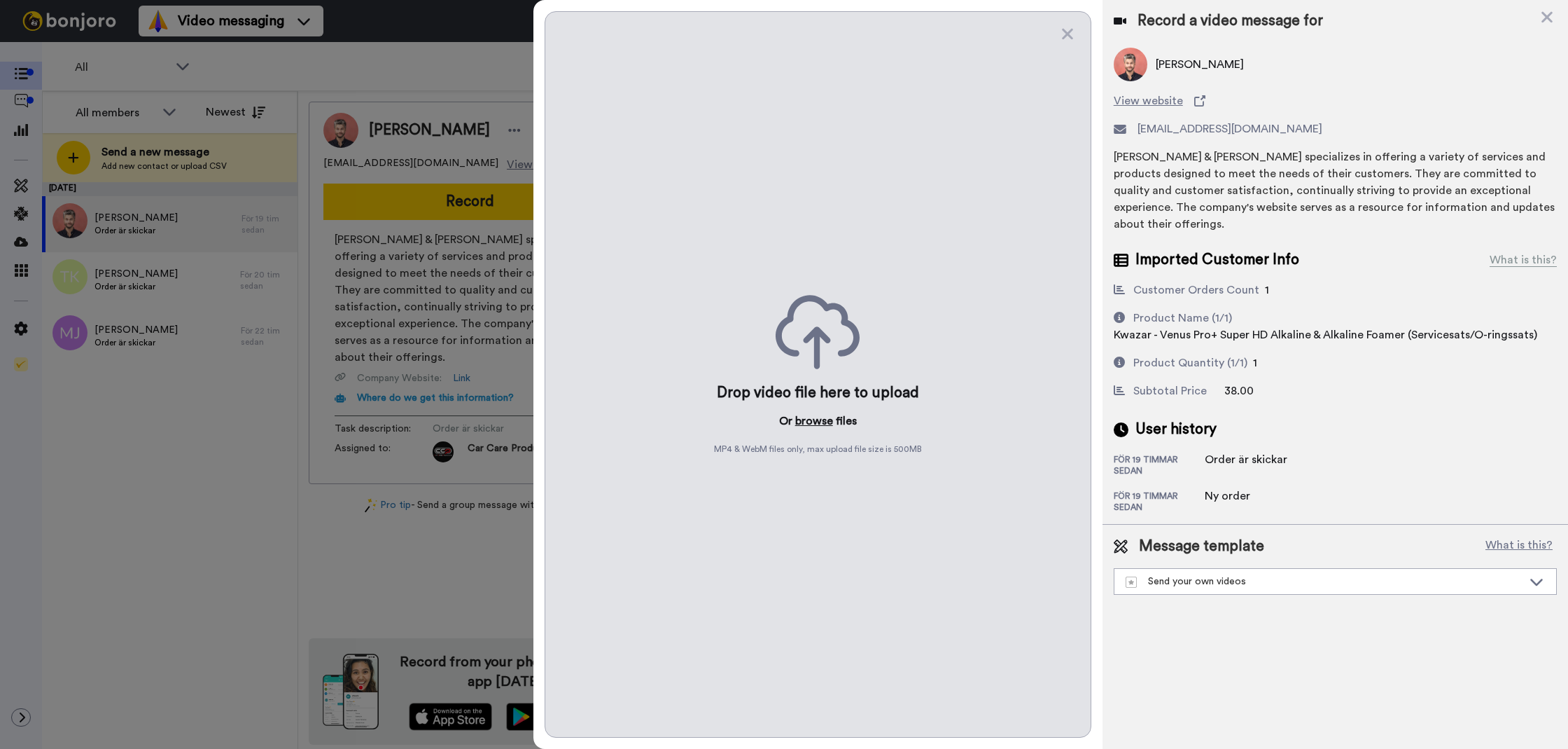
click at [810, 419] on button "browse" at bounding box center [814, 421] width 38 height 17
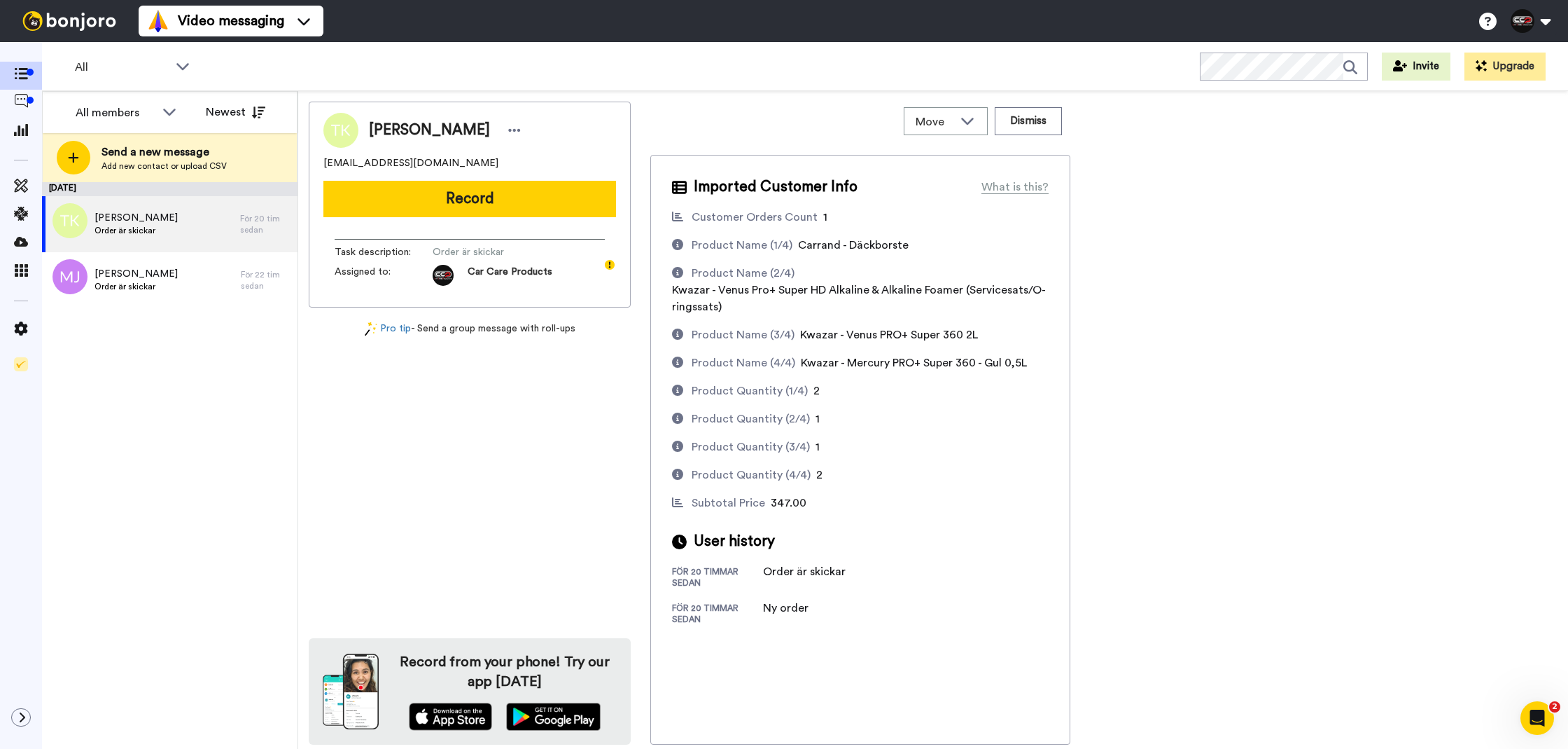
drag, startPoint x: 402, startPoint y: 193, endPoint x: 404, endPoint y: 204, distance: 11.2
click at [399, 205] on button "Record" at bounding box center [470, 198] width 293 height 37
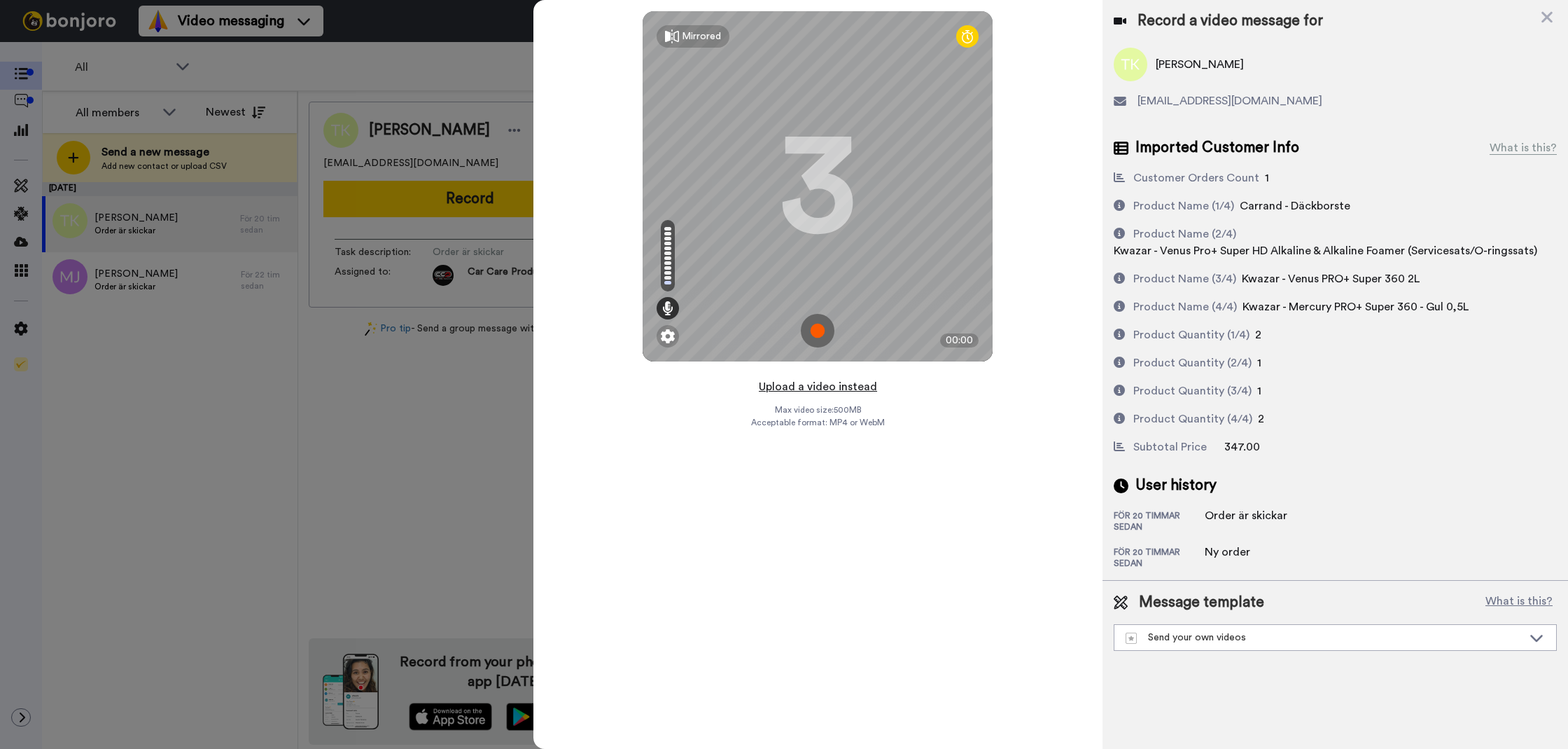
click at [825, 388] on button "Upload a video instead" at bounding box center [818, 386] width 126 height 18
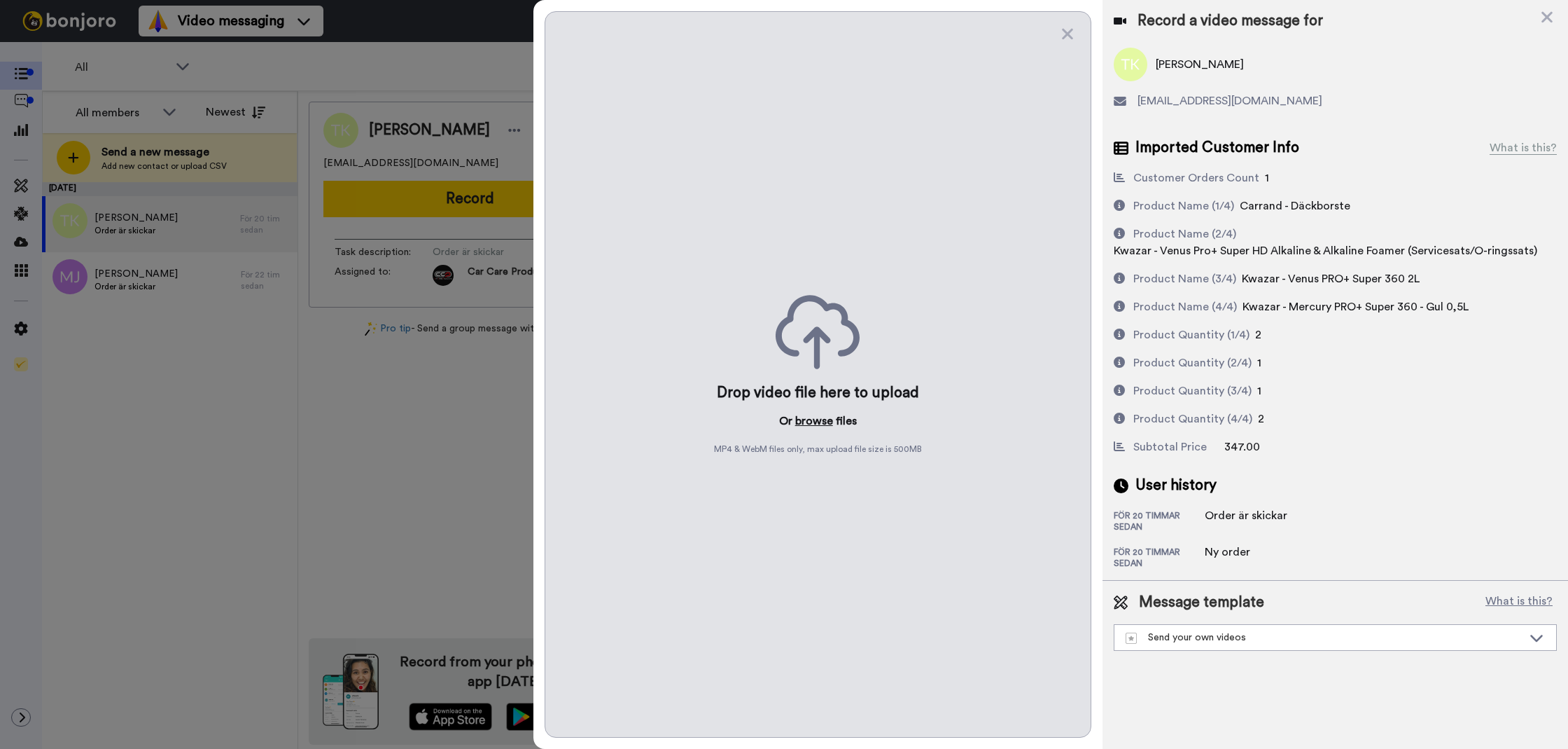
click at [815, 417] on button "browse" at bounding box center [814, 421] width 38 height 17
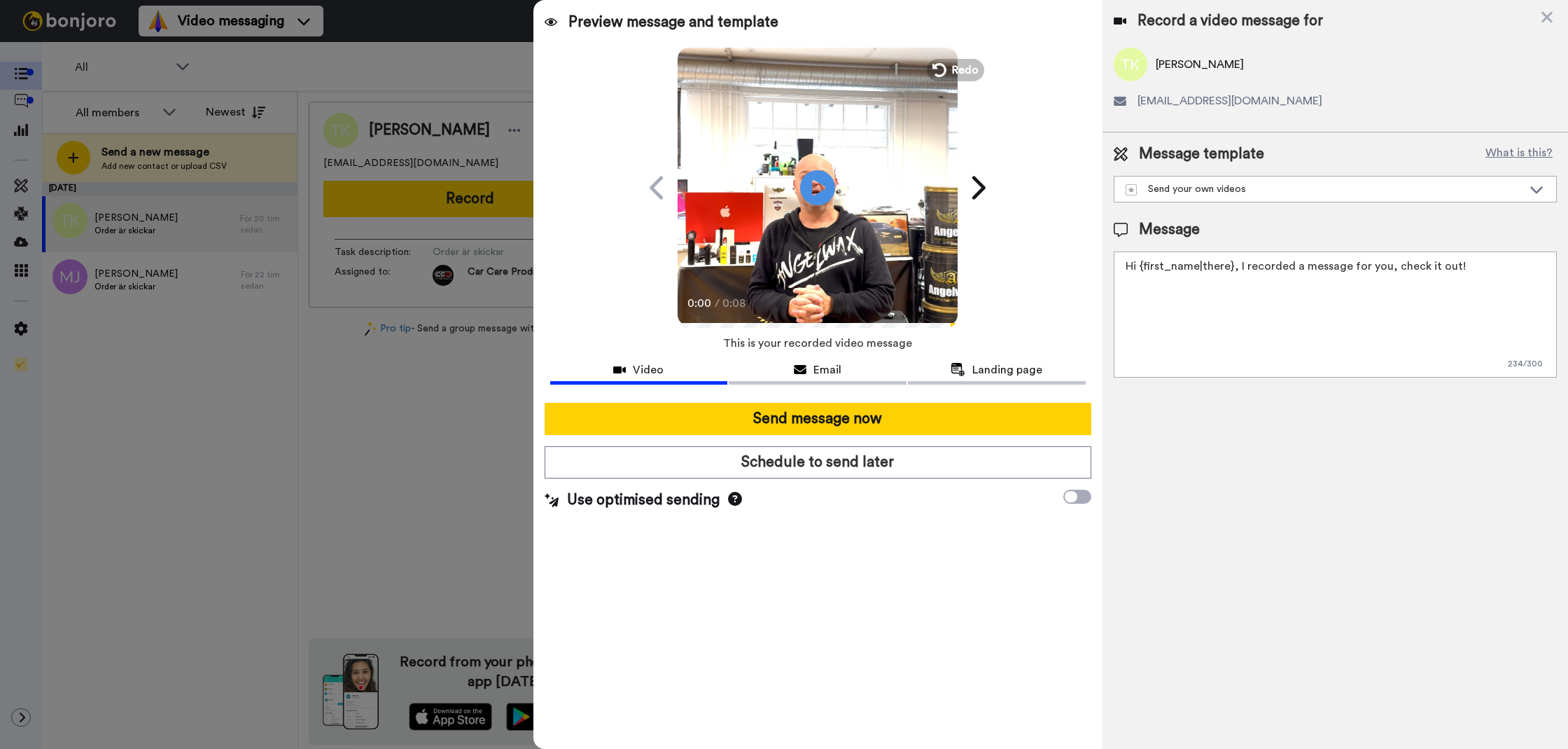
click at [1309, 354] on textarea "Hi {first_name|there}, I recorded a message for you, check it out!" at bounding box center [1335, 314] width 443 height 126
click at [1307, 353] on textarea "Hi {first_name|there}, I recorded a message for you, check it out!" at bounding box center [1335, 314] width 443 height 126
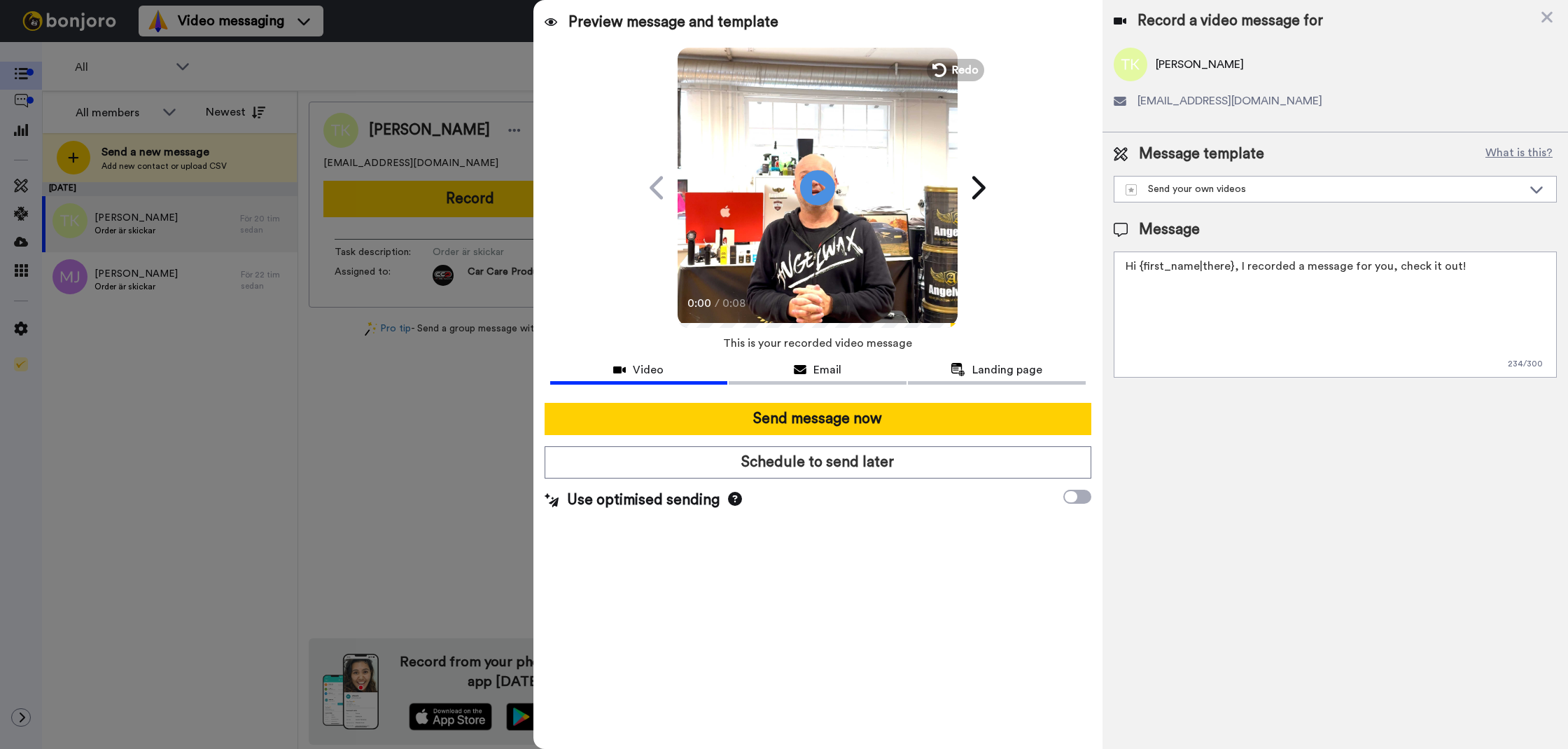
click at [1307, 353] on textarea "Hi {first_name|there}, I recorded a message for you, check it out!" at bounding box center [1335, 314] width 443 height 126
paste textarea "Tack för att du handlar hos oss! Välkommen åter."
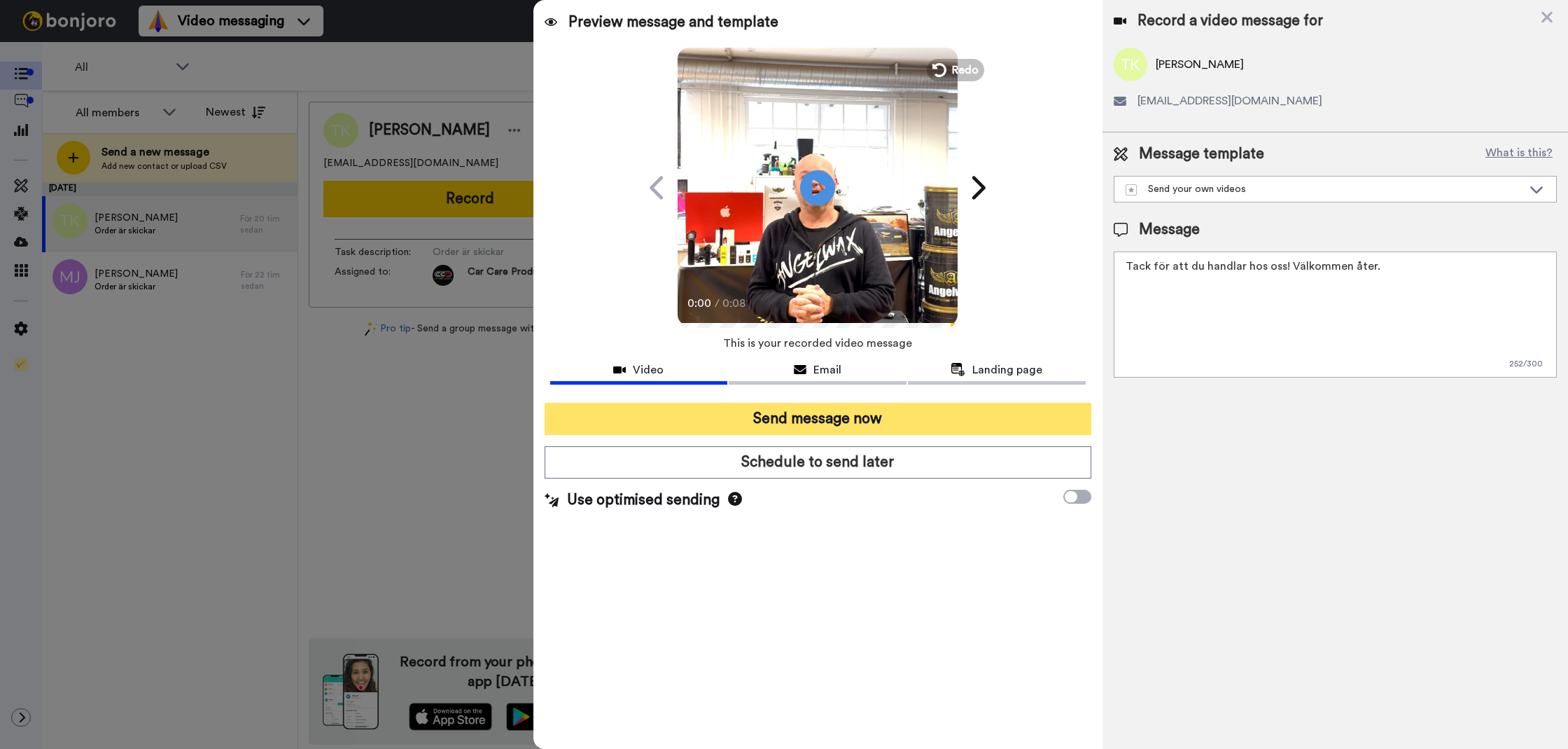
type textarea "Tack för att du handlar hos oss! Välkommen åter."
click at [892, 411] on button "Send message now" at bounding box center [818, 418] width 547 height 32
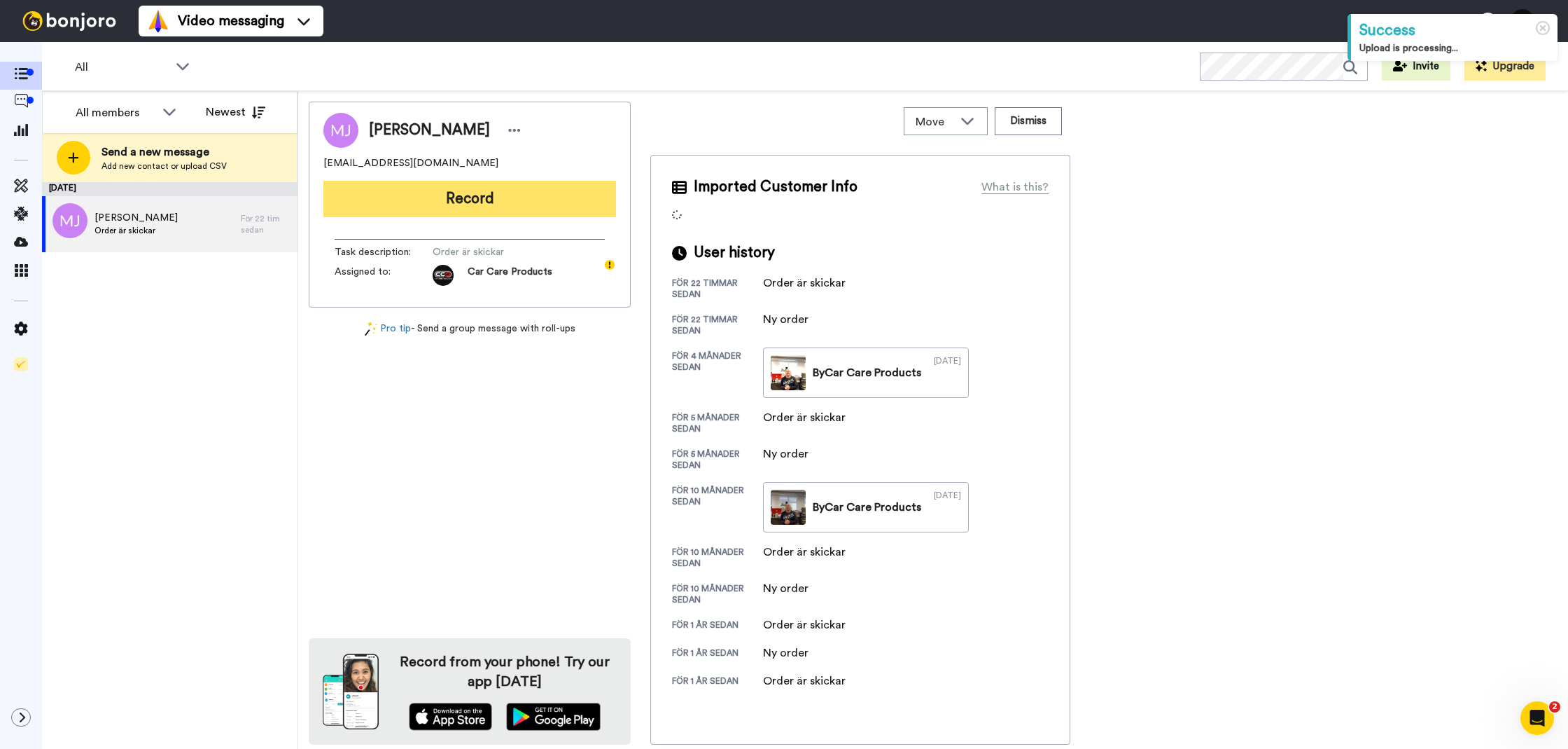
click at [421, 213] on button "Record" at bounding box center [470, 198] width 293 height 37
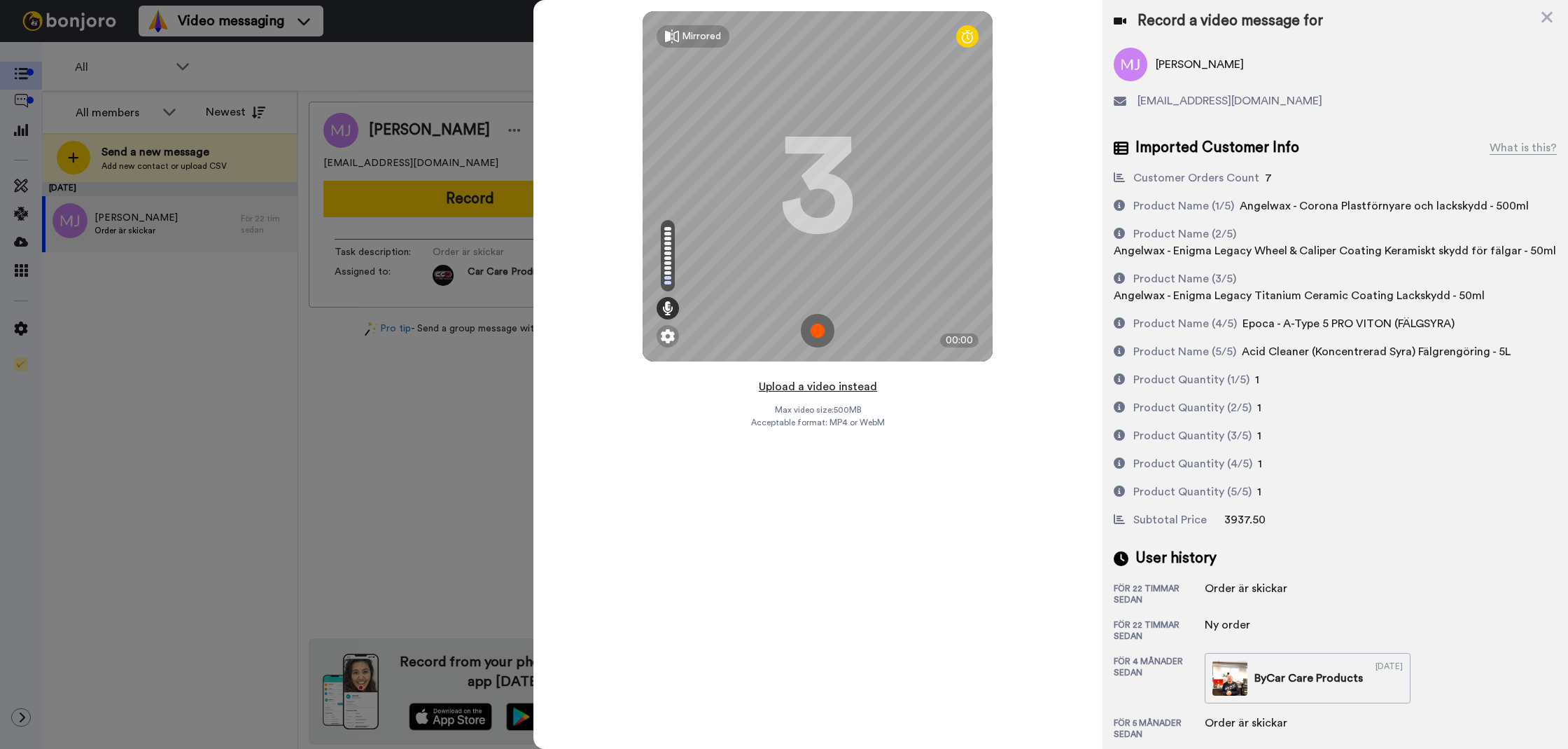
click at [764, 385] on button "Upload a video instead" at bounding box center [818, 386] width 126 height 18
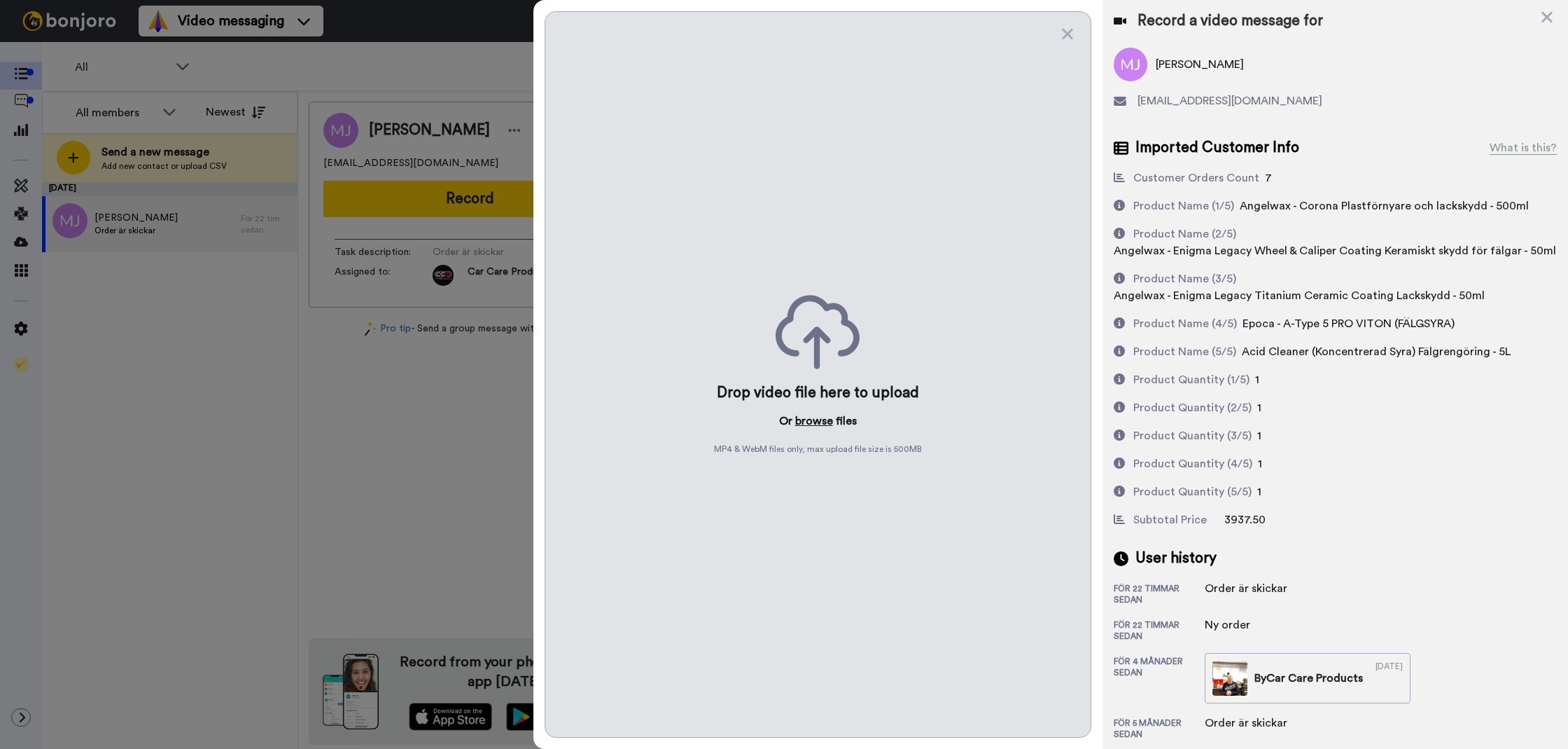
click at [818, 421] on button "browse" at bounding box center [814, 421] width 38 height 17
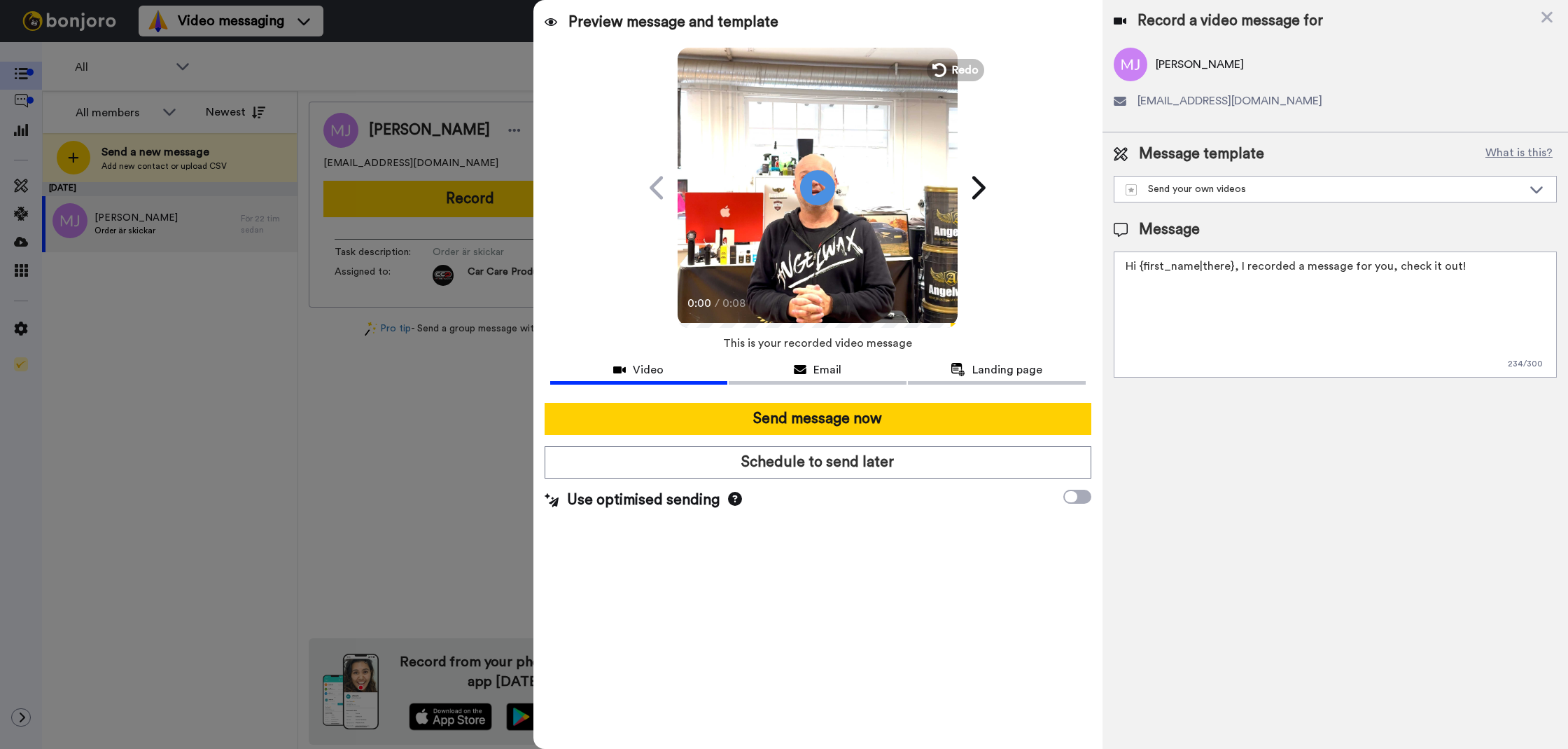
click at [1249, 338] on textarea "Hi {first_name|there}, I recorded a message for you, check it out!" at bounding box center [1335, 314] width 443 height 126
paste textarea "Tack för att du handlar hos oss! Välkommen åter."
type textarea "Tack för att du handlar hos oss! Välkommen åter."
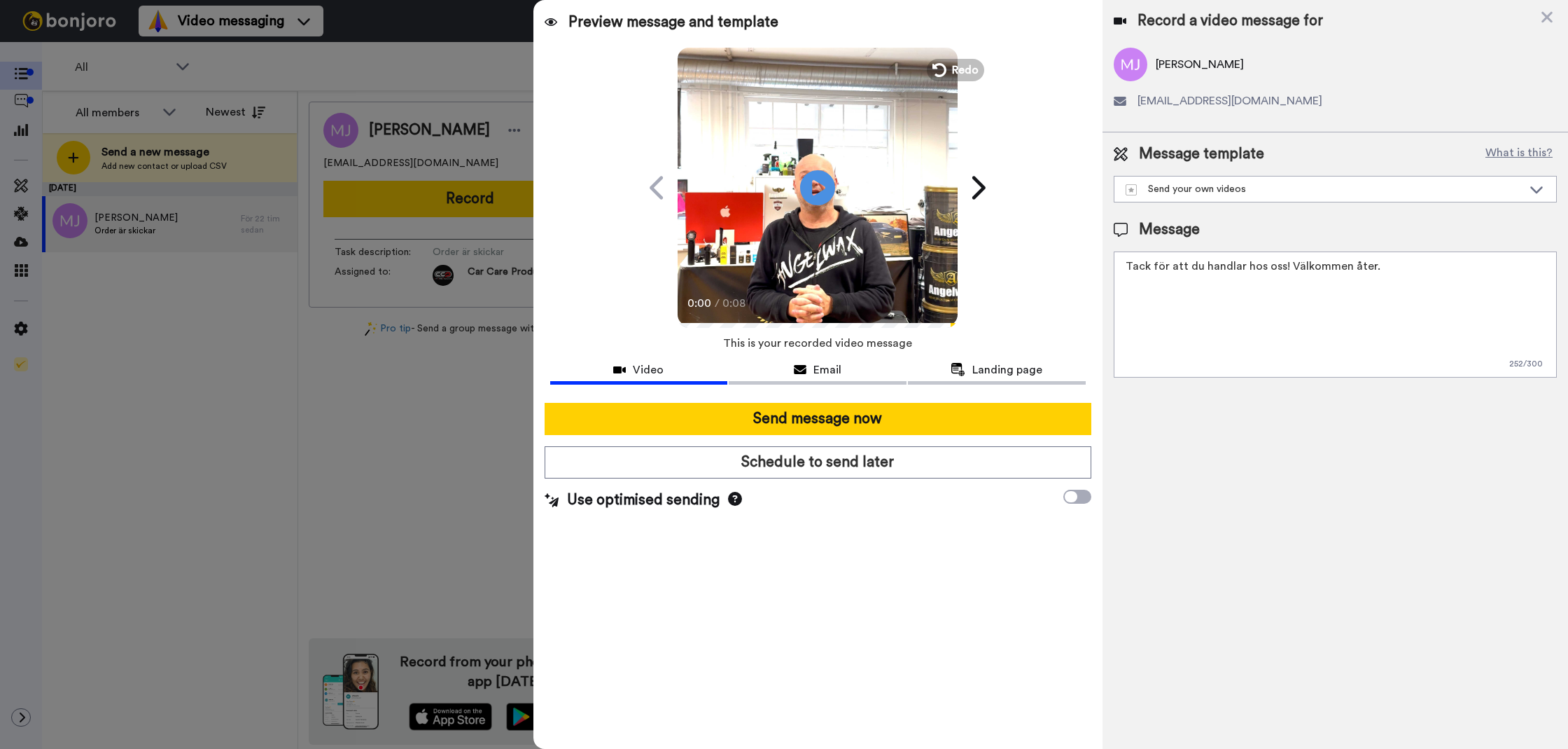
click at [994, 402] on div "Preview message and template Play/Pause 0:00 / 0:08 Here's a personal video I r…" at bounding box center [818, 374] width 569 height 749
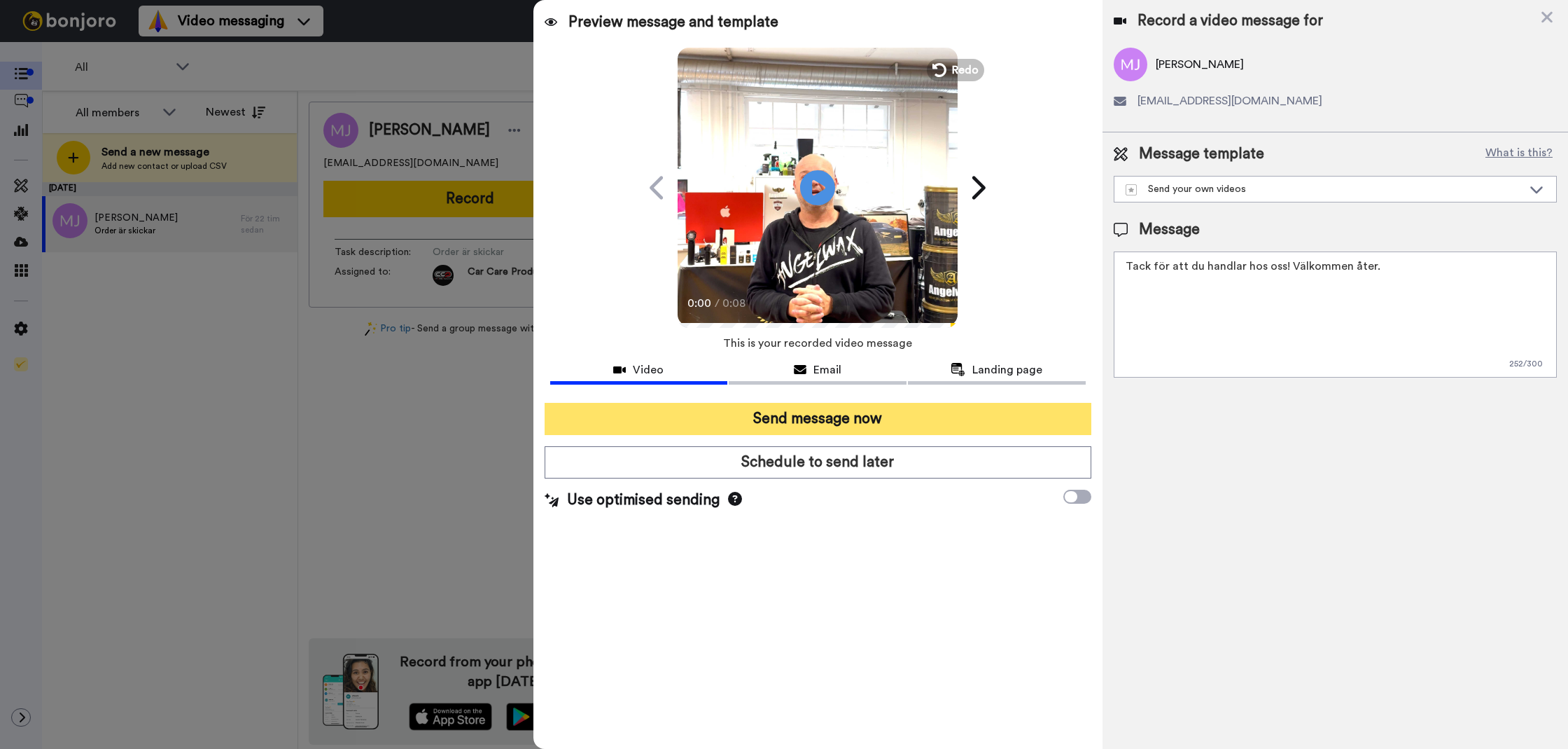
click at [830, 432] on button "Send message now" at bounding box center [818, 418] width 547 height 32
